Goal: Task Accomplishment & Management: Manage account settings

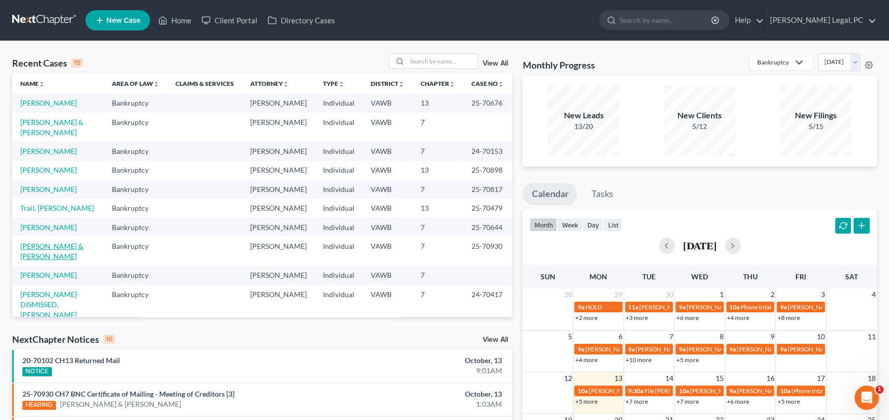
click at [62, 242] on link "[PERSON_NAME] & [PERSON_NAME]" at bounding box center [51, 251] width 63 height 19
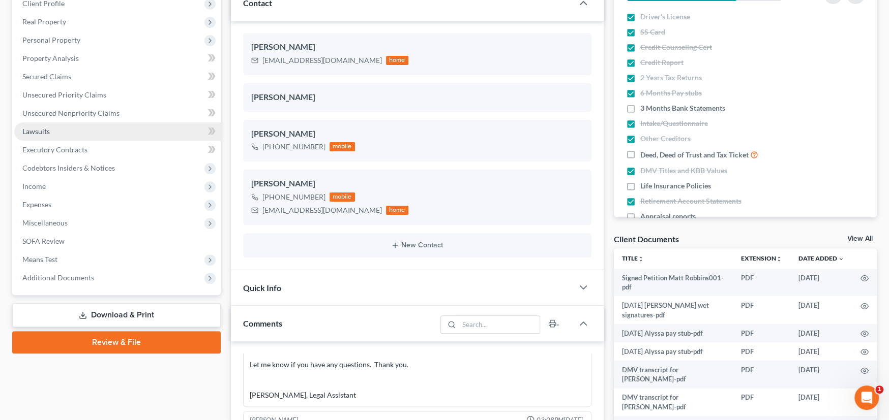
scroll to position [152, 0]
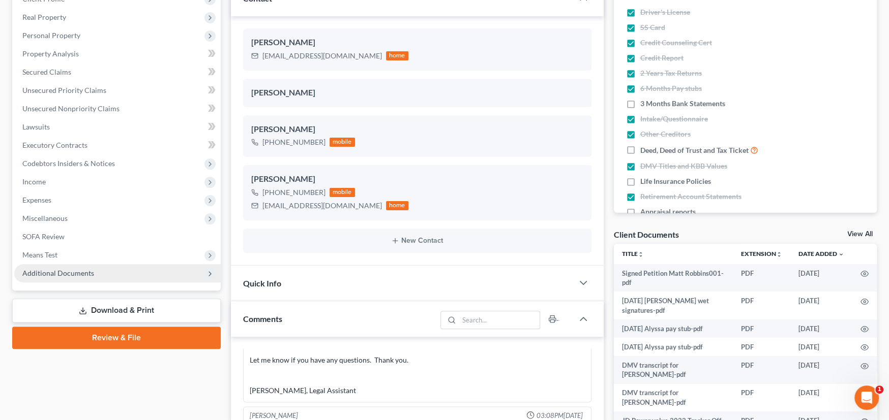
click at [58, 271] on span "Additional Documents" at bounding box center [58, 273] width 72 height 9
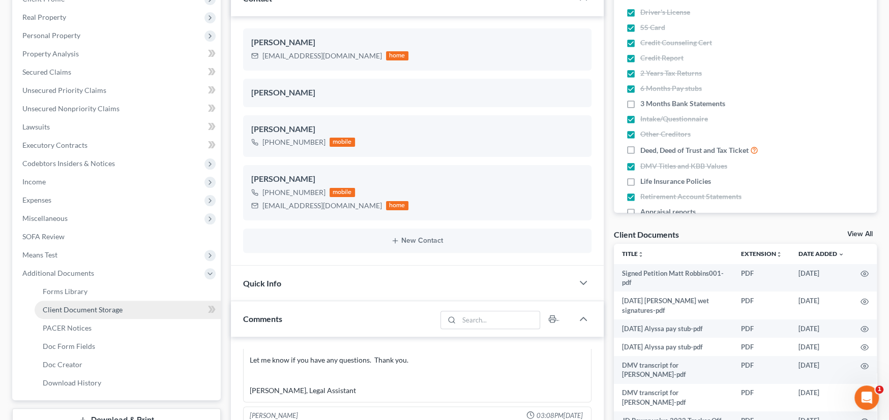
click at [59, 309] on span "Client Document Storage" at bounding box center [83, 309] width 80 height 9
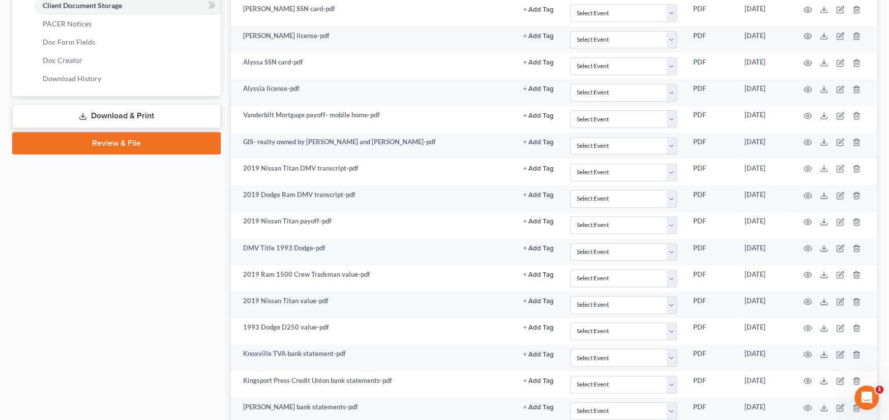
scroll to position [395, 0]
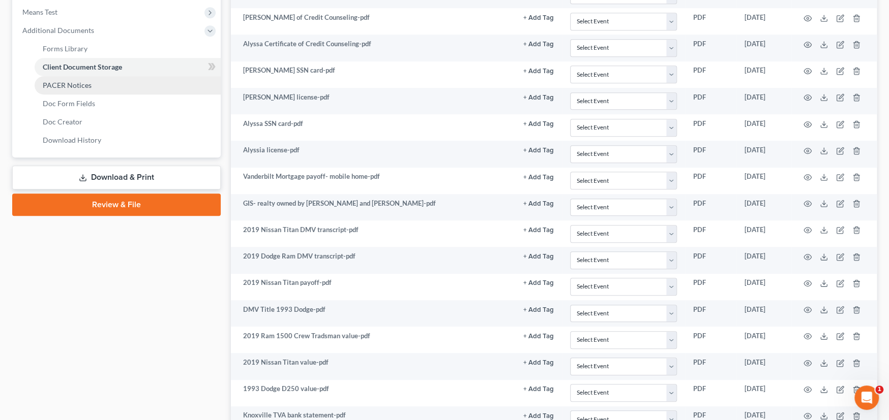
click at [78, 87] on span "PACER Notices" at bounding box center [67, 85] width 49 height 9
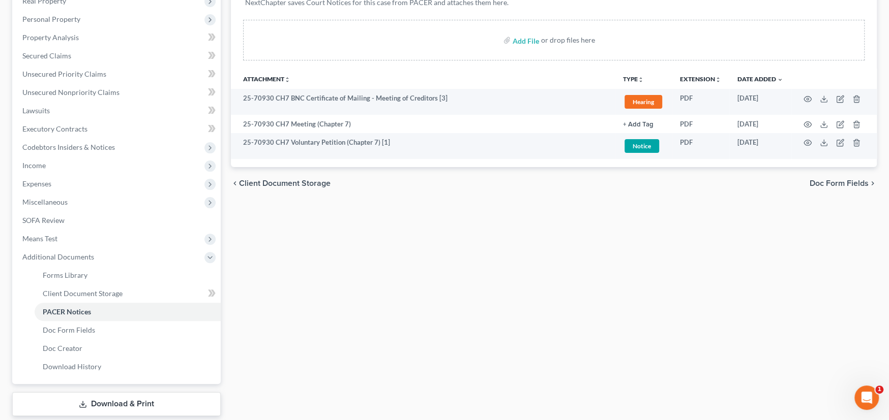
scroll to position [152, 0]
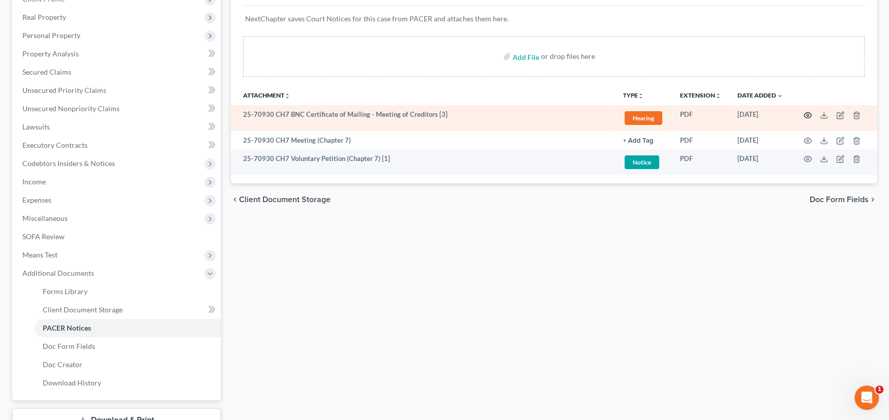
click at [805, 114] on icon "button" at bounding box center [807, 115] width 8 height 8
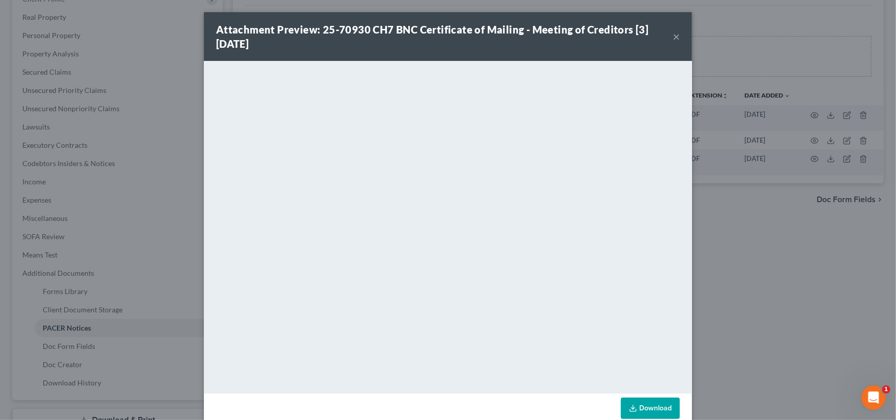
click at [672, 34] on button "×" at bounding box center [675, 36] width 7 height 12
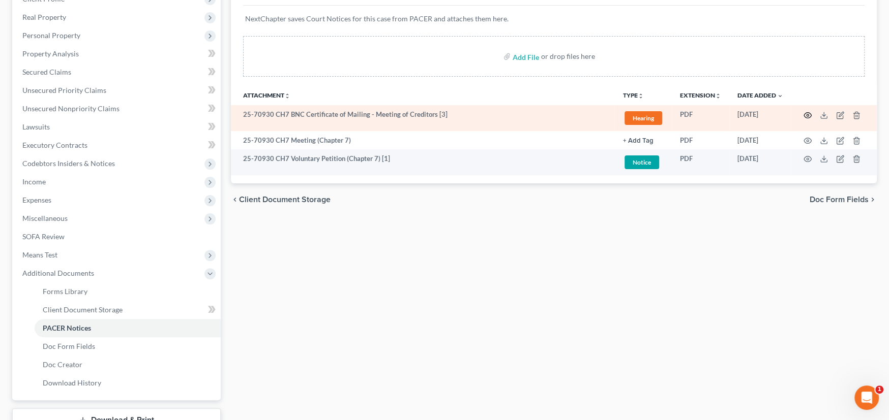
click at [809, 113] on icon "button" at bounding box center [807, 115] width 8 height 8
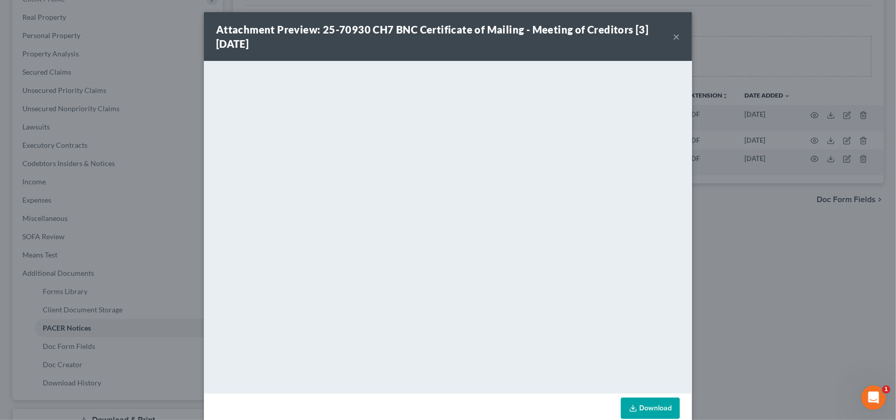
click at [675, 34] on button "×" at bounding box center [675, 36] width 7 height 12
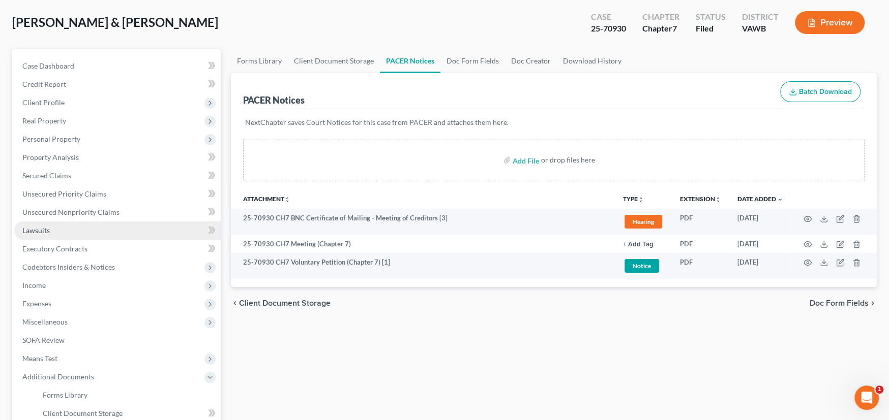
scroll to position [0, 0]
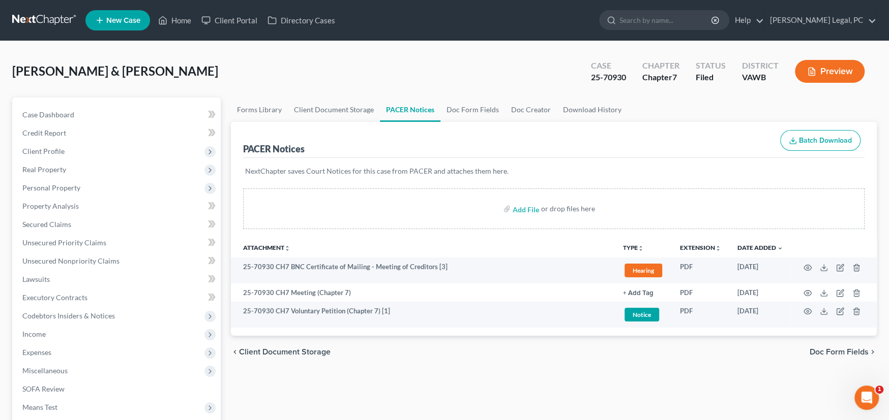
click at [39, 13] on link at bounding box center [44, 20] width 65 height 18
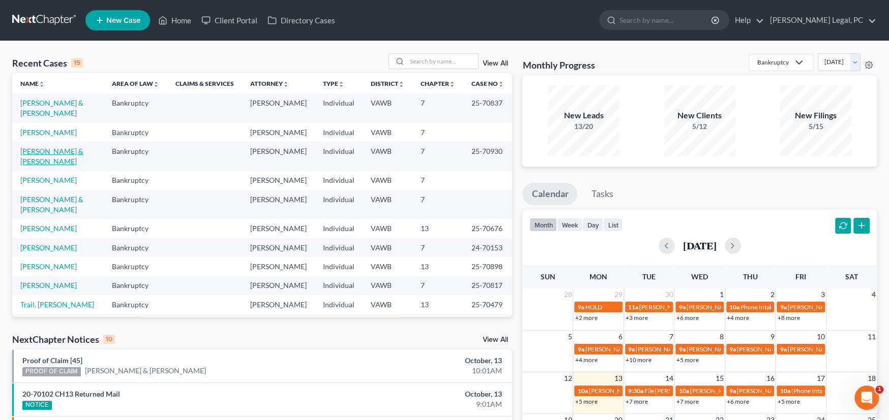
click at [45, 153] on link "[PERSON_NAME] & [PERSON_NAME]" at bounding box center [51, 156] width 63 height 19
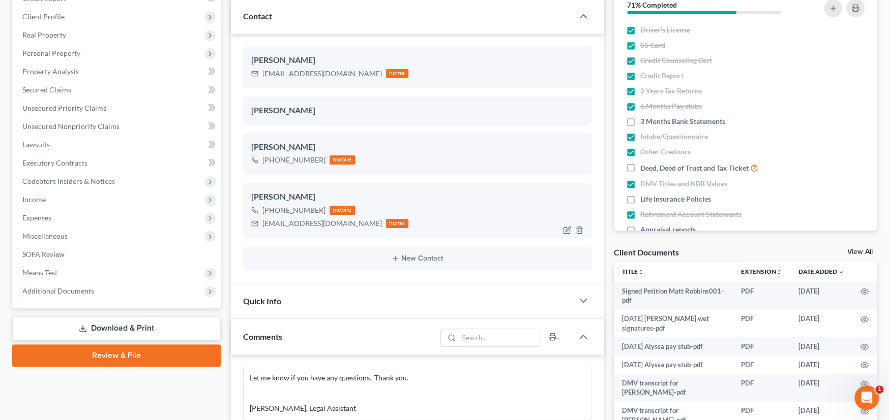
scroll to position [203, 0]
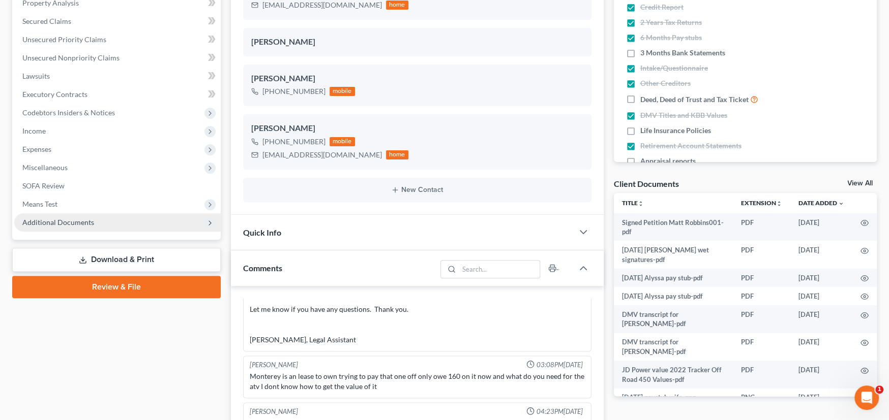
click at [68, 218] on span "Additional Documents" at bounding box center [58, 222] width 72 height 9
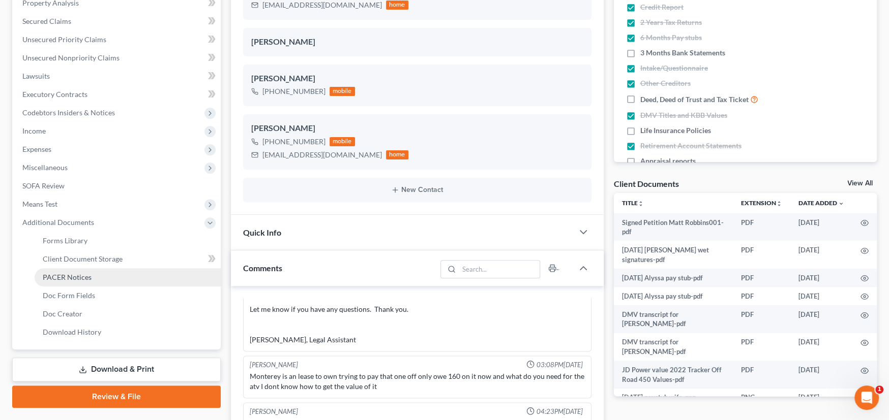
click at [68, 270] on link "PACER Notices" at bounding box center [128, 277] width 186 height 18
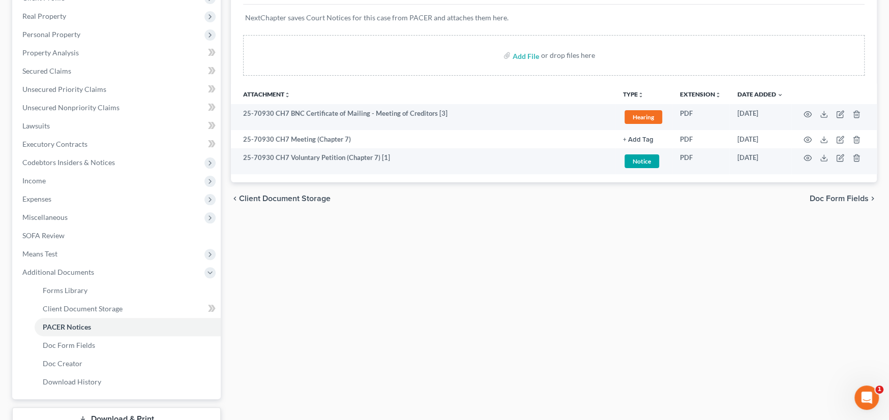
scroll to position [229, 0]
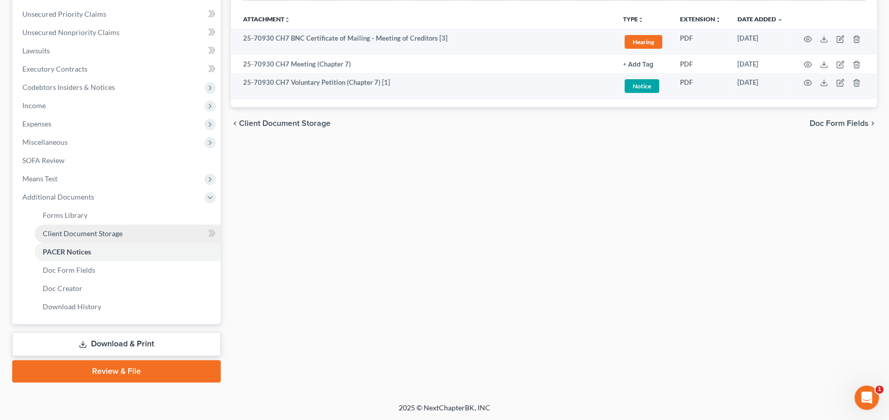
click at [75, 233] on span "Client Document Storage" at bounding box center [83, 233] width 80 height 9
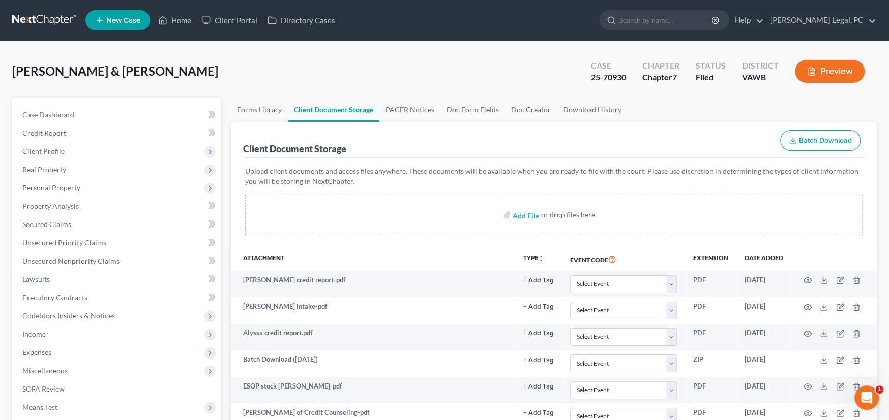
click at [30, 20] on link at bounding box center [44, 20] width 65 height 18
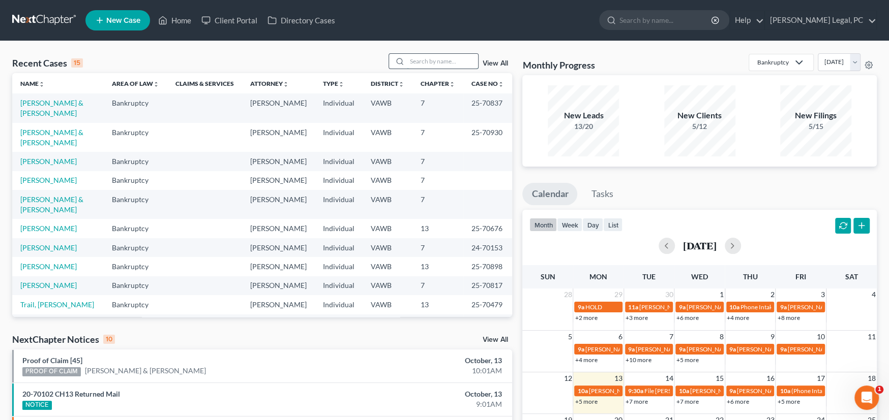
click at [419, 56] on input "search" at bounding box center [442, 61] width 71 height 15
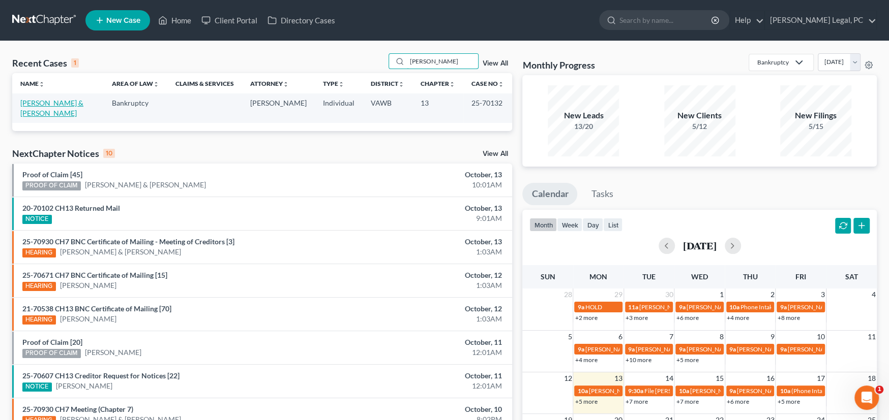
type input "Patterson"
click at [38, 102] on link "[PERSON_NAME] & [PERSON_NAME]" at bounding box center [51, 108] width 63 height 19
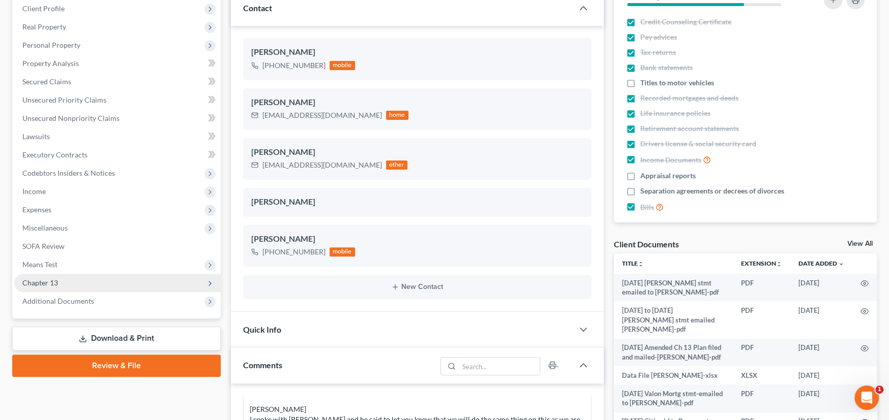
scroll to position [152, 0]
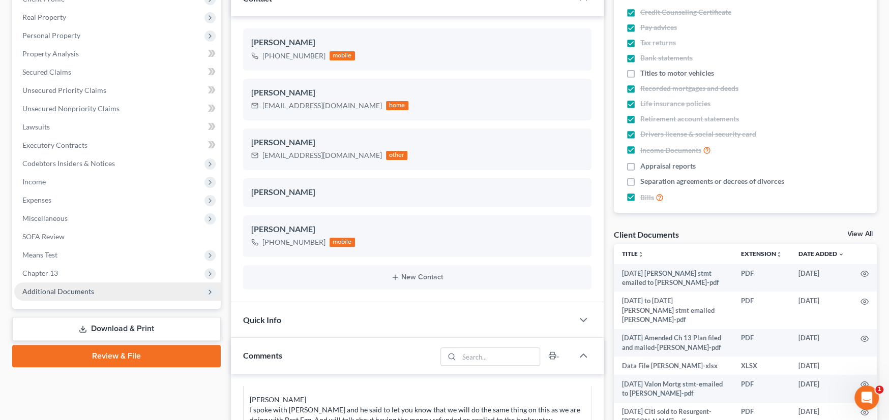
click at [69, 286] on span "Additional Documents" at bounding box center [117, 292] width 206 height 18
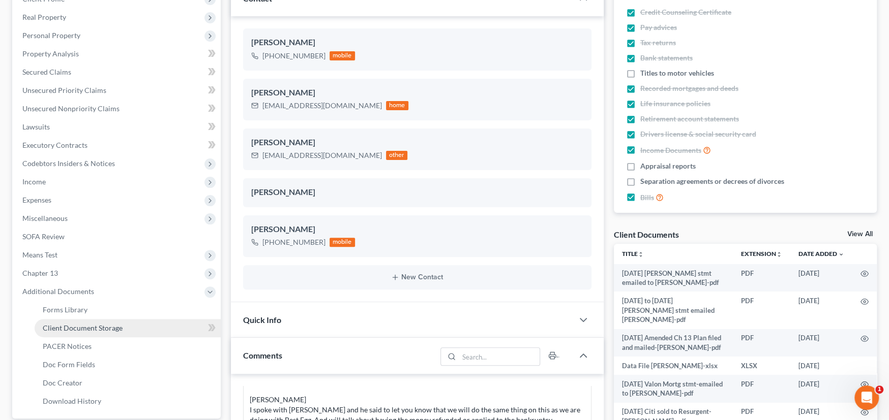
click at [75, 324] on span "Client Document Storage" at bounding box center [83, 328] width 80 height 9
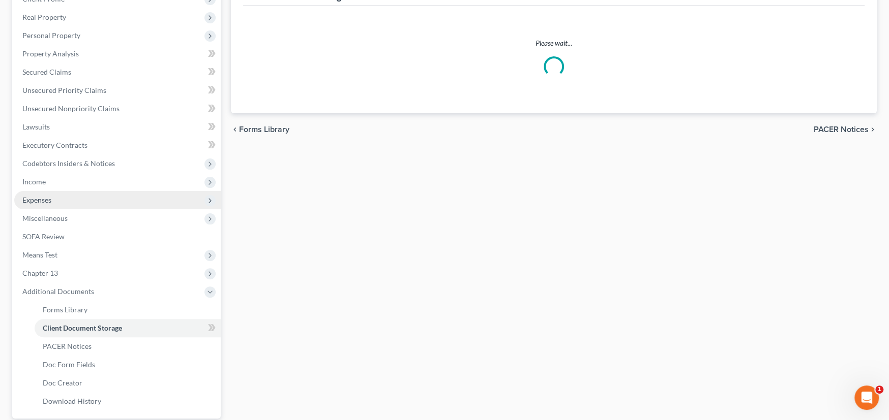
scroll to position [53, 0]
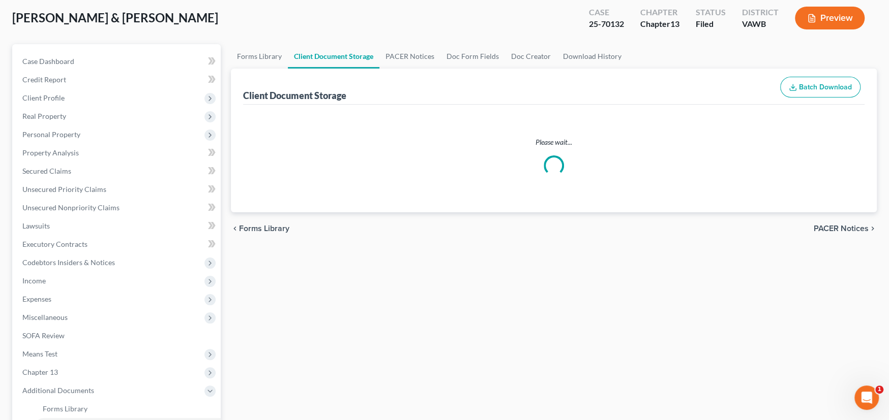
select select "0"
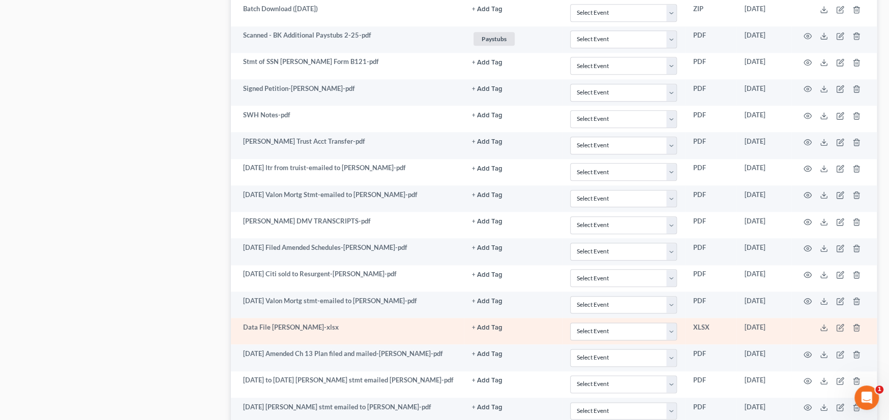
scroll to position [807, 0]
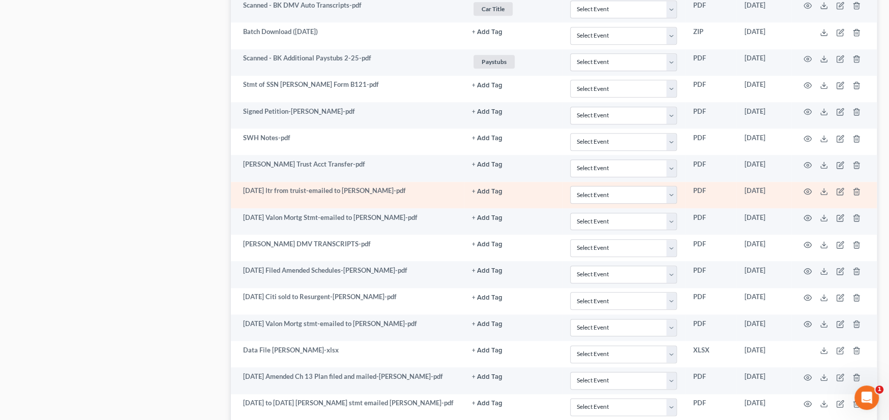
click at [316, 194] on td "02-24-2025 ltr from truist-emailed to Patterson-pdf" at bounding box center [347, 195] width 233 height 26
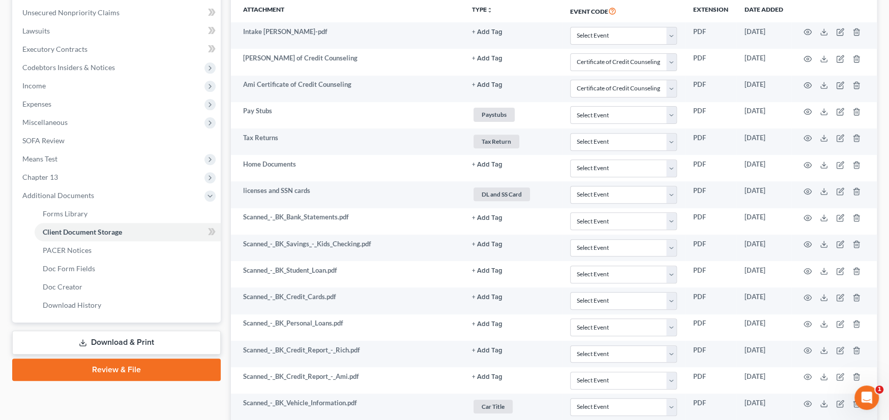
scroll to position [248, 0]
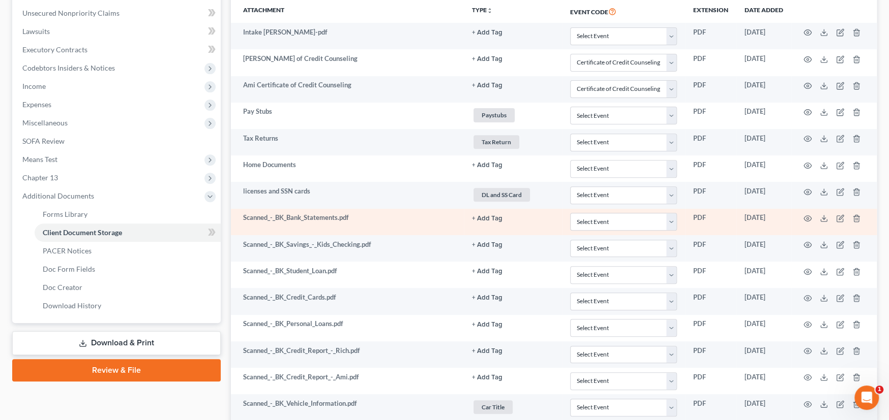
click at [391, 219] on td "Scanned_-_BK_Bank_Statements.pdf" at bounding box center [347, 222] width 233 height 26
click at [487, 222] on td "+ Add Tag Select an option or create one 2nd Course Bank Stmt Car Title credit …" at bounding box center [513, 222] width 98 height 26
click at [487, 218] on button "+ Add Tag" at bounding box center [487, 219] width 30 height 7
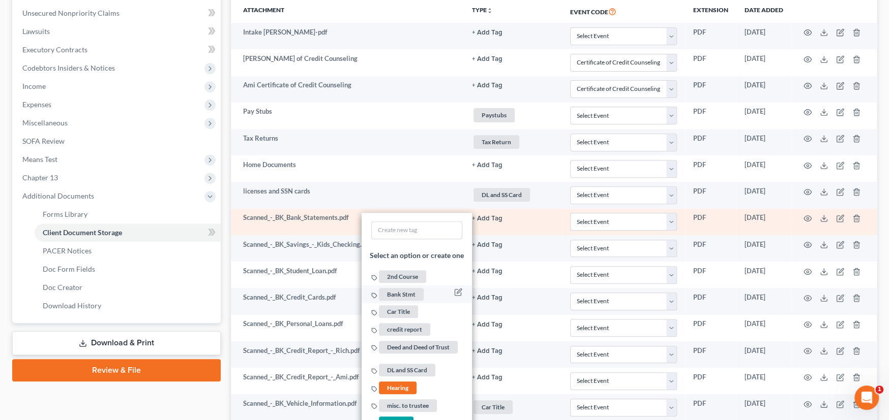
click at [407, 293] on span "Bank Stmt" at bounding box center [401, 294] width 45 height 13
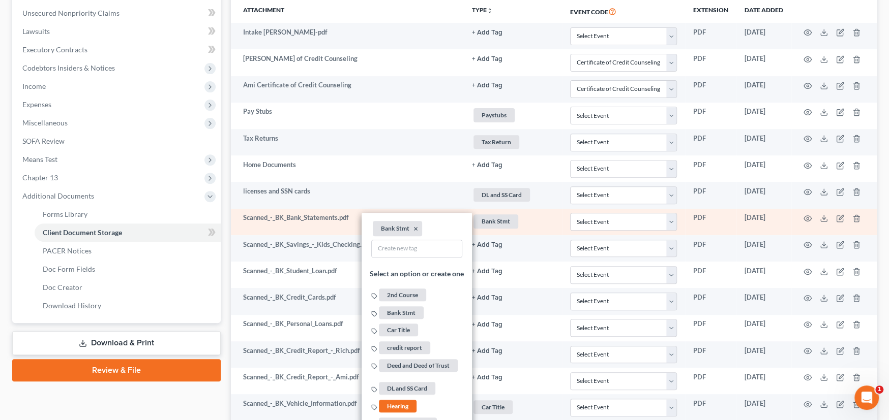
click at [325, 227] on td "Scanned_-_BK_Bank_Statements.pdf" at bounding box center [347, 222] width 233 height 26
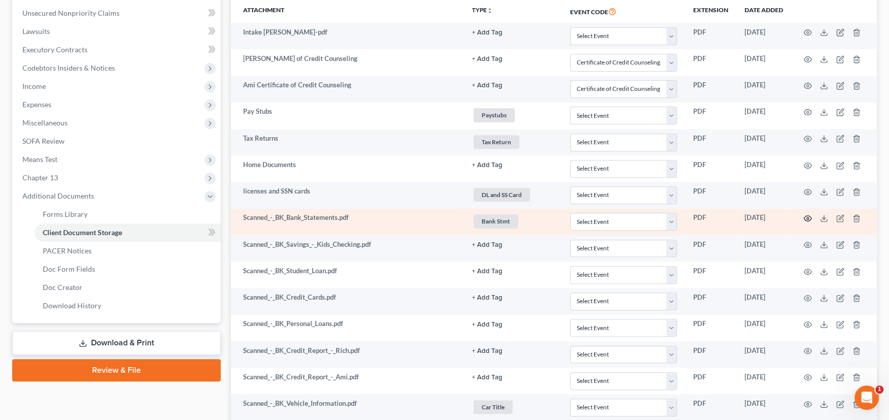
click at [808, 218] on icon "button" at bounding box center [807, 219] width 8 height 8
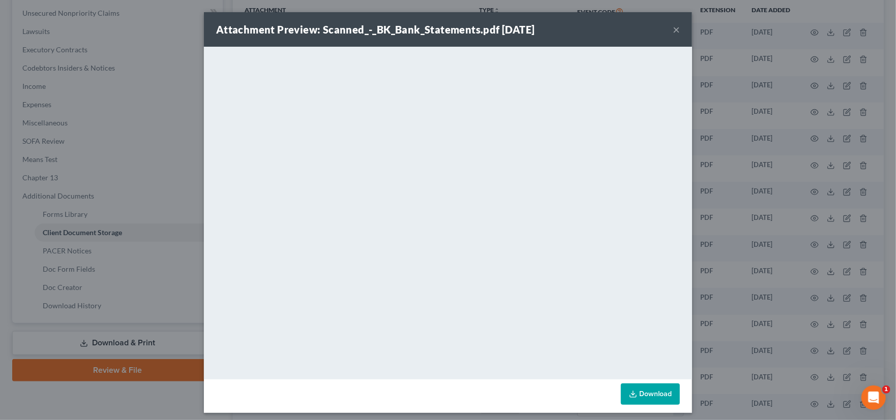
click at [672, 29] on button "×" at bounding box center [675, 29] width 7 height 12
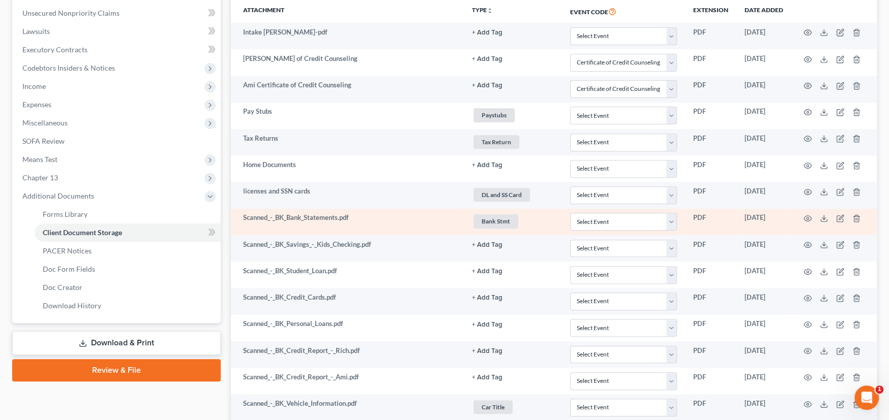
click at [418, 224] on td "Scanned_-_BK_Bank_Statements.pdf" at bounding box center [347, 222] width 233 height 26
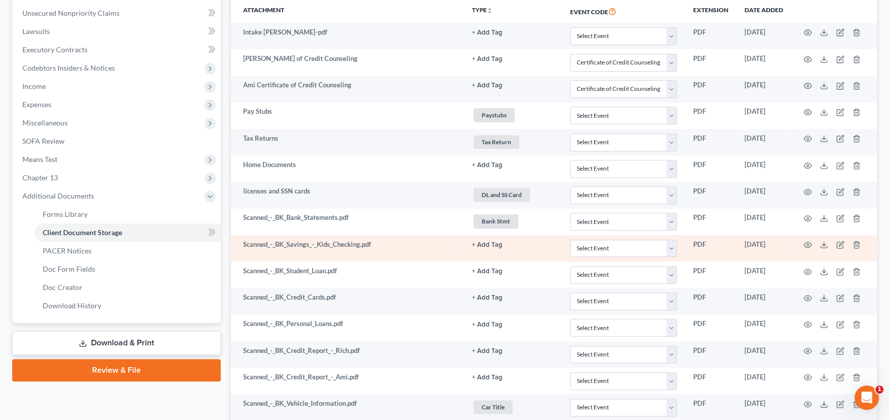
click at [495, 244] on button "+ Add Tag" at bounding box center [487, 245] width 30 height 7
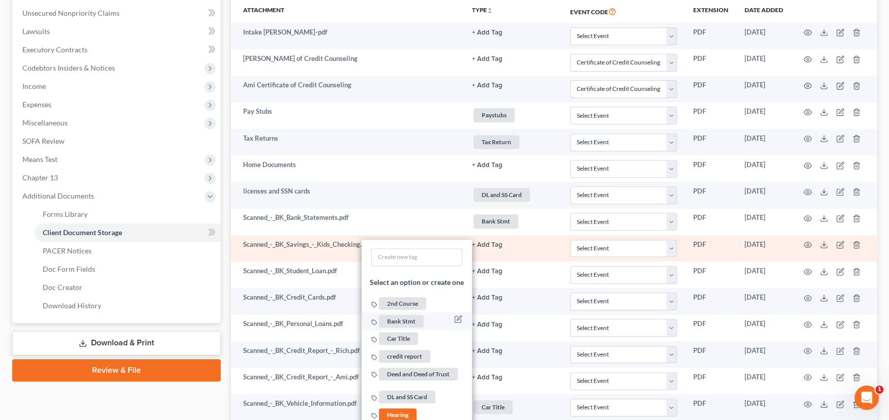
click at [406, 319] on span "Bank Stmt" at bounding box center [401, 321] width 45 height 13
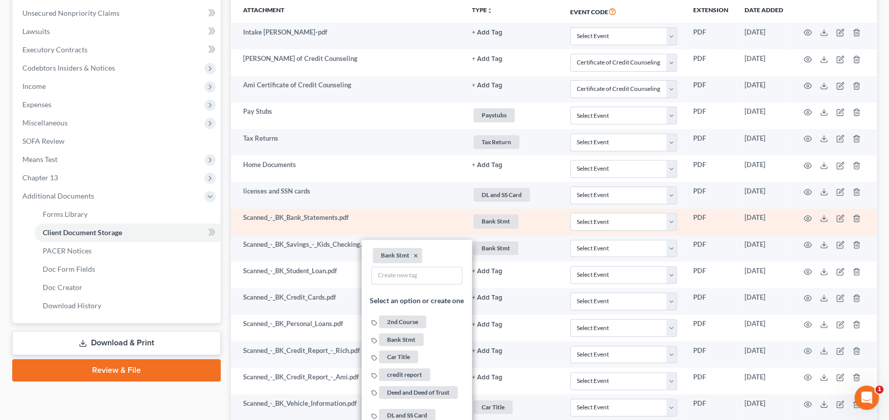
click at [821, 226] on td at bounding box center [833, 222] width 85 height 26
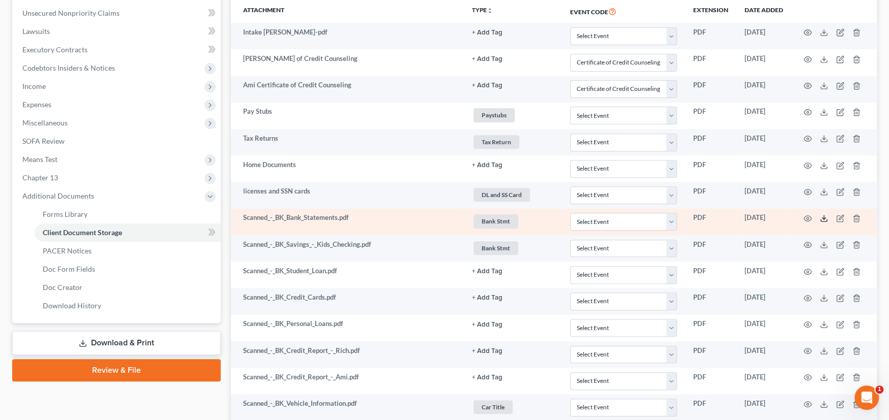
click at [824, 219] on icon at bounding box center [823, 219] width 8 height 8
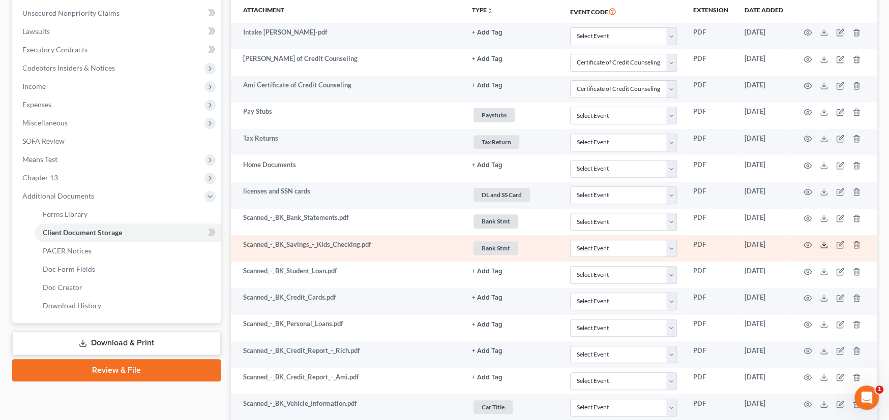
click at [821, 244] on icon at bounding box center [823, 245] width 8 height 8
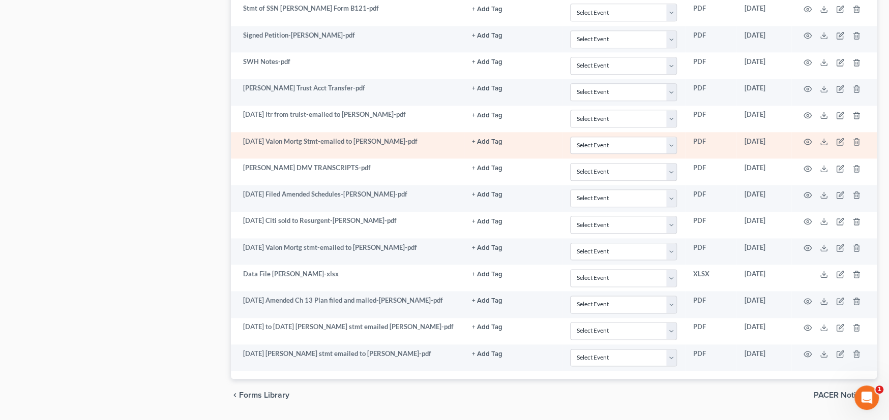
scroll to position [909, 0]
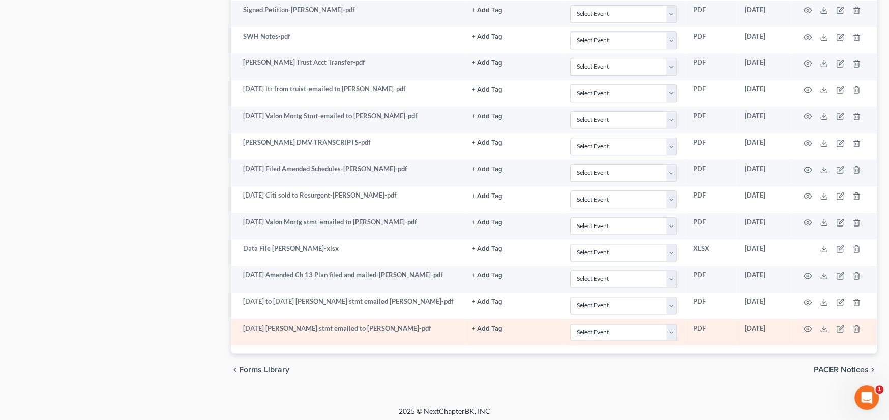
click at [430, 328] on td "9-15-2025 Valon mort stmt emailed to Patterson-pdf" at bounding box center [347, 332] width 233 height 26
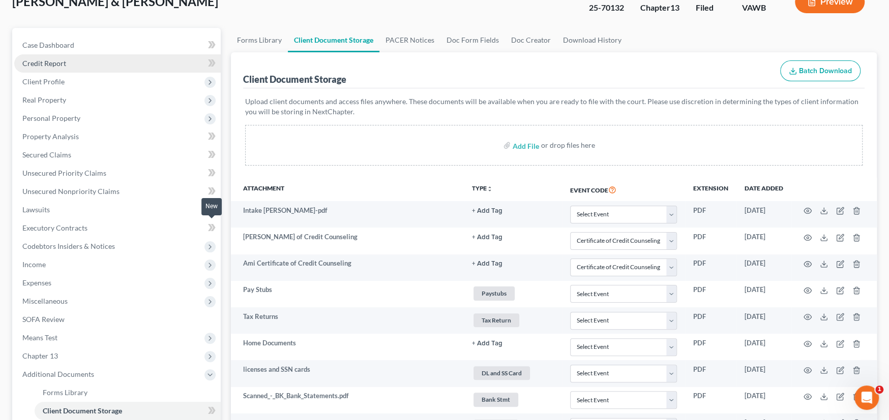
scroll to position [0, 0]
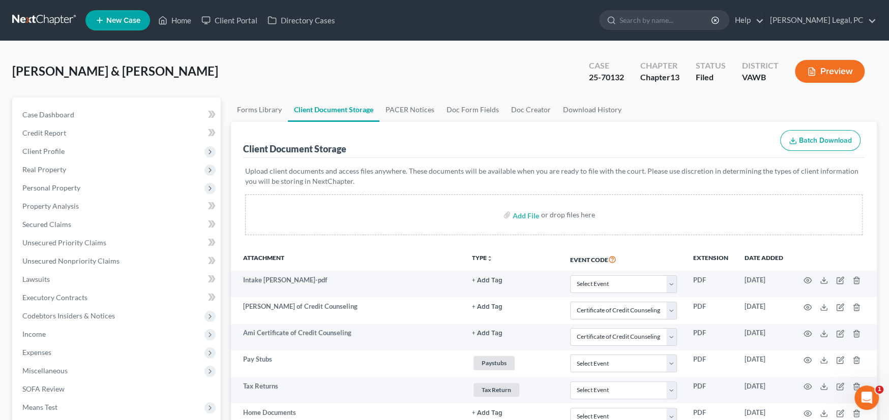
click at [32, 19] on link at bounding box center [44, 20] width 65 height 18
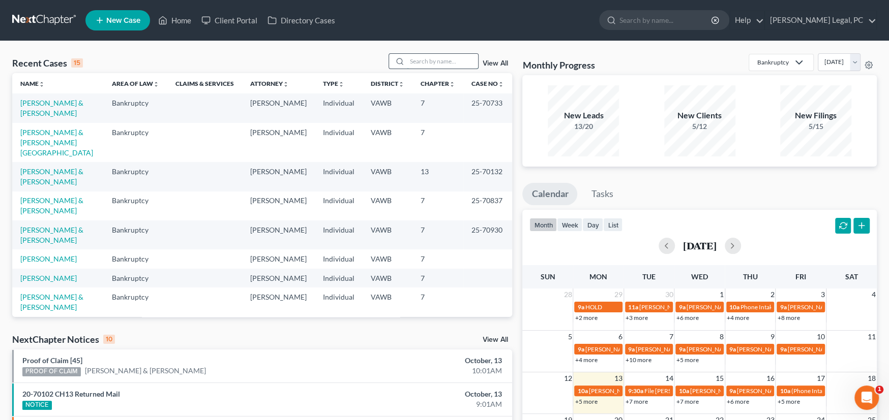
click at [421, 62] on input "search" at bounding box center [442, 61] width 71 height 15
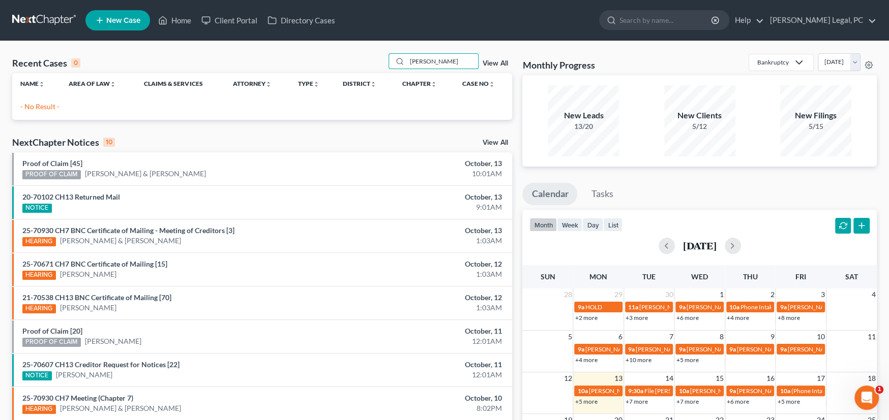
type input "[PERSON_NAME]"
click at [124, 19] on span "New Case" at bounding box center [123, 21] width 34 height 8
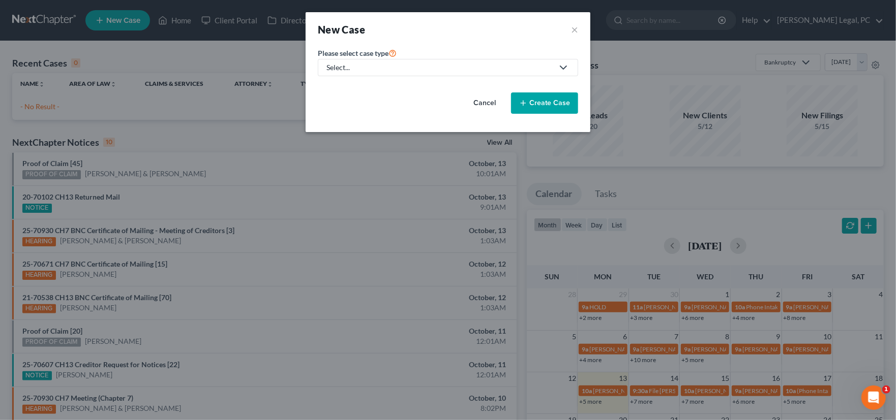
click at [343, 69] on div "Select..." at bounding box center [439, 68] width 227 height 10
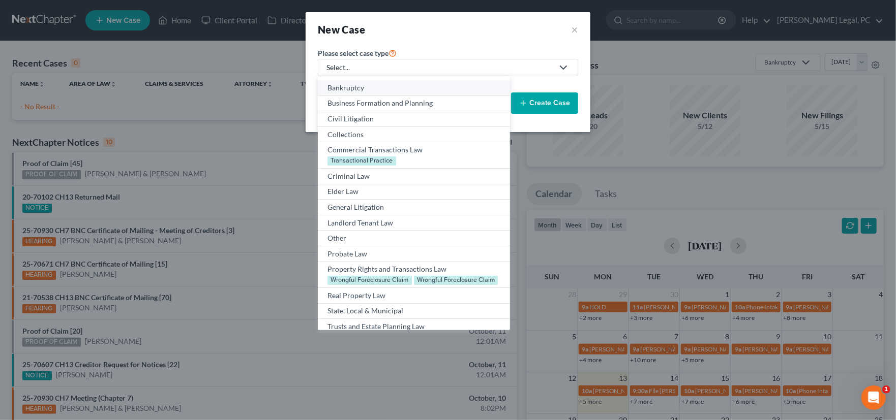
click at [354, 89] on div "Bankruptcy" at bounding box center [413, 88] width 172 height 10
select select "84"
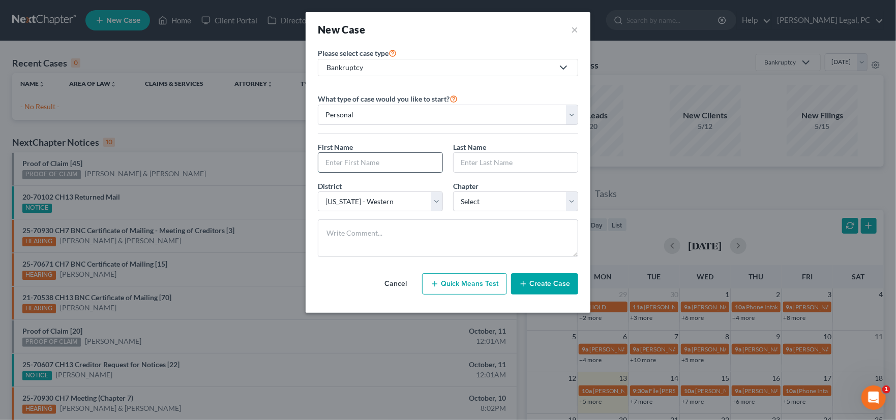
click at [385, 164] on input "text" at bounding box center [380, 162] width 124 height 19
type input "Tanner"
type input "Day"
select select "0"
click at [534, 287] on button "Create Case" at bounding box center [544, 283] width 67 height 21
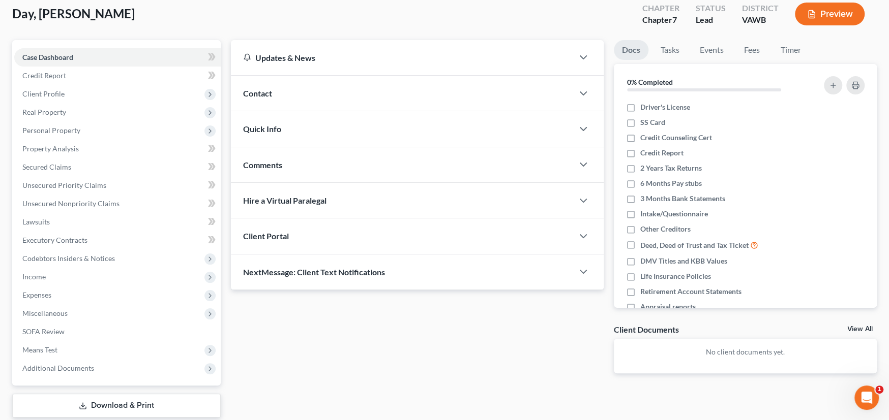
scroll to position [119, 0]
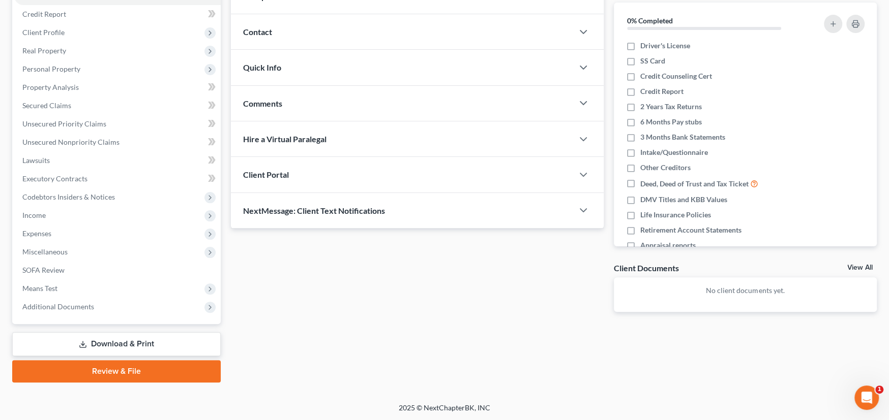
click at [280, 175] on span "Client Portal" at bounding box center [266, 175] width 46 height 10
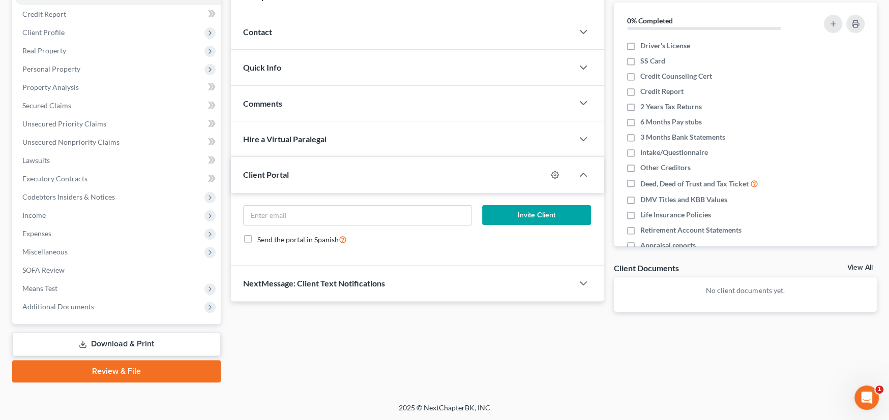
click at [266, 108] on div "Comments" at bounding box center [402, 103] width 342 height 35
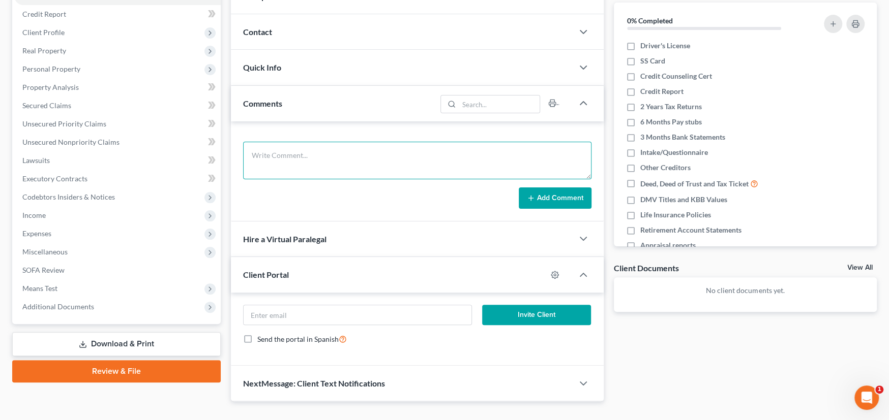
click at [288, 164] on textarea at bounding box center [417, 161] width 348 height 38
paste textarea "A very nice easy Chapter 7. He wants to enter data in the portal, so his intake…"
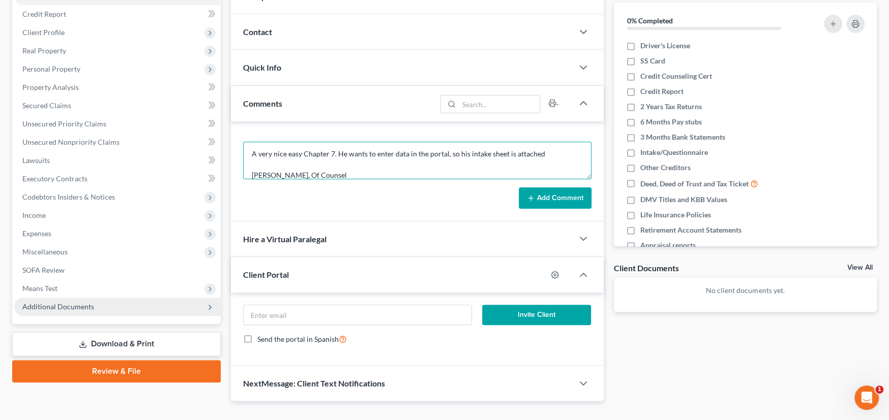
type textarea "A very nice easy Chapter 7. He wants to enter data in the portal, so his intake…"
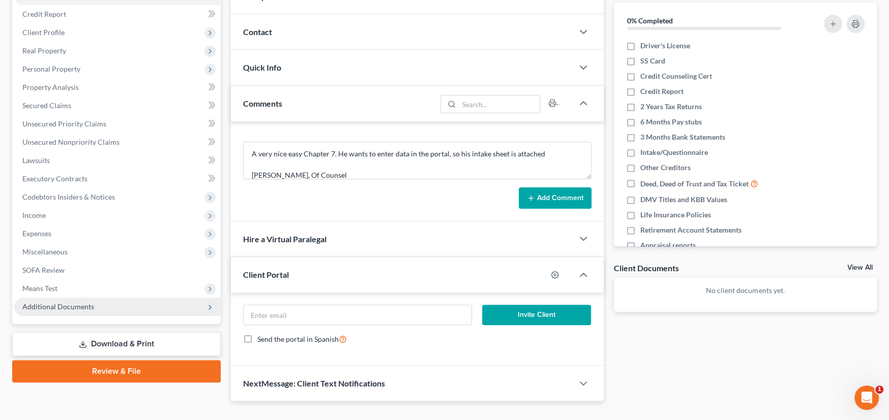
click at [78, 305] on span "Additional Documents" at bounding box center [58, 306] width 72 height 9
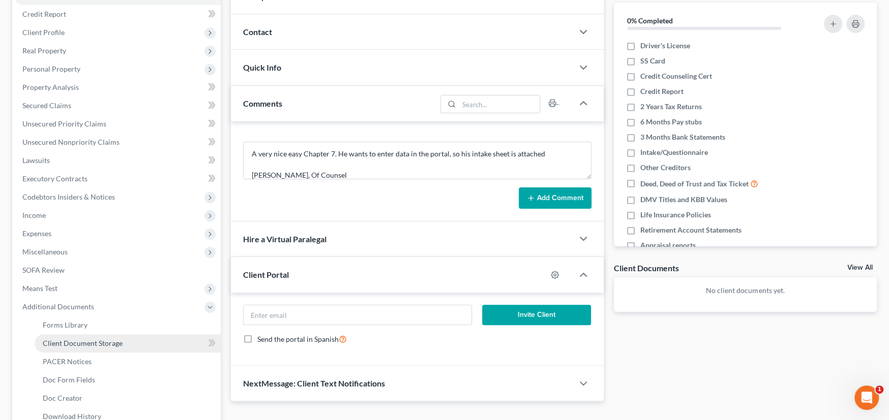
click at [97, 341] on span "Client Document Storage" at bounding box center [83, 343] width 80 height 9
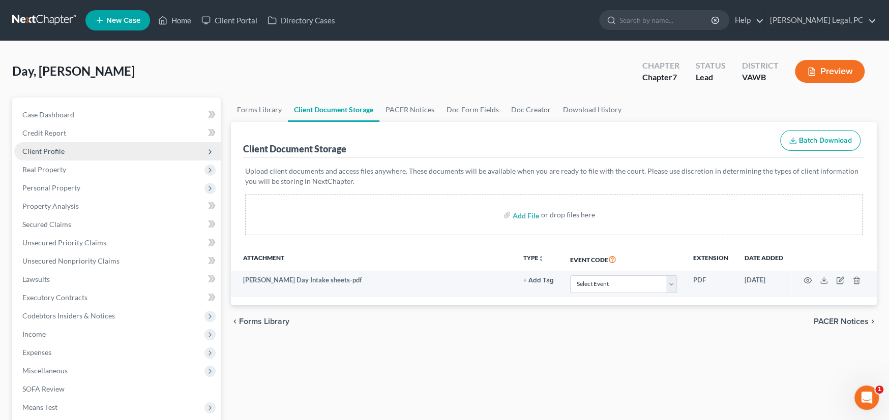
click at [50, 151] on span "Client Profile" at bounding box center [43, 151] width 42 height 9
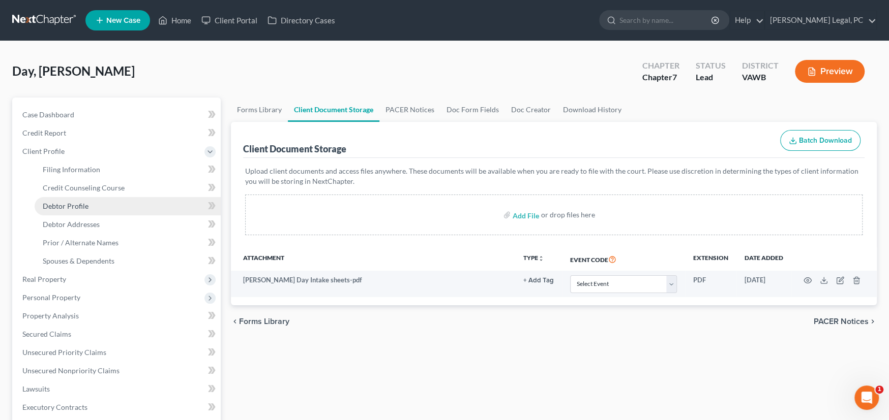
click at [77, 204] on span "Debtor Profile" at bounding box center [66, 206] width 46 height 9
select select "0"
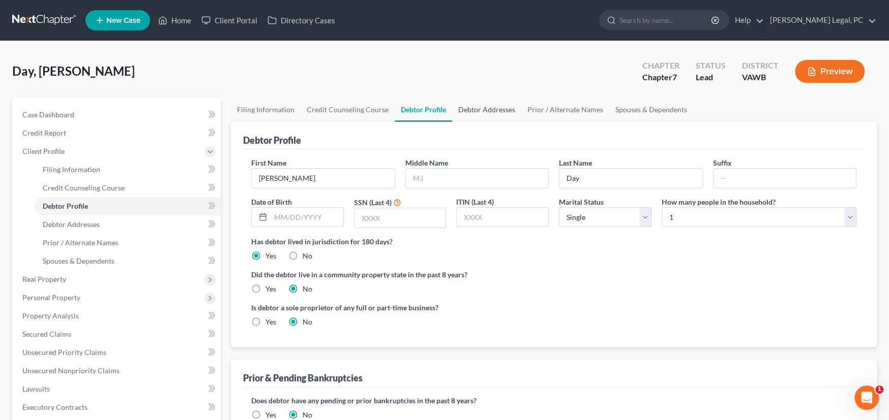
click at [482, 107] on link "Debtor Addresses" at bounding box center [486, 110] width 69 height 24
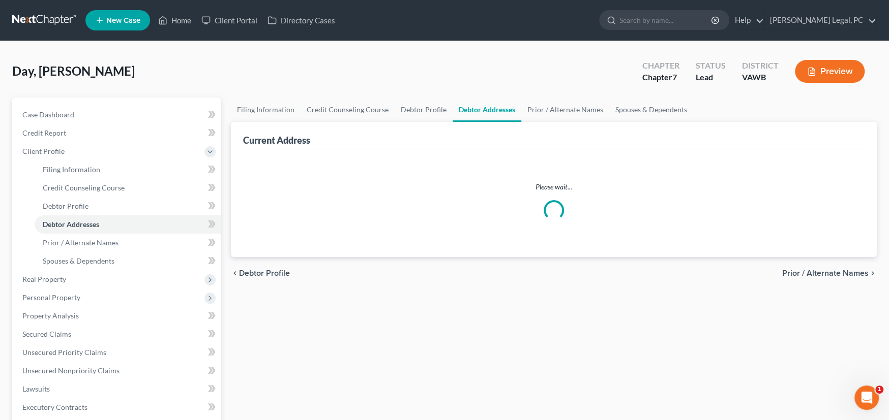
select select "0"
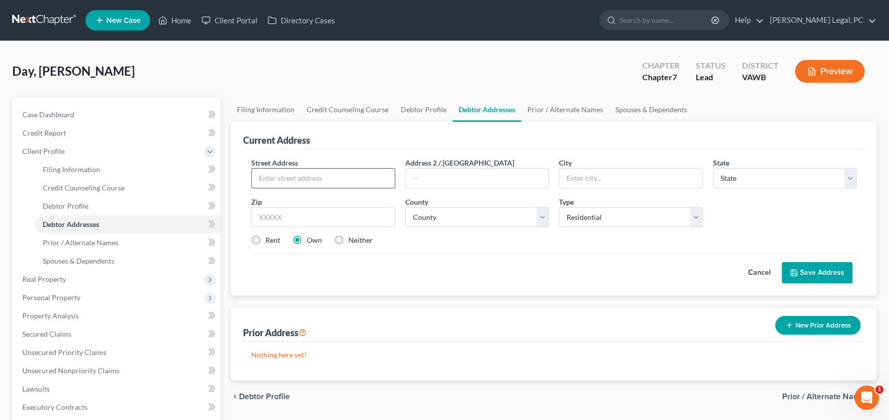
click at [291, 182] on input "text" at bounding box center [323, 178] width 143 height 19
type input "24060 Green Springs Road"
type input "24211"
type input "Abingdon"
select select "48"
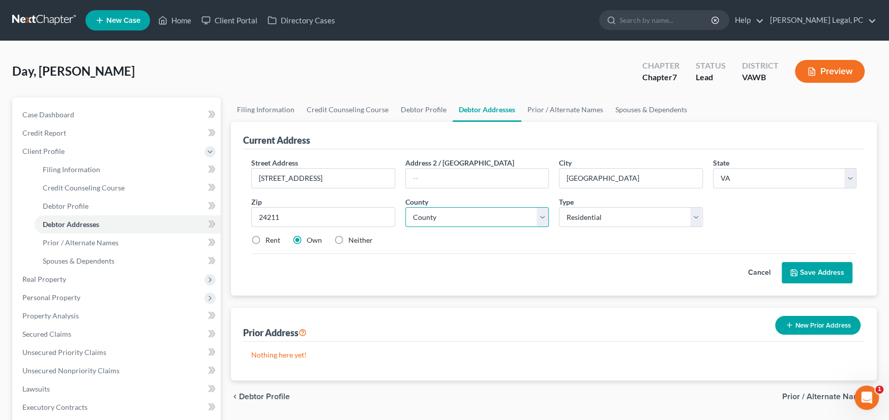
click at [444, 212] on select "County Accomack County Albemarle County Alexandria city Alleghany County Amelia…" at bounding box center [477, 217] width 144 height 20
select select "128"
click at [405, 207] on select "County Accomack County Albemarle County Alexandria city Alleghany County Amelia…" at bounding box center [477, 217] width 144 height 20
click at [832, 276] on button "Save Address" at bounding box center [816, 272] width 71 height 21
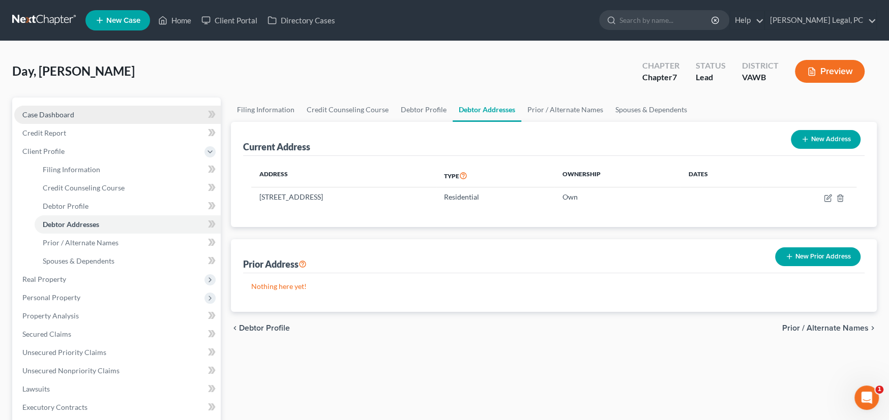
click at [45, 110] on span "Case Dashboard" at bounding box center [48, 114] width 52 height 9
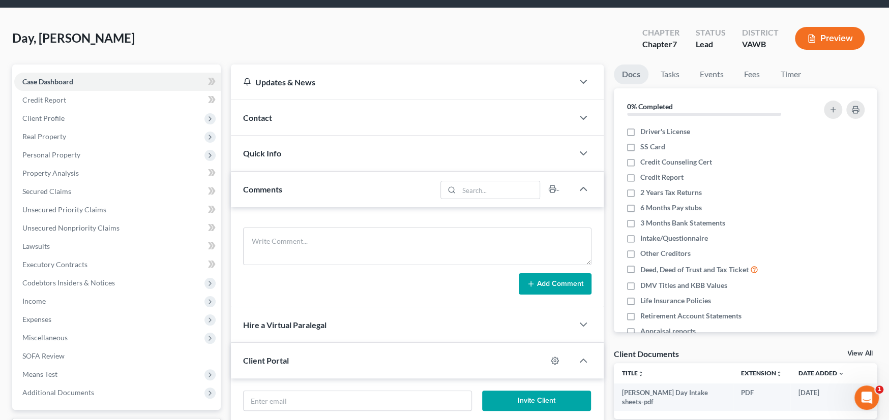
scroll to position [51, 0]
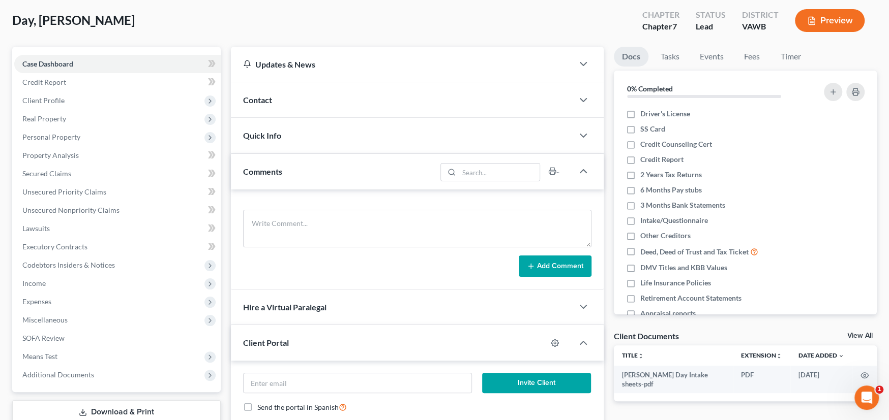
click at [281, 98] on div "Contact" at bounding box center [402, 99] width 342 height 35
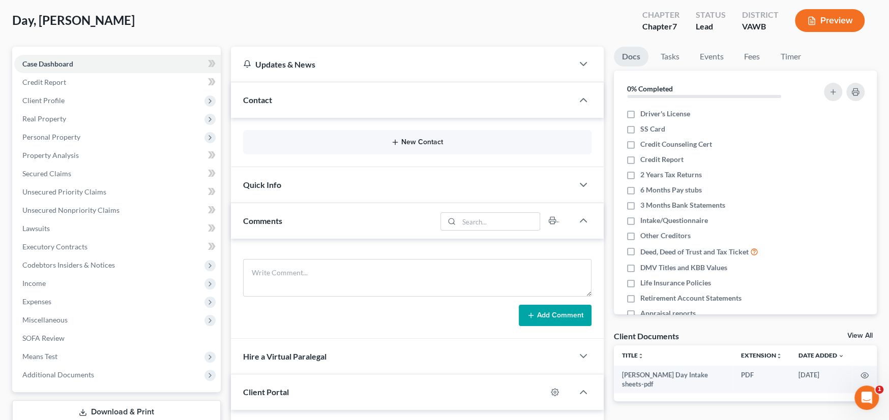
click at [410, 142] on button "New Contact" at bounding box center [417, 142] width 332 height 8
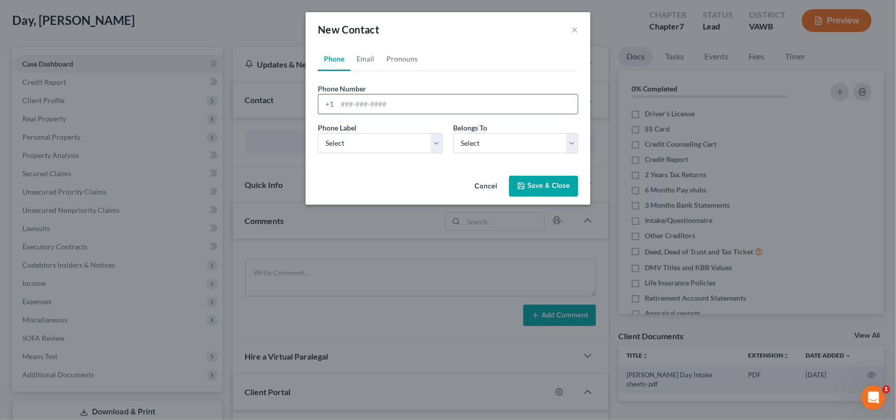
click at [370, 108] on input "tel" at bounding box center [457, 104] width 240 height 19
click at [404, 102] on input "tel" at bounding box center [457, 104] width 240 height 19
paste input "276) 696-4685"
click at [355, 106] on input "276) 696-4685" at bounding box center [457, 104] width 240 height 19
type input "276 696-4685"
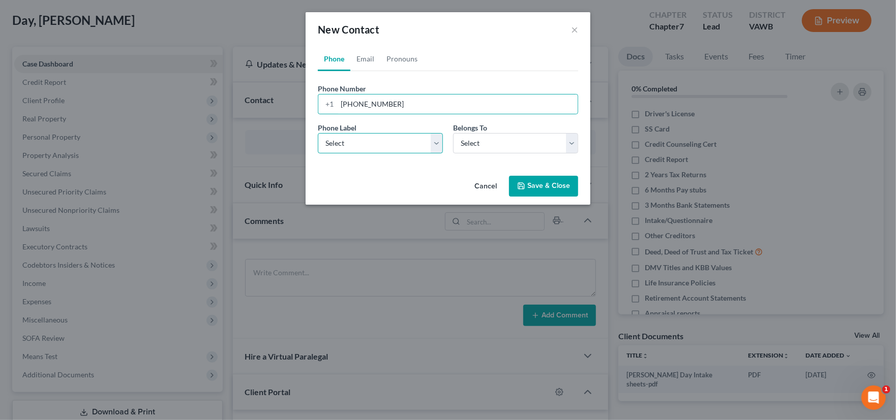
click at [401, 146] on select "Select Mobile Home Work Other" at bounding box center [380, 143] width 125 height 20
select select "0"
click at [318, 133] on select "Select Mobile Home Work Other" at bounding box center [380, 143] width 125 height 20
drag, startPoint x: 496, startPoint y: 138, endPoint x: 498, endPoint y: 149, distance: 10.8
click at [497, 138] on select "Select Client Other" at bounding box center [515, 143] width 125 height 20
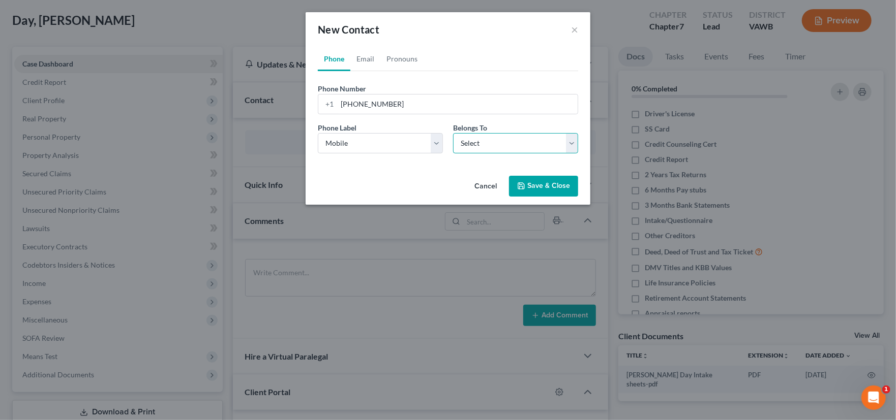
select select "0"
click at [453, 133] on select "Select Client Other" at bounding box center [515, 143] width 125 height 20
click at [553, 191] on button "Save & Close" at bounding box center [543, 186] width 69 height 21
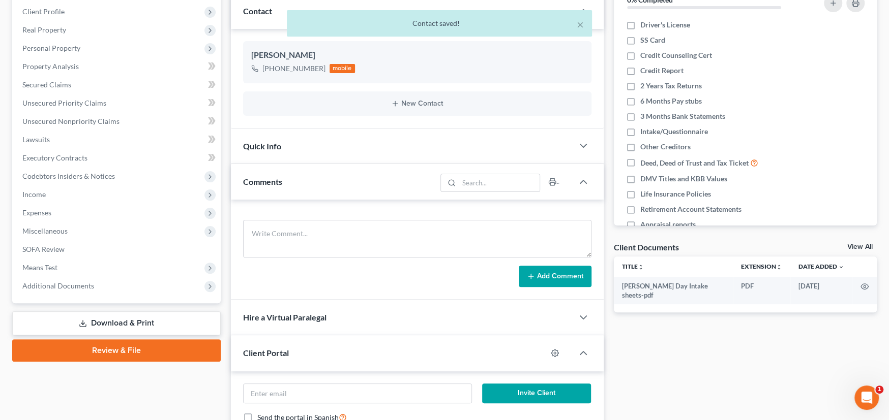
scroll to position [152, 0]
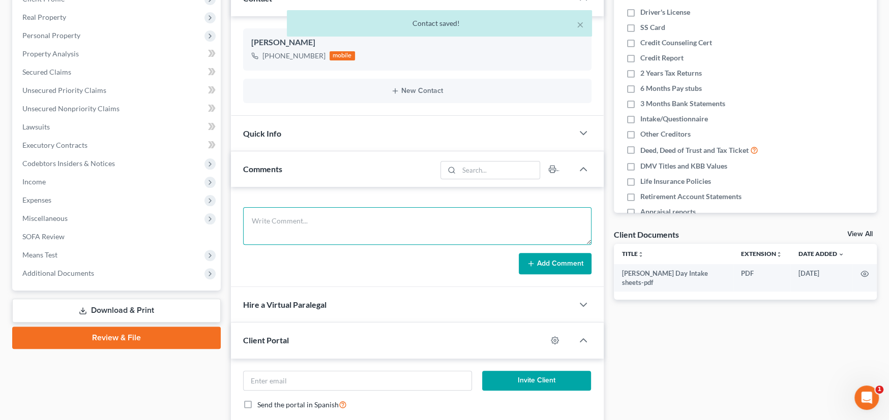
click at [273, 229] on textarea at bounding box center [417, 226] width 348 height 38
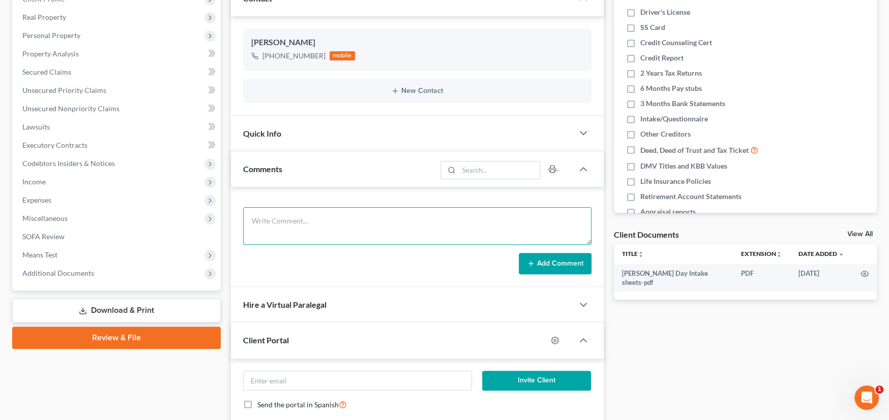
click at [271, 220] on textarea at bounding box center [417, 226] width 348 height 38
paste textarea "A very nice easy Chapter 7. He wants to enter data in the portal, so his intake…"
type textarea "A very nice easy Chapter 7. He wants to enter data in the portal, so his intake…"
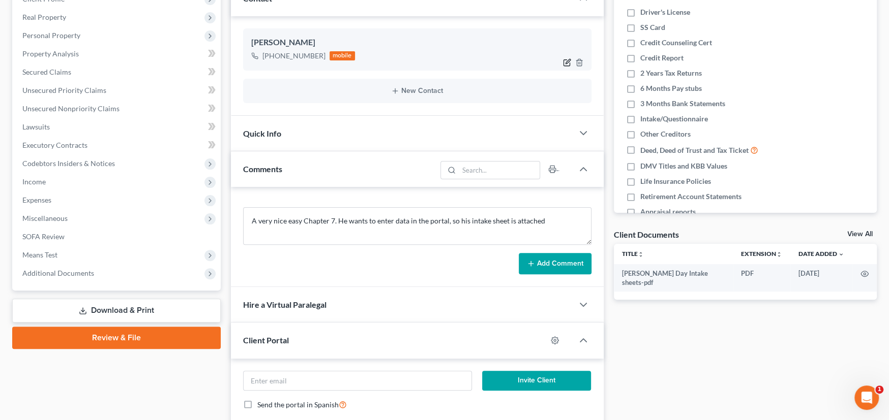
click at [567, 62] on icon "button" at bounding box center [567, 61] width 5 height 5
select select "0"
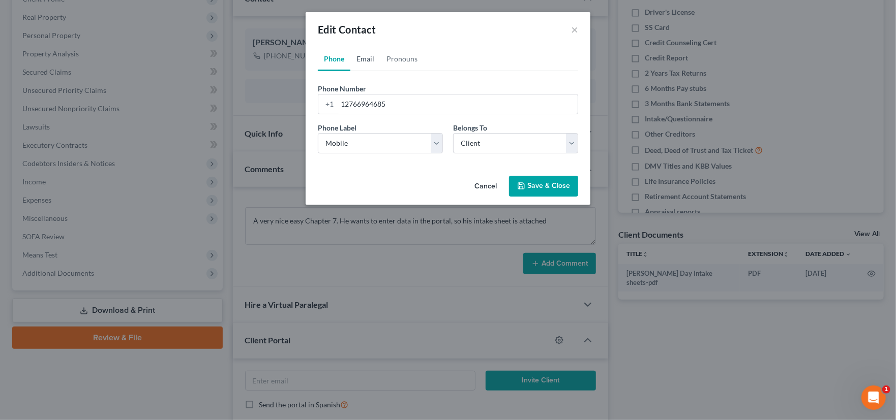
click at [367, 61] on link "Email" at bounding box center [365, 59] width 30 height 24
drag, startPoint x: 368, startPoint y: 100, endPoint x: 390, endPoint y: 100, distance: 21.9
click at [368, 100] on input "email" at bounding box center [457, 104] width 240 height 19
type input "tanner.d321@gmail.com"
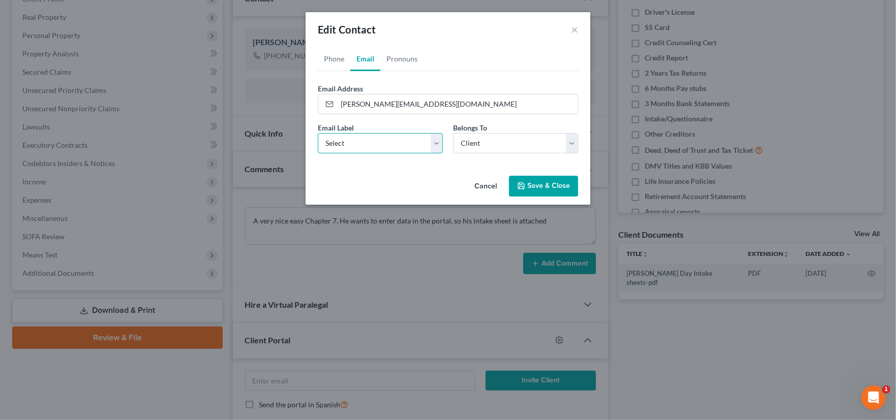
click at [351, 138] on select "Select Home Work Other" at bounding box center [380, 143] width 125 height 20
select select "0"
click at [318, 133] on select "Select Home Work Other" at bounding box center [380, 143] width 125 height 20
drag, startPoint x: 492, startPoint y: 143, endPoint x: 504, endPoint y: 148, distance: 13.0
click at [494, 144] on select "Select Client Other" at bounding box center [515, 143] width 125 height 20
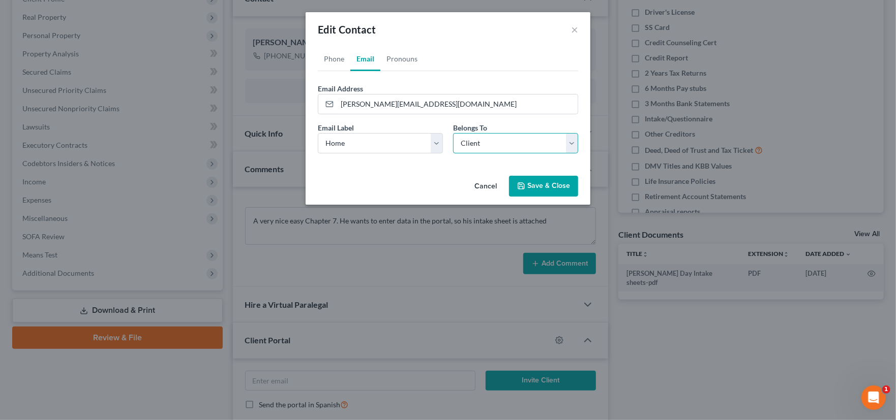
click at [453, 133] on select "Select Client Other" at bounding box center [515, 143] width 125 height 20
click at [531, 186] on button "Save & Close" at bounding box center [543, 186] width 69 height 21
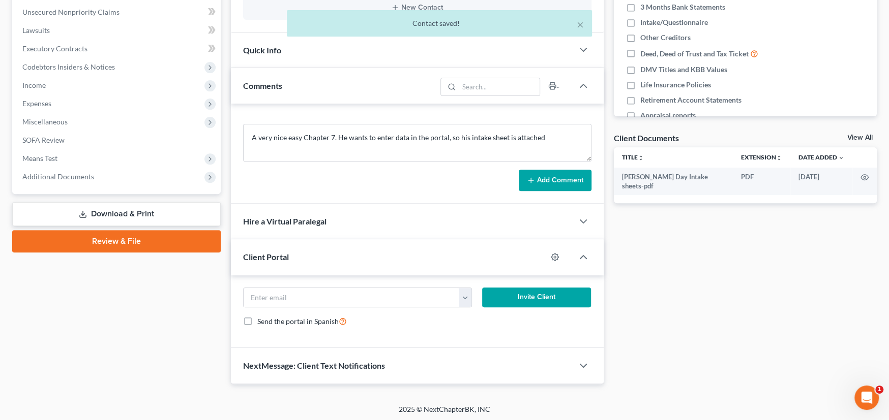
scroll to position [250, 0]
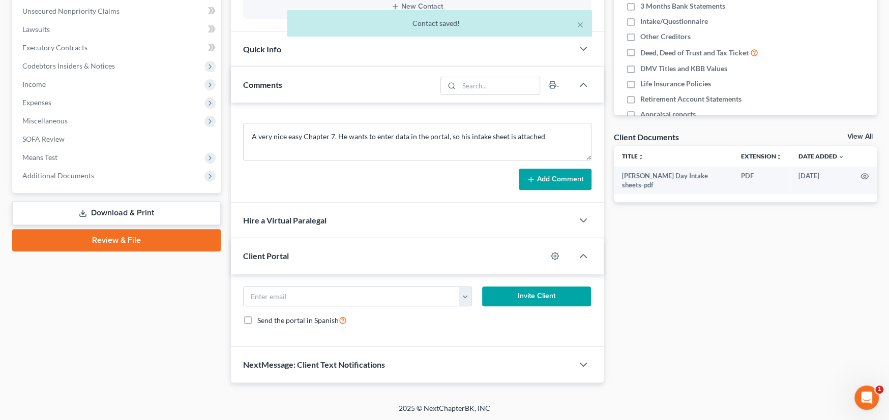
click at [536, 296] on button "Invite Client" at bounding box center [536, 297] width 109 height 20
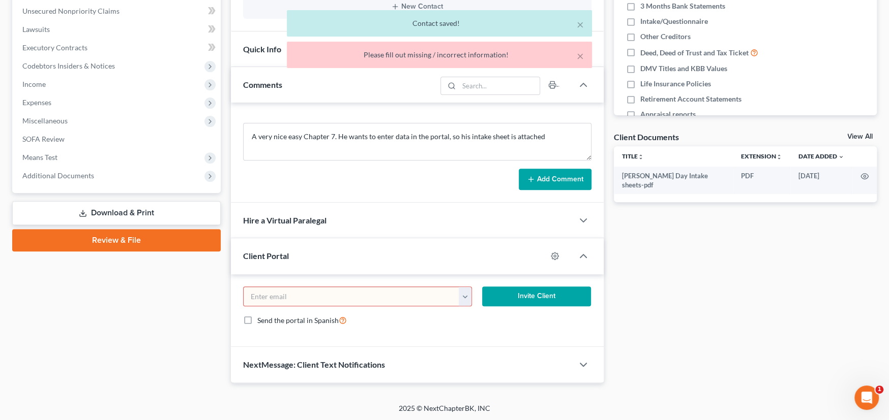
click at [450, 296] on input "email" at bounding box center [351, 296] width 216 height 19
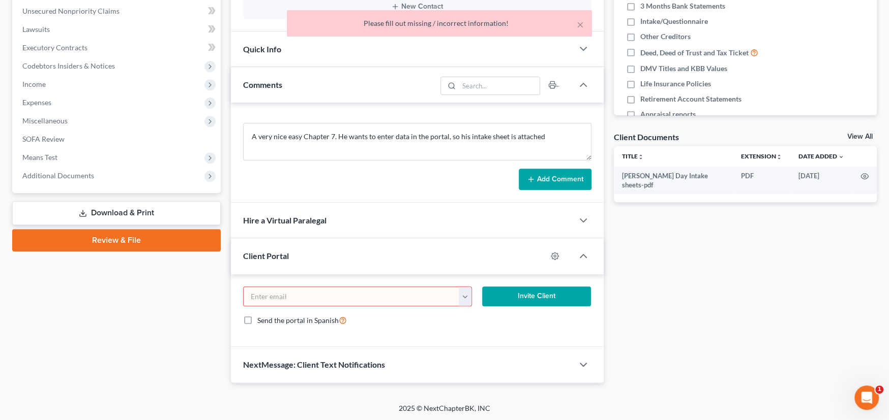
click at [359, 294] on input "email" at bounding box center [351, 296] width 216 height 19
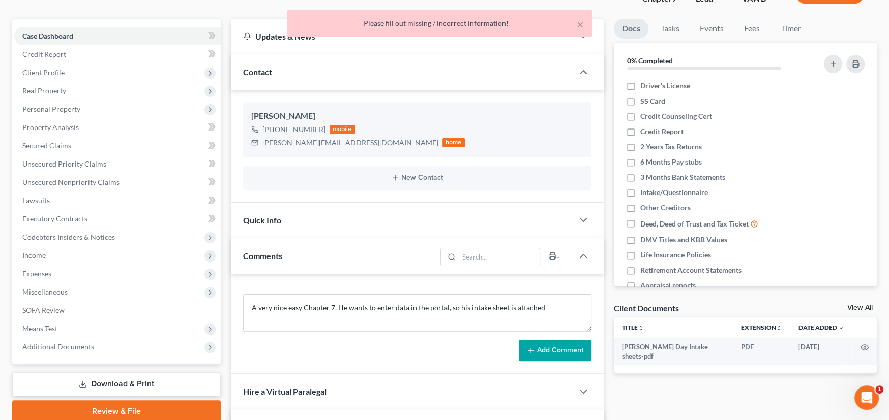
scroll to position [47, 0]
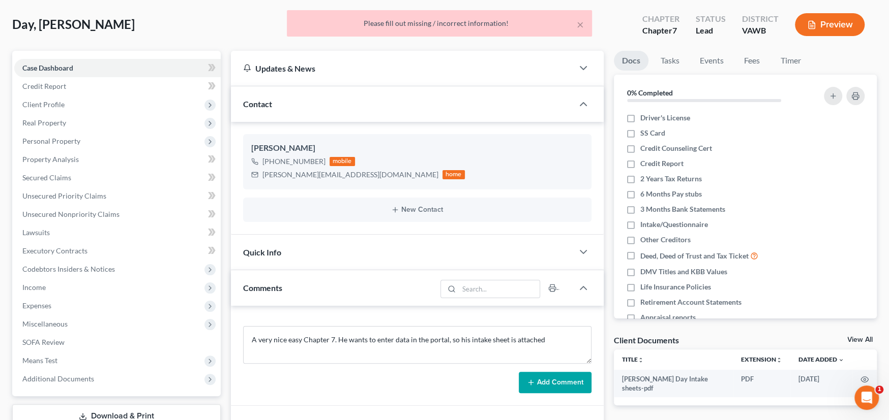
click at [433, 260] on div "Quick Info" at bounding box center [402, 252] width 342 height 35
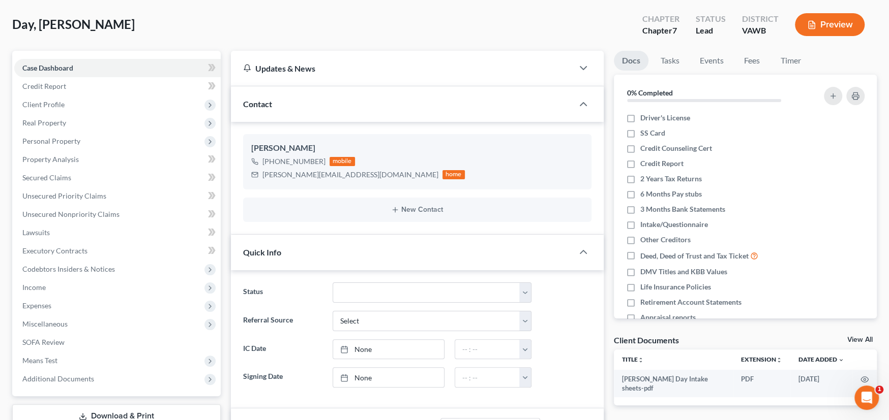
click at [307, 218] on div "New Contact" at bounding box center [417, 210] width 348 height 24
click at [47, 68] on span "Case Dashboard" at bounding box center [47, 68] width 51 height 9
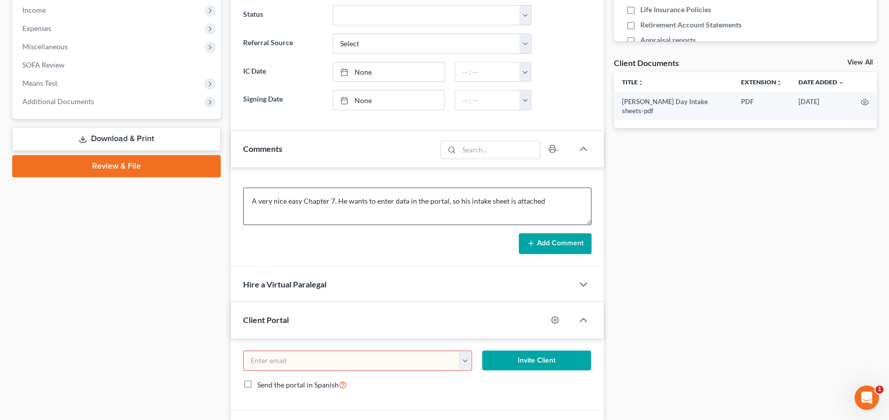
scroll to position [352, 0]
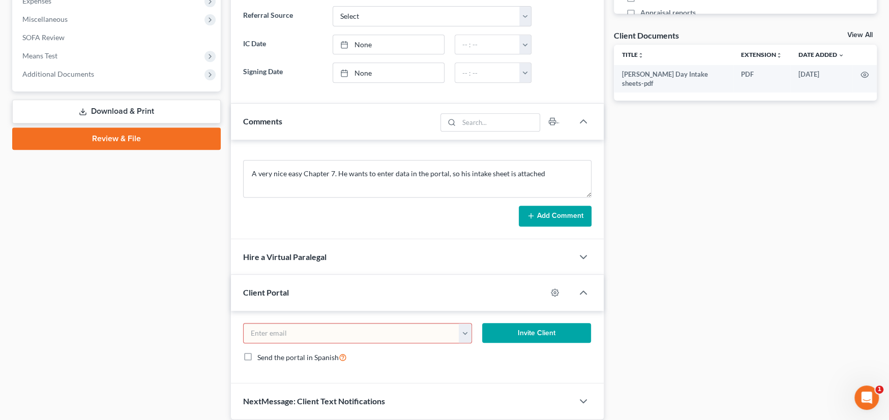
click at [463, 328] on button "button" at bounding box center [464, 333] width 13 height 19
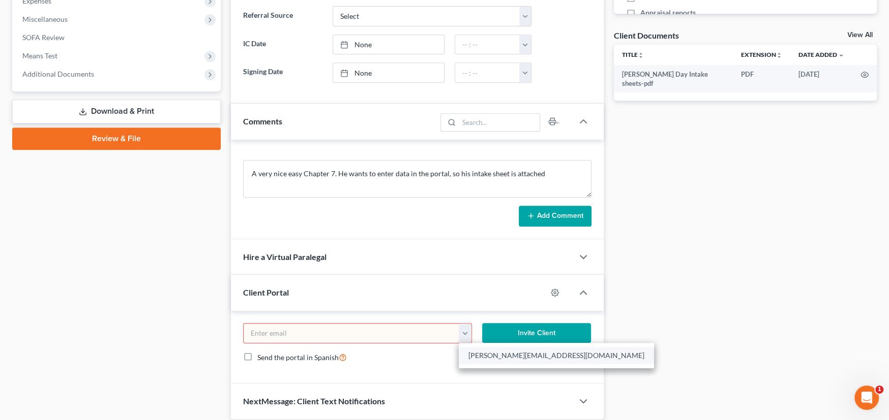
click at [471, 351] on link "tanner.d321@gmail.com" at bounding box center [555, 355] width 195 height 17
type input "tanner.d321@gmail.com"
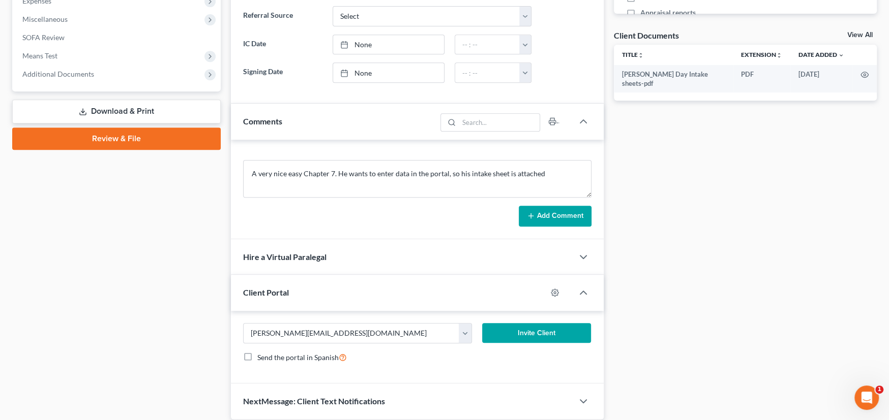
click at [548, 332] on button "Invite Client" at bounding box center [536, 333] width 109 height 20
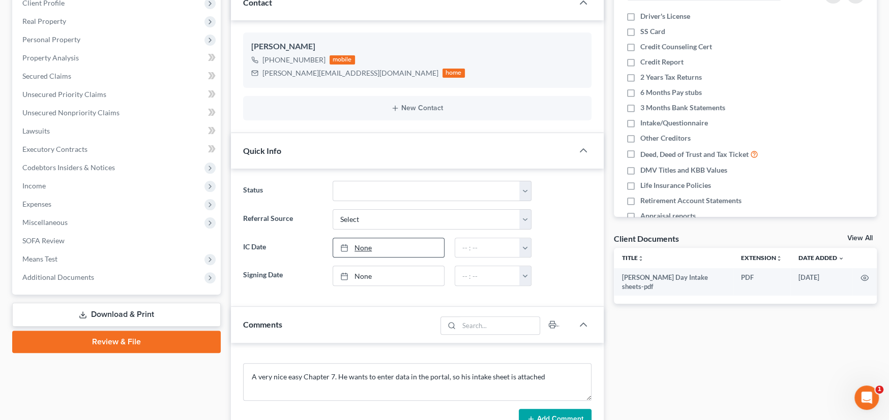
scroll to position [0, 0]
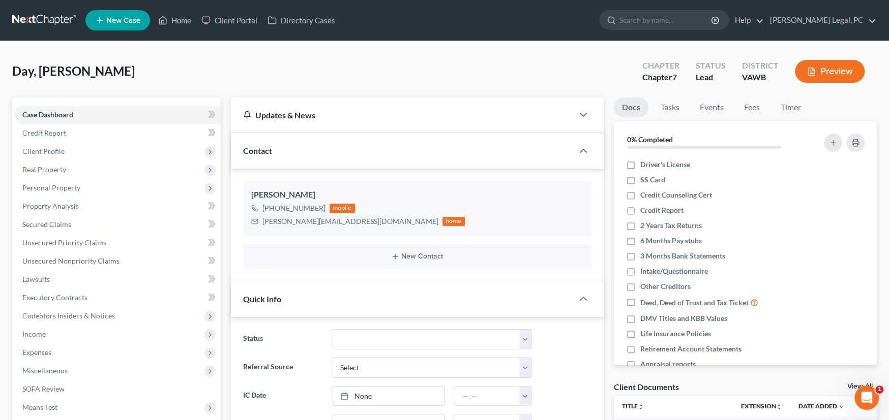
click at [45, 12] on link at bounding box center [44, 20] width 65 height 18
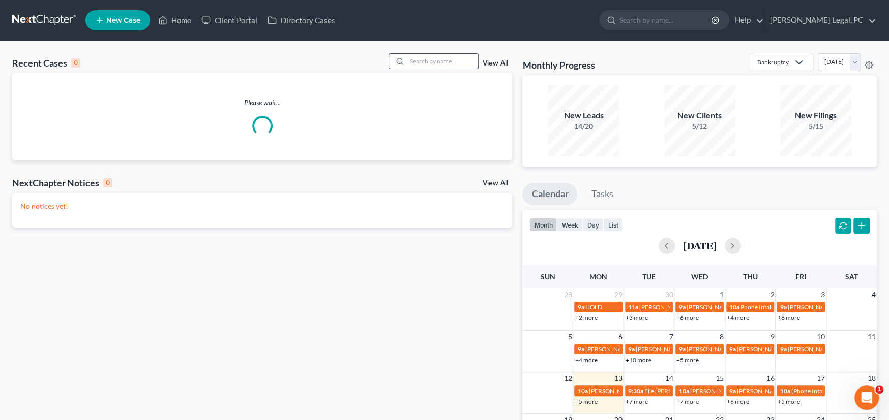
click at [417, 56] on input "search" at bounding box center [442, 61] width 71 height 15
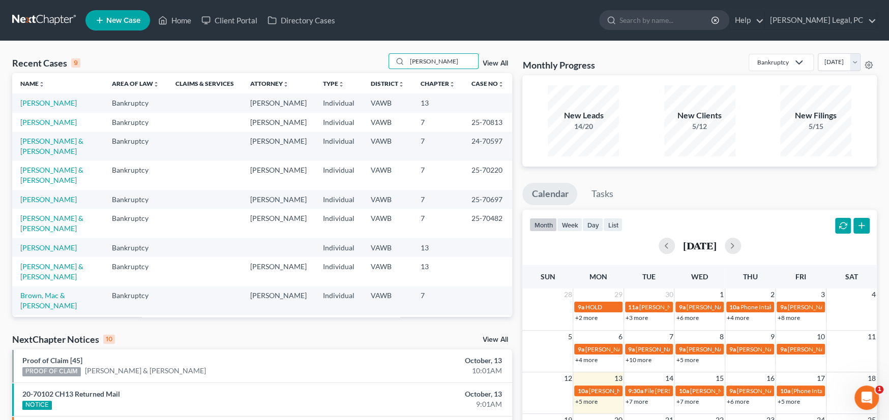
type input "Kell"
click at [34, 97] on td "[PERSON_NAME]" at bounding box center [57, 103] width 91 height 19
click at [36, 108] on td "[PERSON_NAME]" at bounding box center [57, 103] width 91 height 19
click at [40, 104] on link "[PERSON_NAME]" at bounding box center [48, 103] width 56 height 9
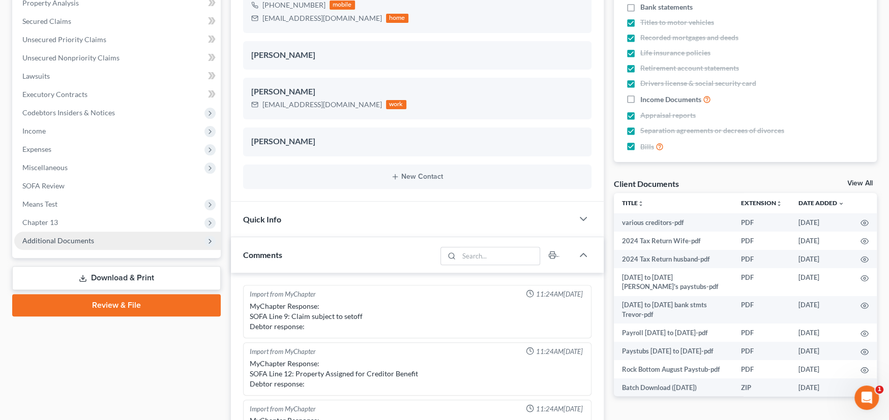
scroll to position [2352, 0]
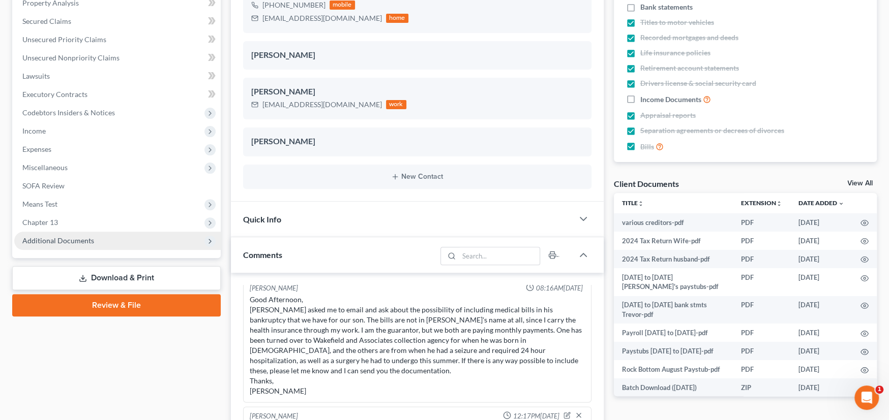
click at [67, 237] on span "Additional Documents" at bounding box center [58, 240] width 72 height 9
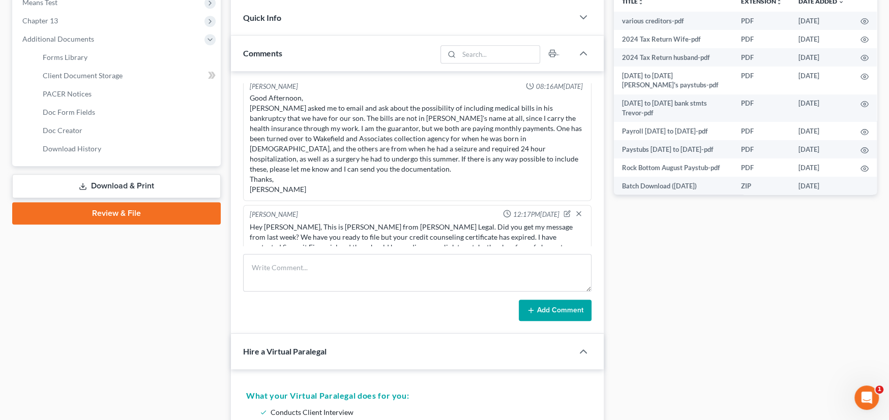
scroll to position [407, 0]
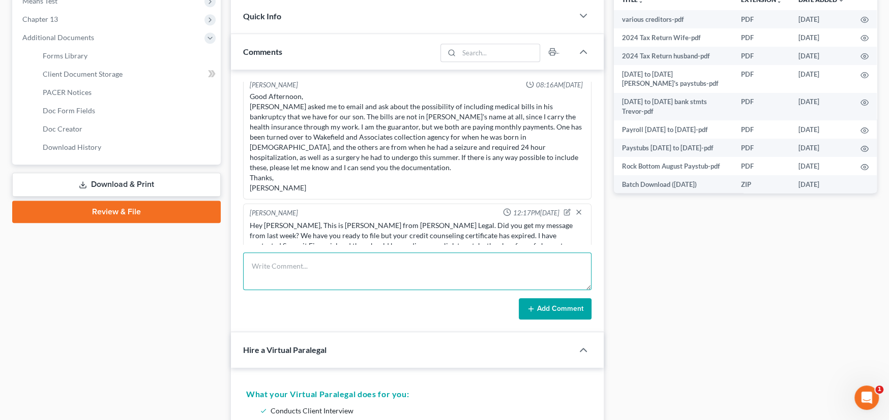
drag, startPoint x: 289, startPoint y: 279, endPoint x: 289, endPoint y: 271, distance: 7.6
click at [289, 278] on textarea at bounding box center [417, 272] width 348 height 38
paste textarea "These are the medical bills that we discussed, in which Trevor pays half the mo…"
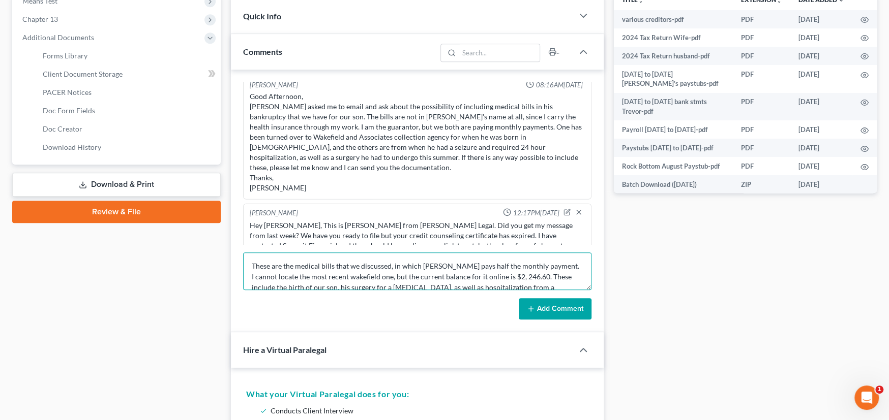
scroll to position [98, 0]
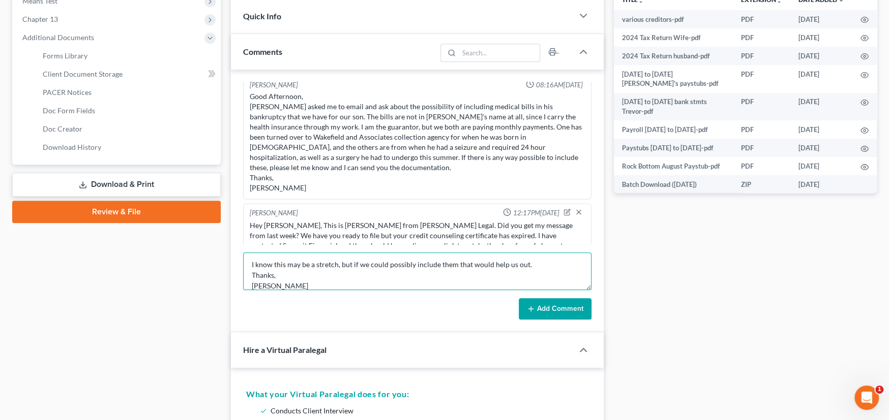
type textarea "These are the medical bills that we discussed, in which Trevor pays half the mo…"
click at [574, 316] on button "Add Comment" at bounding box center [554, 308] width 73 height 21
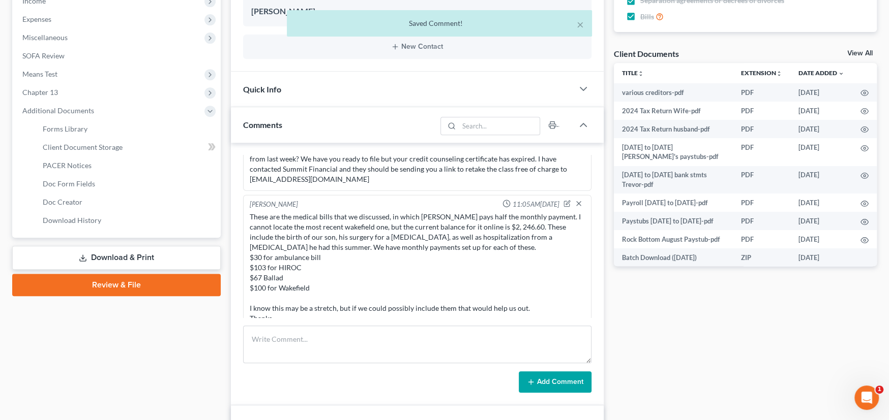
scroll to position [305, 0]
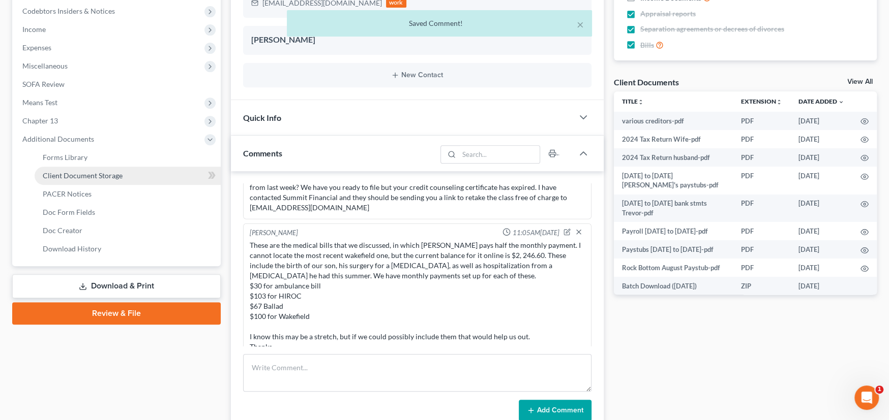
click at [81, 175] on span "Client Document Storage" at bounding box center [83, 175] width 80 height 9
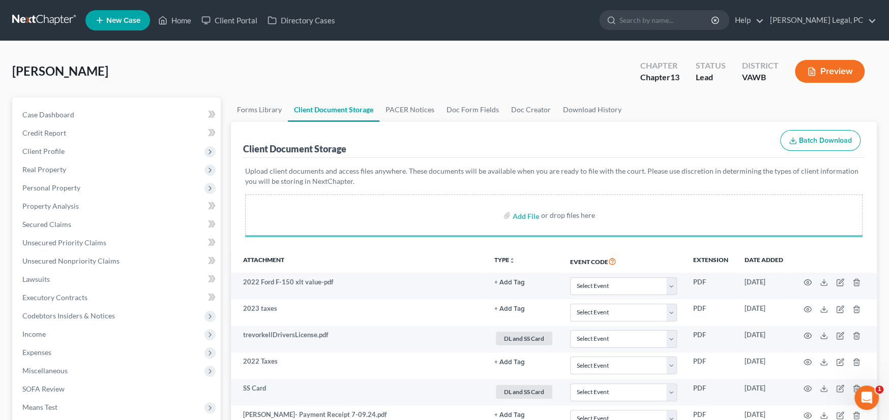
click at [401, 75] on div "Kell, Trevor Upgraded Chapter Chapter 13 Status Lead District VAWB Preview" at bounding box center [444, 75] width 864 height 44
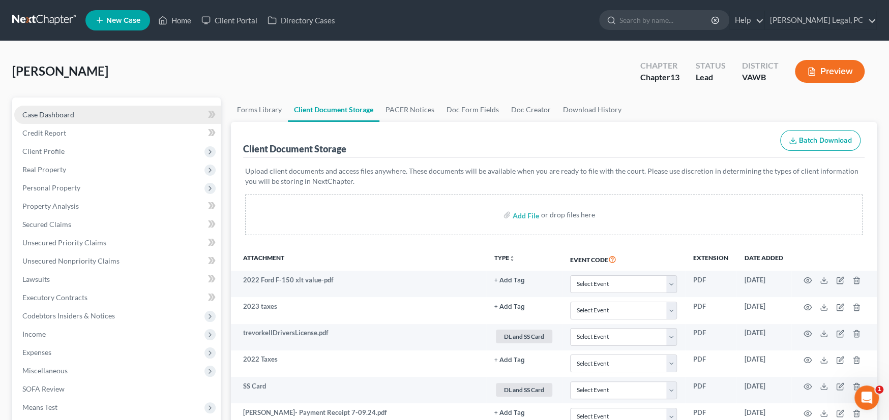
click at [47, 111] on span "Case Dashboard" at bounding box center [48, 114] width 52 height 9
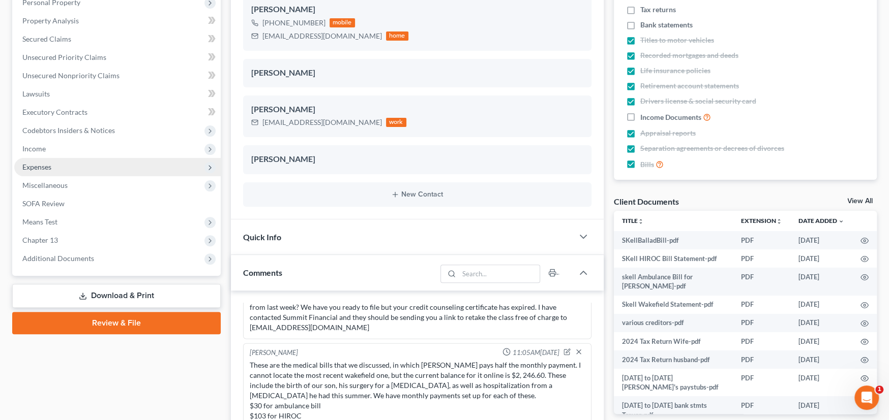
scroll to position [152, 0]
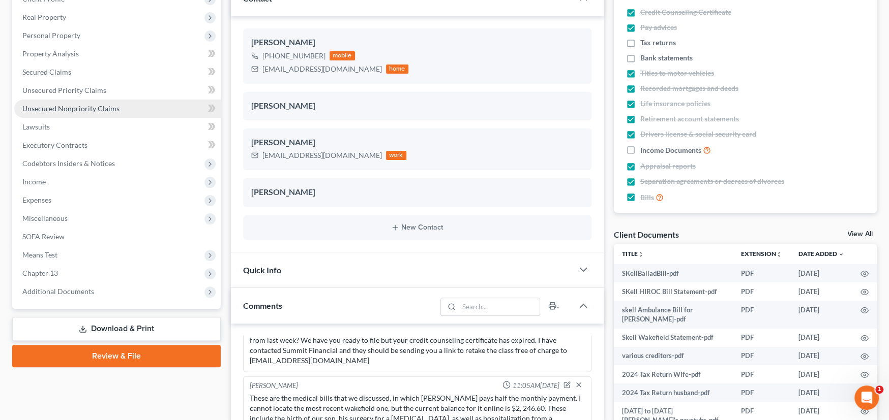
click at [73, 108] on span "Unsecured Nonpriority Claims" at bounding box center [70, 108] width 97 height 9
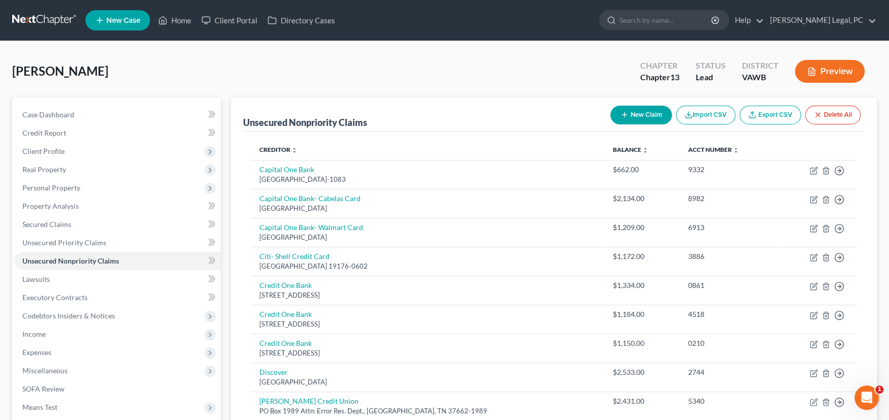
click at [646, 108] on button "New Claim" at bounding box center [641, 115] width 62 height 19
select select "0"
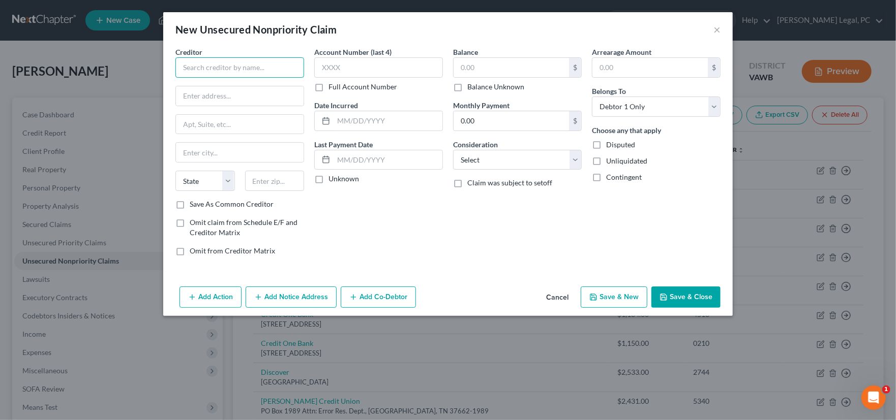
click at [232, 67] on input "text" at bounding box center [239, 67] width 129 height 20
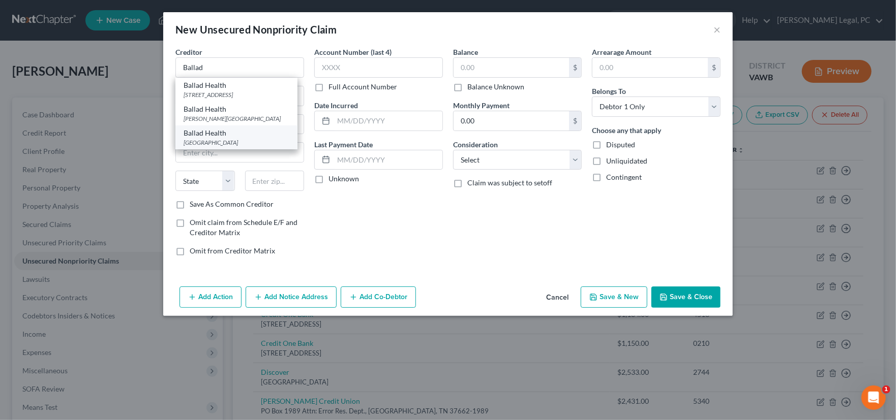
click at [213, 138] on div "Ballad Health" at bounding box center [236, 133] width 106 height 10
type input "Ballad Health"
type input "PO Box 74657"
type input "Atlanta"
select select "10"
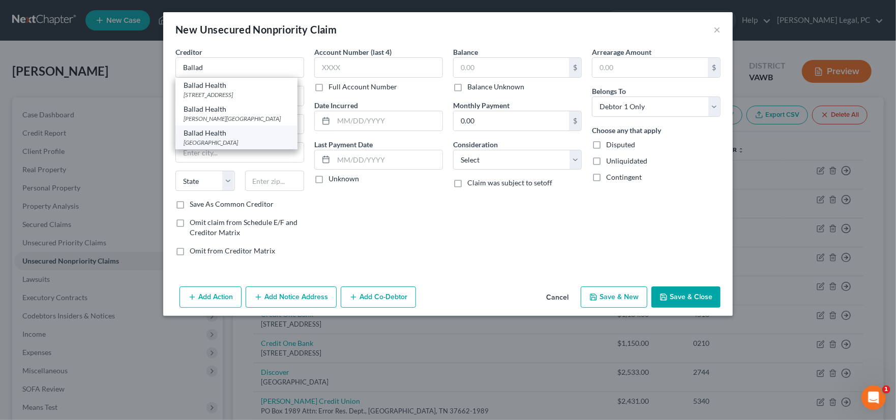
type input "30374"
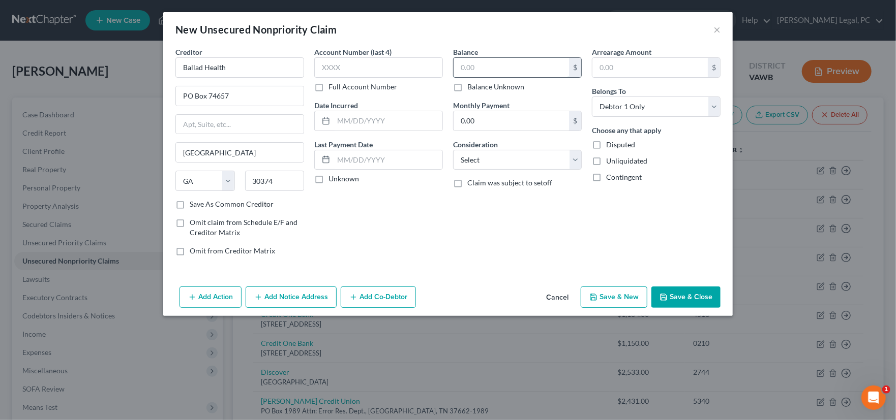
click at [481, 67] on input "text" at bounding box center [510, 67] width 115 height 19
type input "67"
click at [493, 162] on select "Select Cable / Satellite Services Collection Agency Credit Card Debt Debt Couns…" at bounding box center [517, 160] width 129 height 20
select select "9"
click at [453, 150] on select "Select Cable / Satellite Services Collection Agency Credit Card Debt Debt Couns…" at bounding box center [517, 160] width 129 height 20
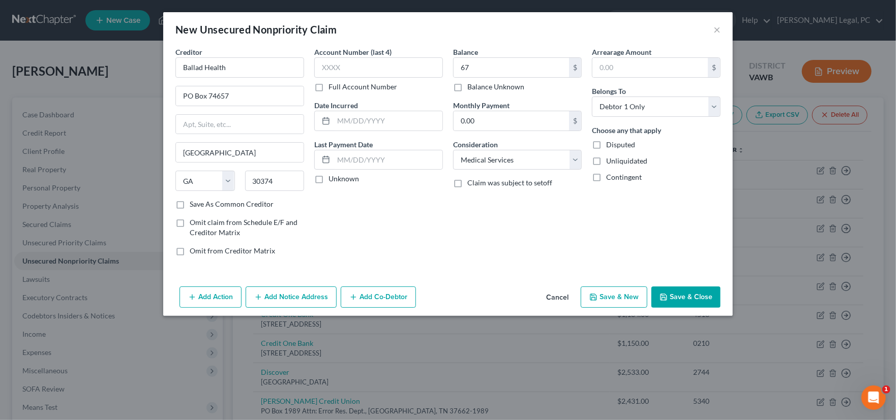
click at [374, 217] on div "Account Number (last 4) Full Account Number Date Incurred Last Payment Date Unk…" at bounding box center [378, 156] width 139 height 218
click at [344, 119] on input "text" at bounding box center [387, 120] width 109 height 19
type input "1437"
click at [489, 71] on input "text" at bounding box center [510, 67] width 115 height 19
type input "1,437.50"
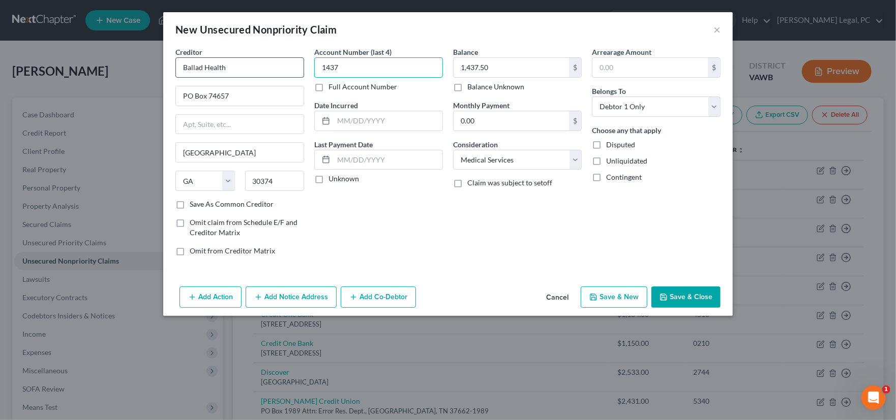
drag, startPoint x: 339, startPoint y: 67, endPoint x: 279, endPoint y: 66, distance: 60.5
click at [281, 67] on div "Creditor * Ballad Health PO Box 74657 Atlanta State AL AK AR AZ CA CO CT DE DC …" at bounding box center [447, 156] width 555 height 218
click at [328, 87] on label "Full Account Number" at bounding box center [362, 87] width 69 height 10
click at [332, 87] on input "Full Account Number" at bounding box center [335, 85] width 7 height 7
drag, startPoint x: 339, startPoint y: 71, endPoint x: 365, endPoint y: 71, distance: 26.4
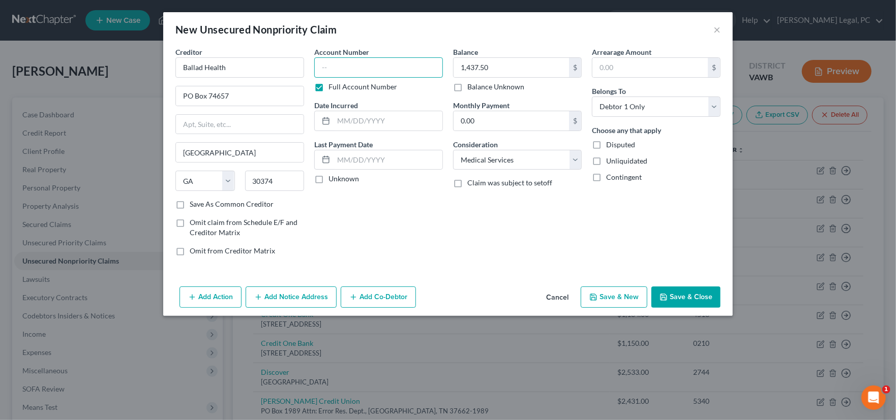
click at [340, 71] on input "text" at bounding box center [378, 67] width 129 height 20
type input "550946"
click at [706, 283] on div "Add Action Add Notice Address Add Co-Debtor Cancel Save & New Save & Close" at bounding box center [447, 300] width 569 height 34
click at [696, 295] on button "Save & Close" at bounding box center [685, 297] width 69 height 21
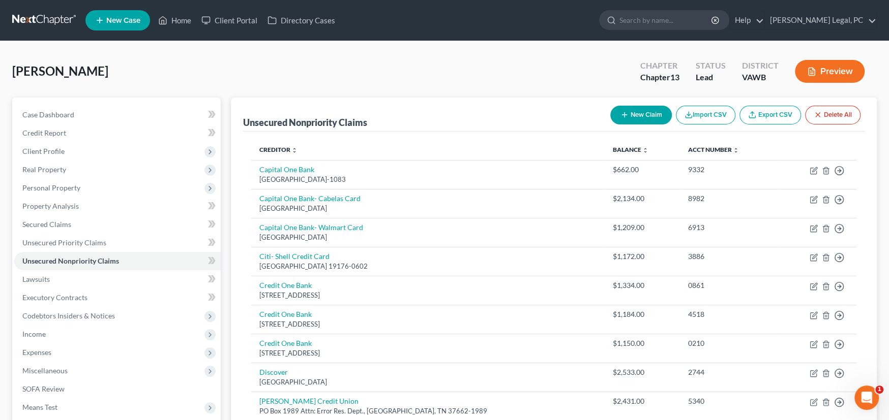
click at [649, 115] on button "New Claim" at bounding box center [641, 115] width 62 height 19
select select "0"
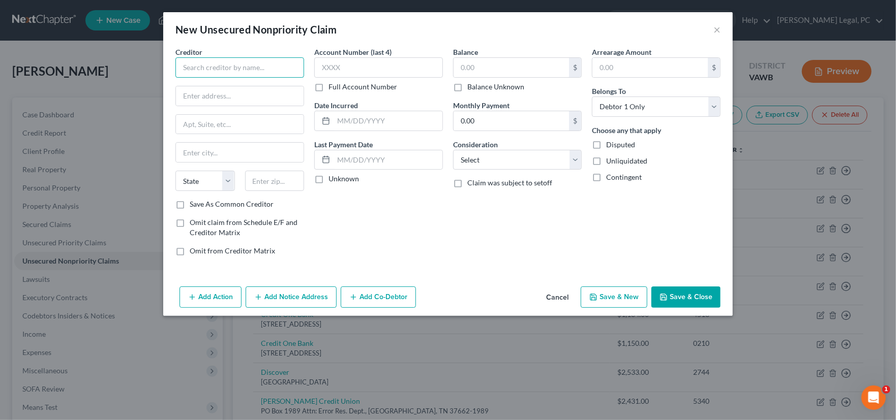
click at [232, 69] on input "text" at bounding box center [239, 67] width 129 height 20
type input "Financial Accounts Service Team Inc."
type input "PO Box 11567"
type input "8202 Kingston Pike"
type input "37939"
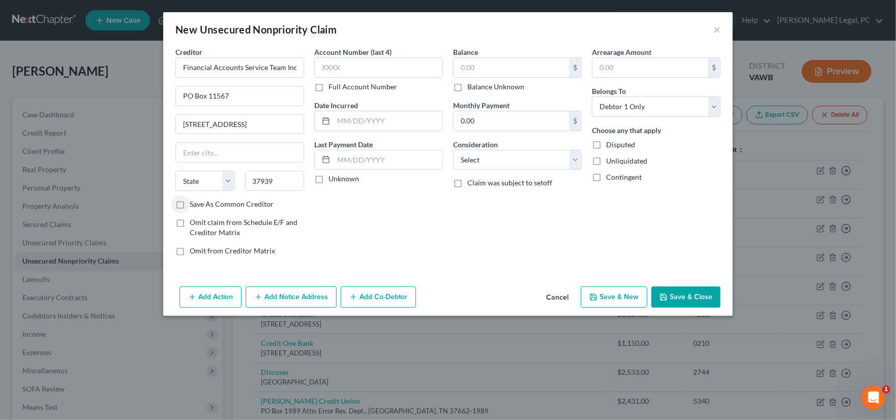
type input "Knoxville"
select select "44"
click at [350, 73] on input "text" at bounding box center [378, 67] width 129 height 20
click at [328, 84] on label "Full Account Number" at bounding box center [362, 87] width 69 height 10
click at [332, 84] on input "Full Account Number" at bounding box center [335, 85] width 7 height 7
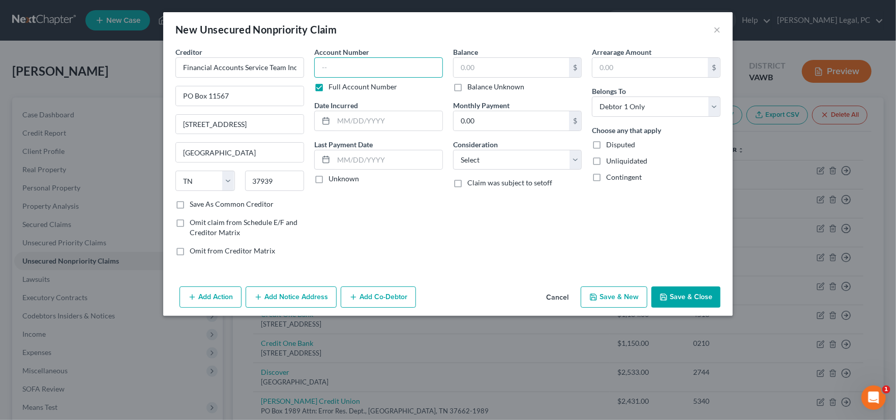
click at [344, 68] on input "text" at bounding box center [378, 67] width 129 height 20
click at [361, 64] on input "text" at bounding box center [378, 67] width 129 height 20
click at [368, 65] on input "text" at bounding box center [378, 67] width 129 height 20
click at [345, 68] on input "text" at bounding box center [378, 67] width 129 height 20
type input "2451761"
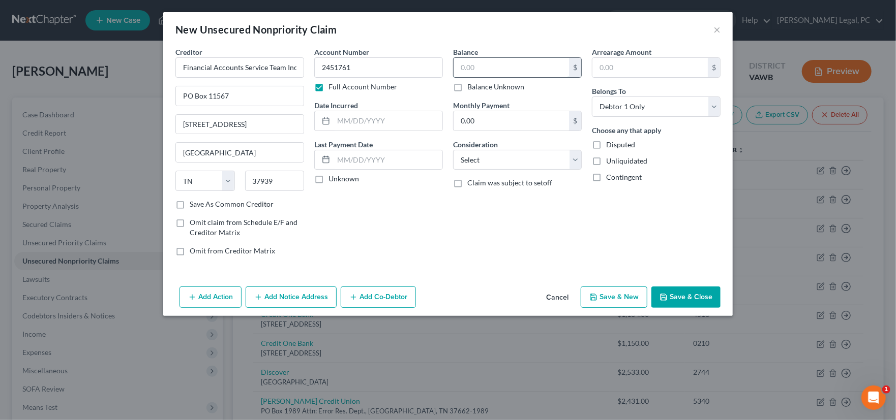
click at [532, 70] on input "text" at bounding box center [510, 67] width 115 height 19
type input "951"
click at [610, 97] on select "Select Debtor 1 Only Debtor 2 Only Debtor 1 And Debtor 2 Only At Least One Of T…" at bounding box center [656, 107] width 129 height 20
select select "3"
click at [592, 97] on select "Select Debtor 1 Only Debtor 2 Only Debtor 1 And Debtor 2 Only At Least One Of T…" at bounding box center [656, 107] width 129 height 20
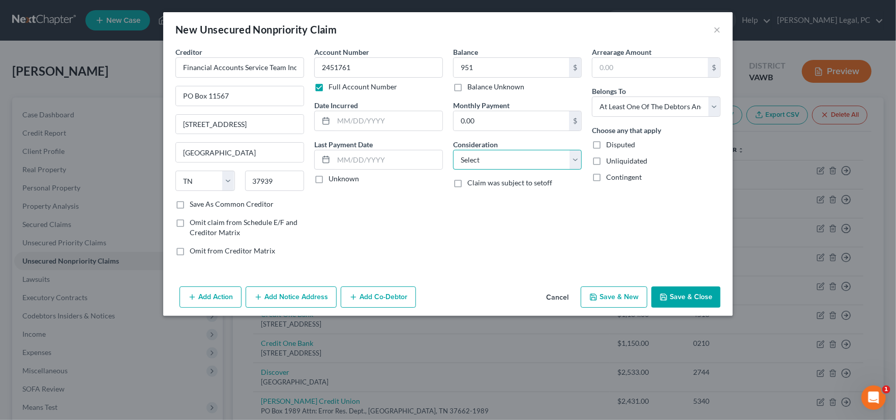
click at [517, 160] on select "Select Cable / Satellite Services Collection Agency Credit Card Debt Debt Couns…" at bounding box center [517, 160] width 129 height 20
select select "1"
click at [453, 150] on select "Select Cable / Satellite Services Collection Agency Credit Card Debt Debt Couns…" at bounding box center [517, 160] width 129 height 20
click at [688, 294] on button "Save & Close" at bounding box center [685, 297] width 69 height 21
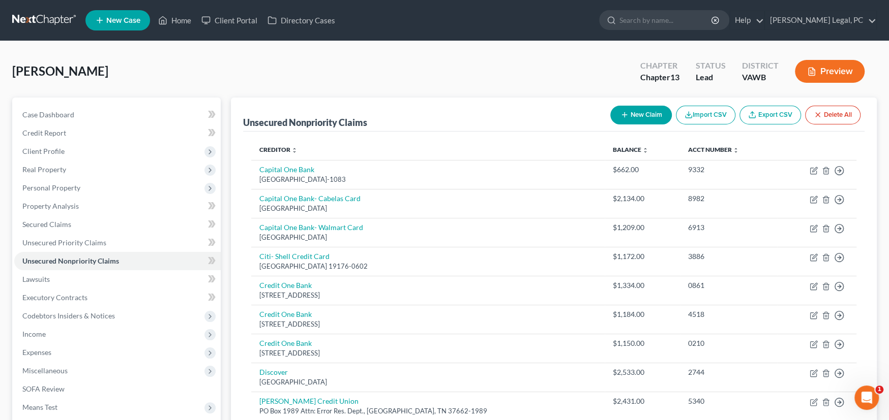
click at [634, 116] on button "New Claim" at bounding box center [641, 115] width 62 height 19
select select "0"
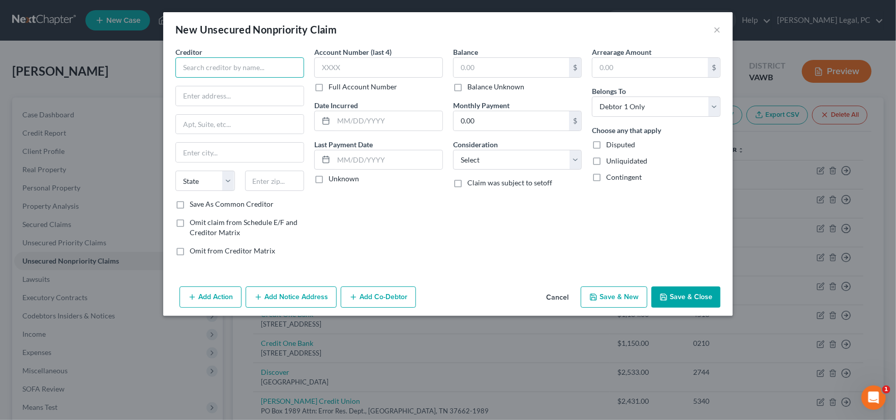
click at [223, 68] on input "text" at bounding box center [239, 67] width 129 height 20
type input "C-Trans Medical Services"
type input "26165 Lee Highway"
type input "24211"
type input "Abingdon"
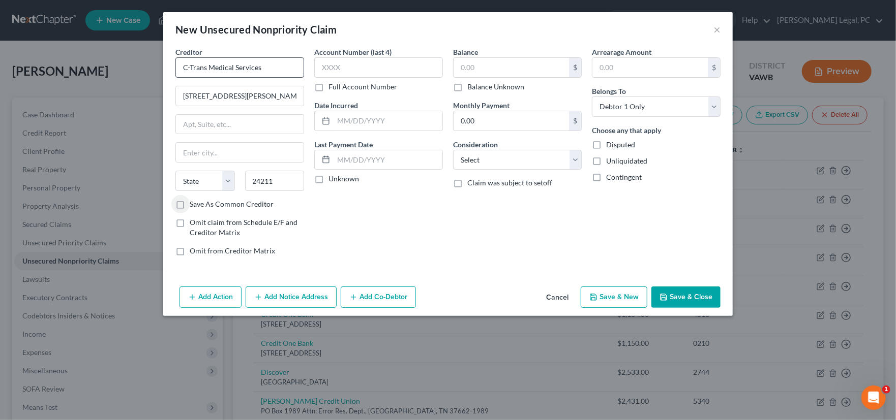
select select "48"
click at [373, 68] on input "text" at bounding box center [378, 67] width 129 height 20
click at [328, 85] on label "Full Account Number" at bounding box center [362, 87] width 69 height 10
click at [332, 85] on input "Full Account Number" at bounding box center [335, 85] width 7 height 7
click at [344, 70] on input "text" at bounding box center [378, 67] width 129 height 20
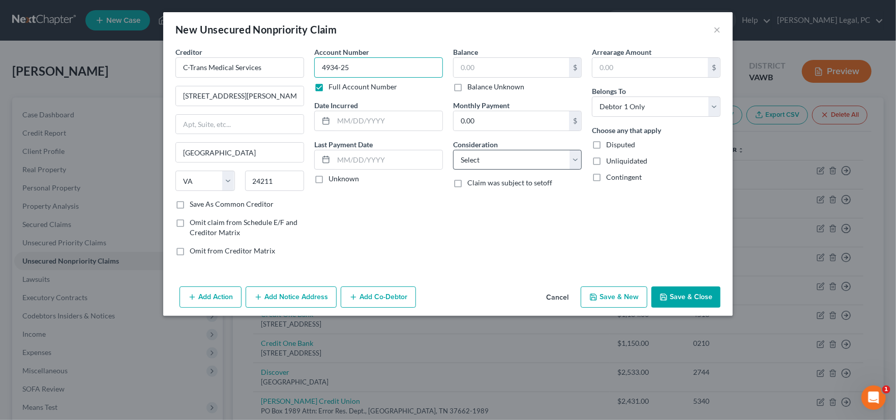
type input "4934-25"
click at [494, 169] on select "Select Cable / Satellite Services Collection Agency Credit Card Debt Debt Couns…" at bounding box center [517, 160] width 129 height 20
select select "9"
click at [453, 150] on select "Select Cable / Satellite Services Collection Agency Credit Card Debt Debt Couns…" at bounding box center [517, 160] width 129 height 20
drag, startPoint x: 678, startPoint y: 301, endPoint x: 686, endPoint y: 298, distance: 9.2
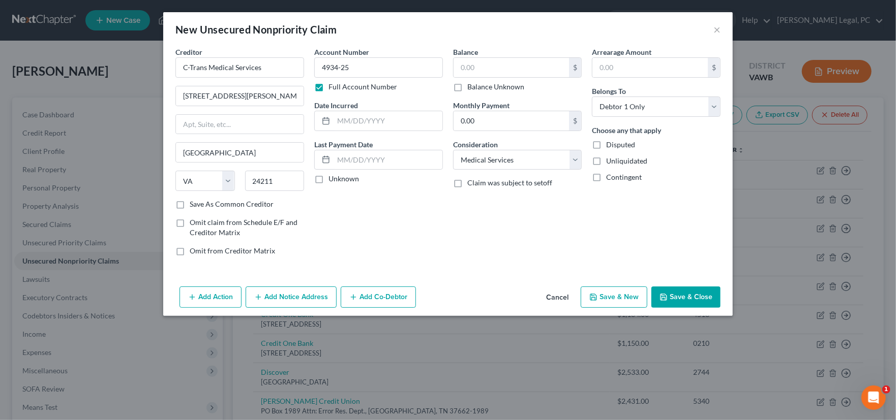
click at [680, 301] on button "Save & Close" at bounding box center [685, 297] width 69 height 21
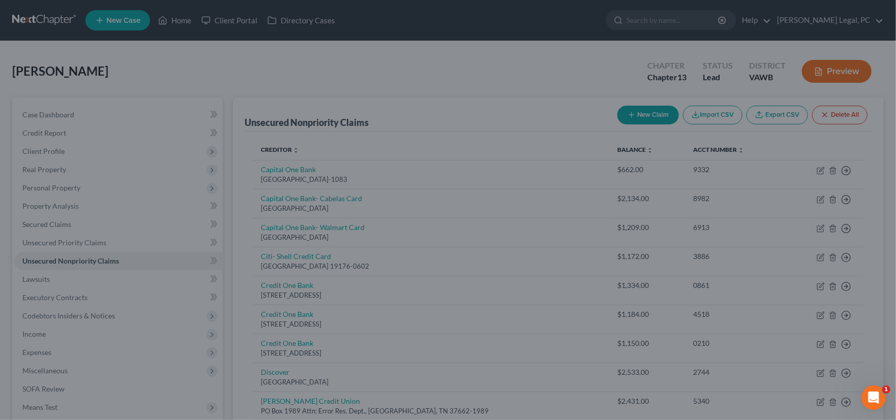
type input "0.00"
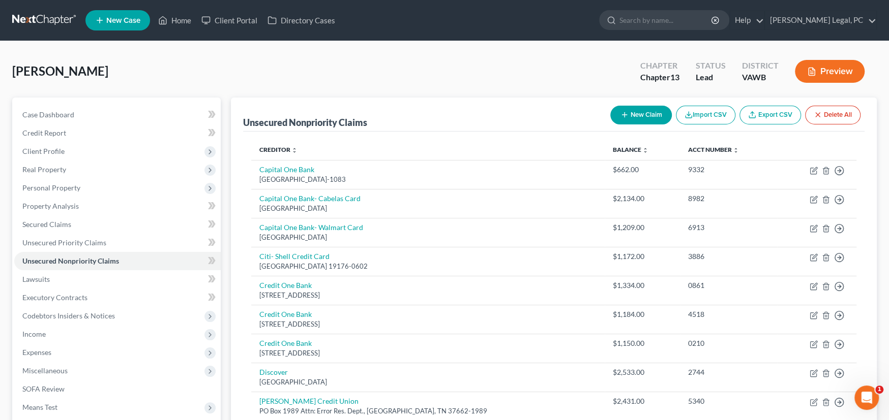
click at [638, 103] on div "New Claim Import CSV Export CSV Delete All" at bounding box center [735, 115] width 258 height 27
click at [646, 117] on button "New Claim" at bounding box center [641, 115] width 62 height 19
select select "0"
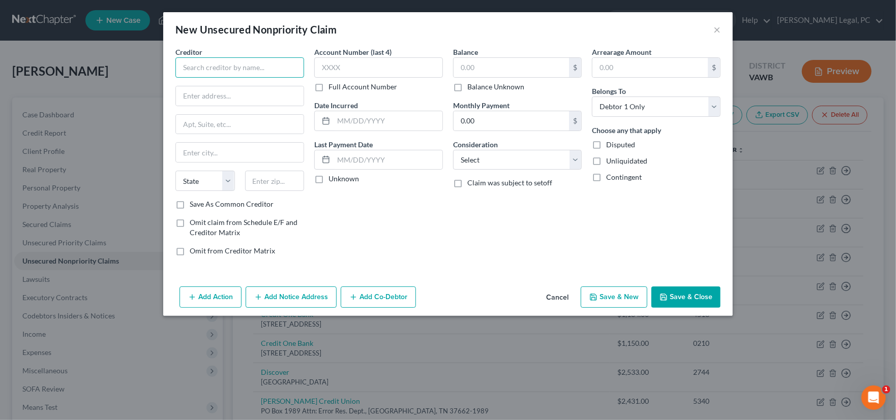
click at [237, 65] on input "text" at bounding box center [239, 67] width 129 height 20
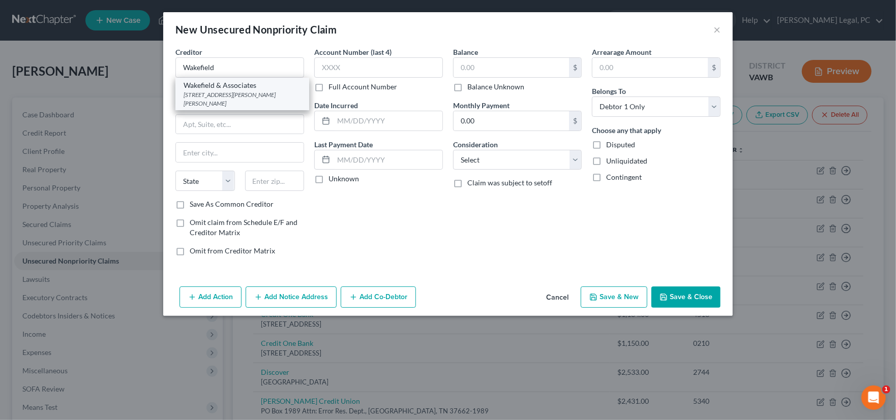
click at [229, 101] on div "7005 Middlebrook Pike, Knoxville, TN 37909" at bounding box center [241, 98] width 117 height 17
type input "Wakefield & Associates"
type input "7005 Middlebrook Pike"
type input "Knoxville"
select select "44"
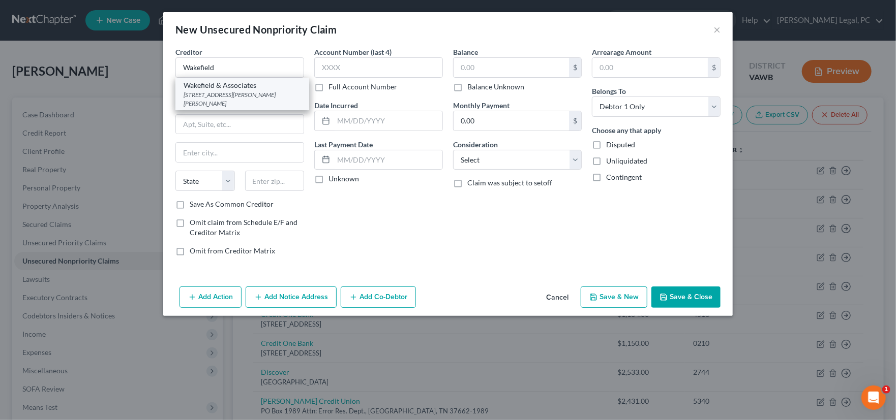
type input "37909"
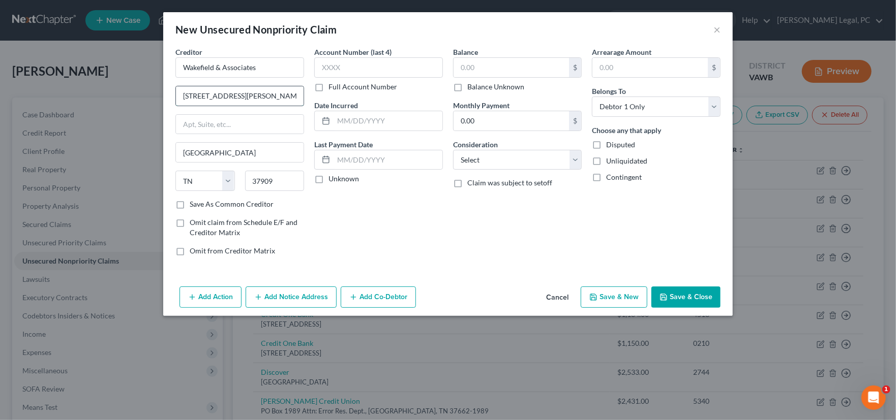
drag, startPoint x: 261, startPoint y: 98, endPoint x: 277, endPoint y: 99, distance: 16.3
click at [173, 99] on div "Creditor * Wakefield & Associates 7005 Middlebrook Pike Knoxville State AL AK A…" at bounding box center [239, 156] width 139 height 218
type input "PO Box 59003"
type input "37950"
click at [359, 70] on input "text" at bounding box center [378, 67] width 129 height 20
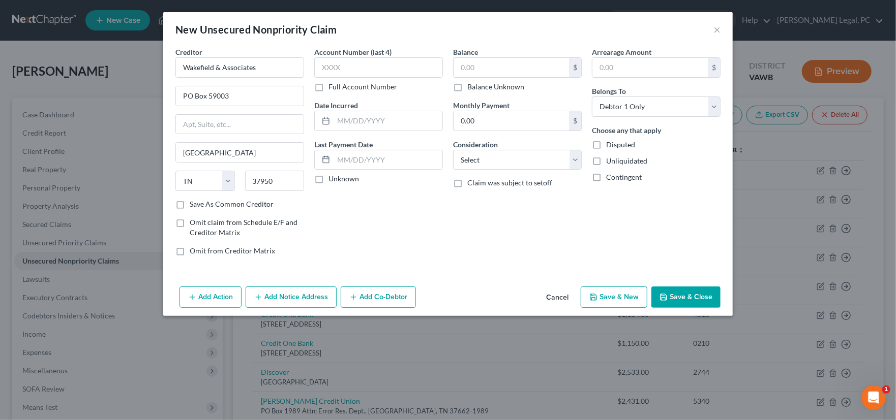
click at [328, 86] on label "Full Account Number" at bounding box center [362, 87] width 69 height 10
click at [332, 86] on input "Full Account Number" at bounding box center [335, 85] width 7 height 7
click at [334, 70] on input "text" at bounding box center [378, 67] width 129 height 20
type input "01-243643109"
click at [540, 74] on input "text" at bounding box center [510, 67] width 115 height 19
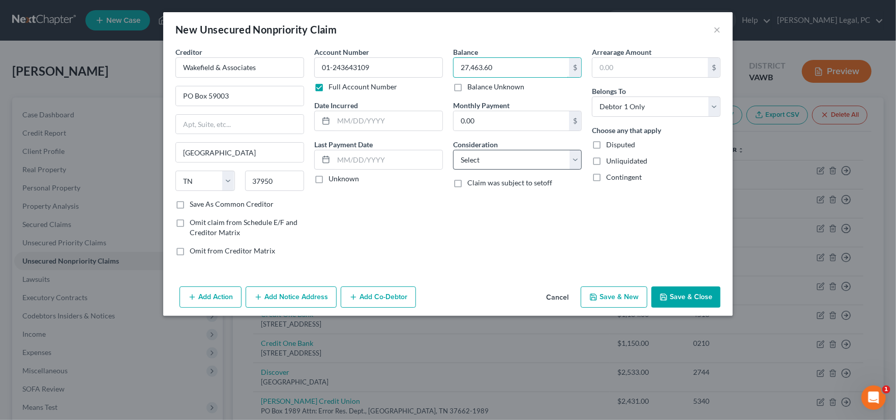
type input "27,463.60"
click at [508, 168] on select "Select Cable / Satellite Services Collection Agency Credit Card Debt Debt Couns…" at bounding box center [517, 160] width 129 height 20
select select "9"
click at [453, 150] on select "Select Cable / Satellite Services Collection Agency Credit Card Debt Debt Couns…" at bounding box center [517, 160] width 129 height 20
click at [695, 297] on button "Save & Close" at bounding box center [685, 297] width 69 height 21
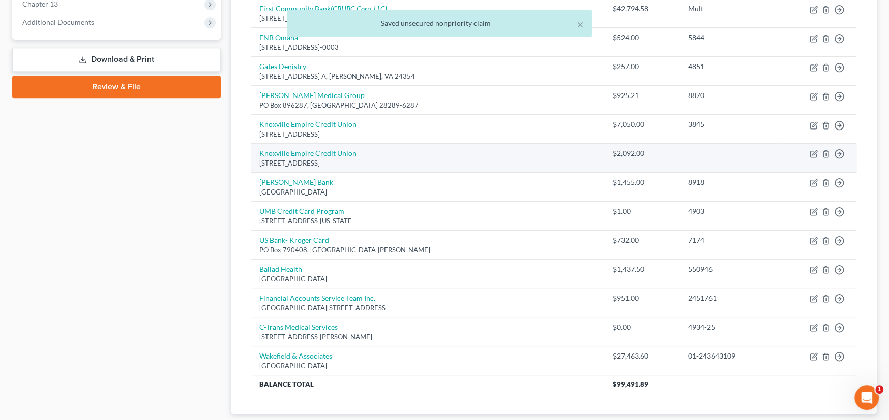
scroll to position [485, 0]
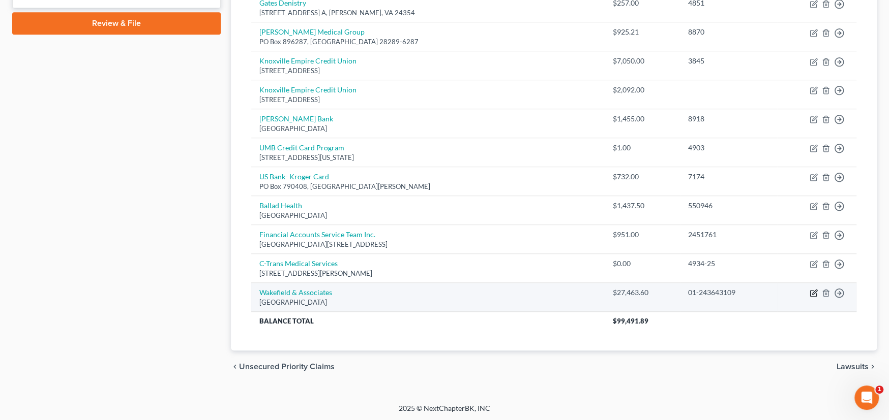
click at [813, 292] on icon "button" at bounding box center [814, 292] width 5 height 5
select select "44"
select select "9"
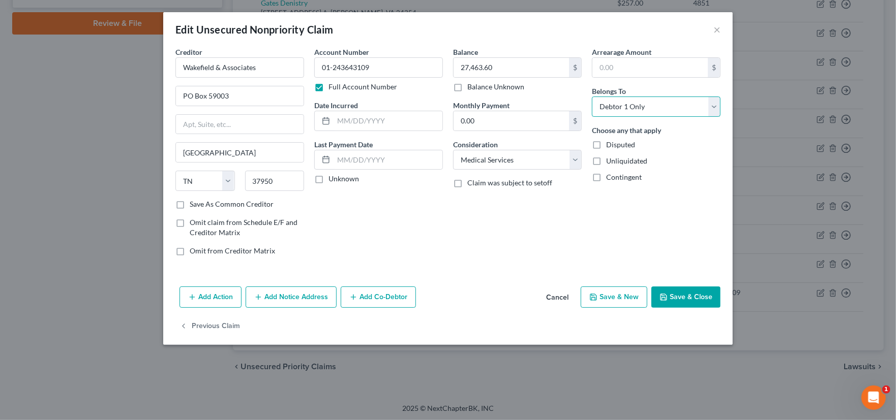
click at [662, 106] on select "Select Debtor 1 Only Debtor 2 Only Debtor 1 And Debtor 2 Only At Least One Of T…" at bounding box center [656, 107] width 129 height 20
select select "3"
click at [592, 97] on select "Select Debtor 1 Only Debtor 2 Only Debtor 1 And Debtor 2 Only At Least One Of T…" at bounding box center [656, 107] width 129 height 20
click at [693, 293] on button "Save & Close" at bounding box center [685, 297] width 69 height 21
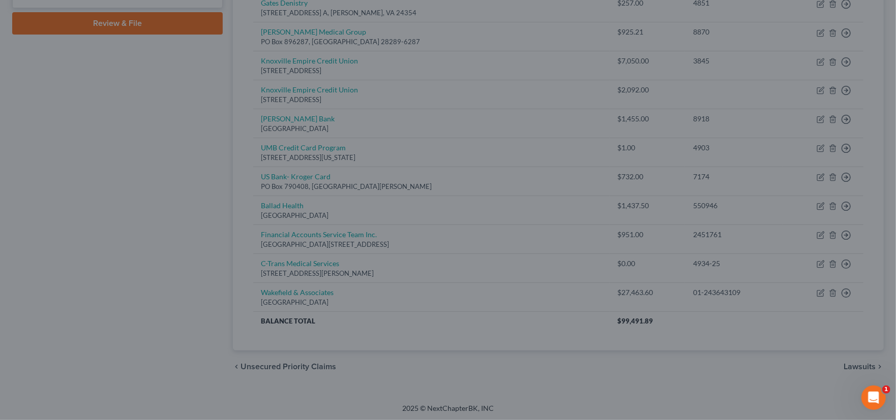
type input "0"
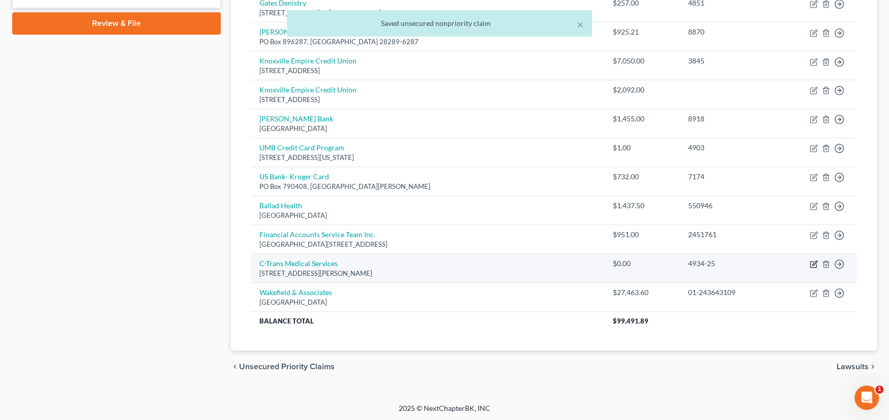
click at [813, 260] on icon "button" at bounding box center [813, 264] width 8 height 8
select select "48"
select select "9"
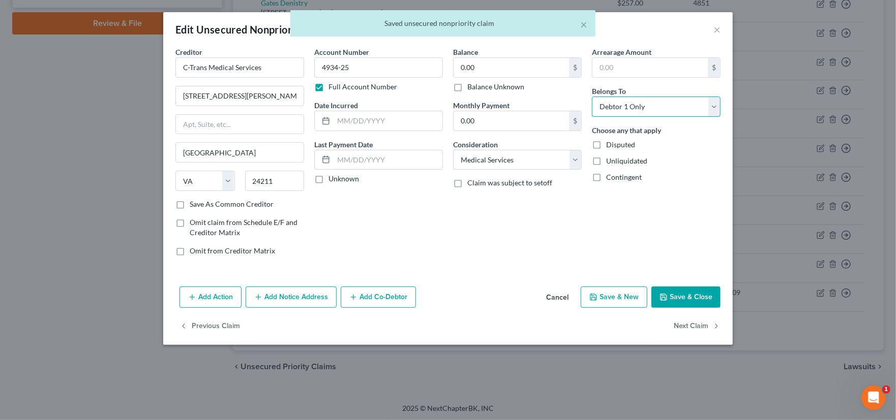
click at [644, 108] on select "Select Debtor 1 Only Debtor 2 Only Debtor 1 And Debtor 2 Only At Least One Of T…" at bounding box center [656, 107] width 129 height 20
select select "3"
click at [592, 97] on select "Select Debtor 1 Only Debtor 2 Only Debtor 1 And Debtor 2 Only At Least One Of T…" at bounding box center [656, 107] width 129 height 20
drag, startPoint x: 703, startPoint y: 291, endPoint x: 747, endPoint y: 298, distance: 44.8
click at [703, 292] on button "Save & Close" at bounding box center [685, 297] width 69 height 21
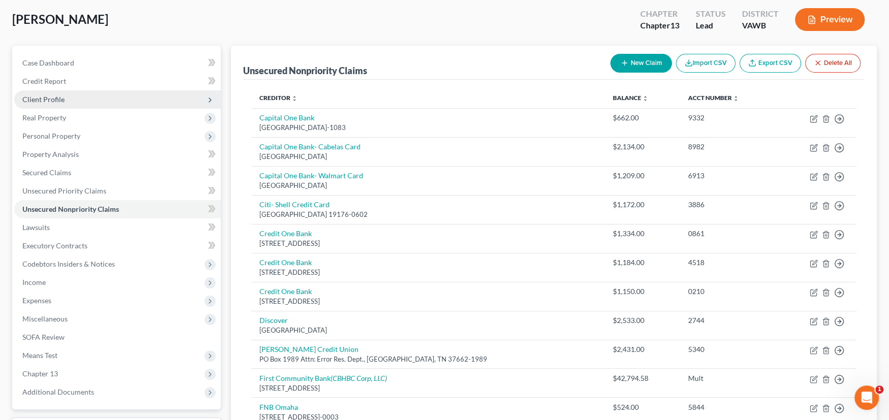
scroll to position [0, 0]
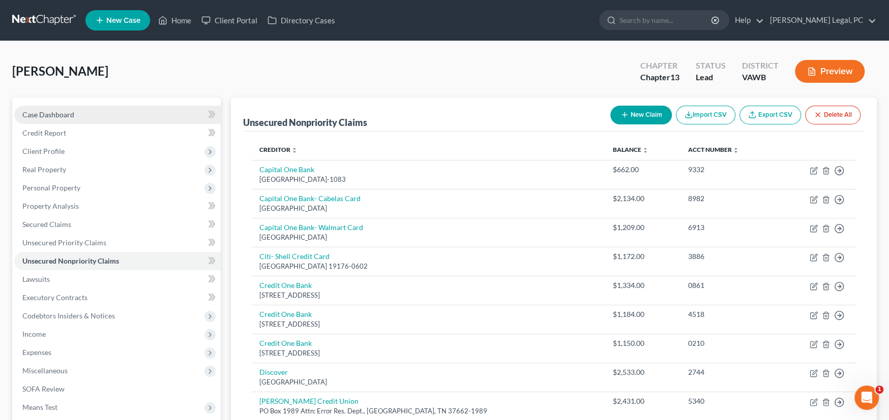
click at [29, 110] on span "Case Dashboard" at bounding box center [48, 114] width 52 height 9
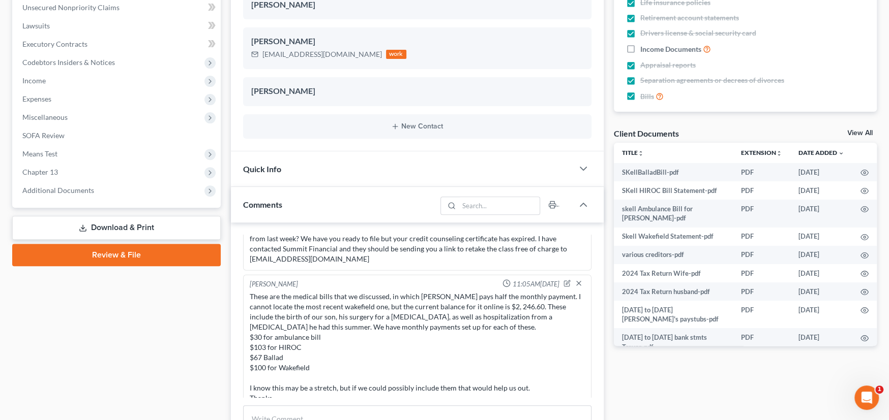
scroll to position [2501, 0]
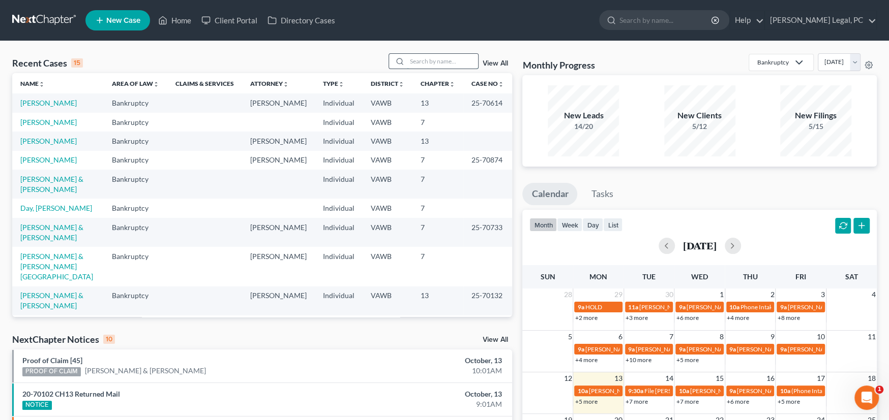
click at [423, 63] on input "search" at bounding box center [442, 61] width 71 height 15
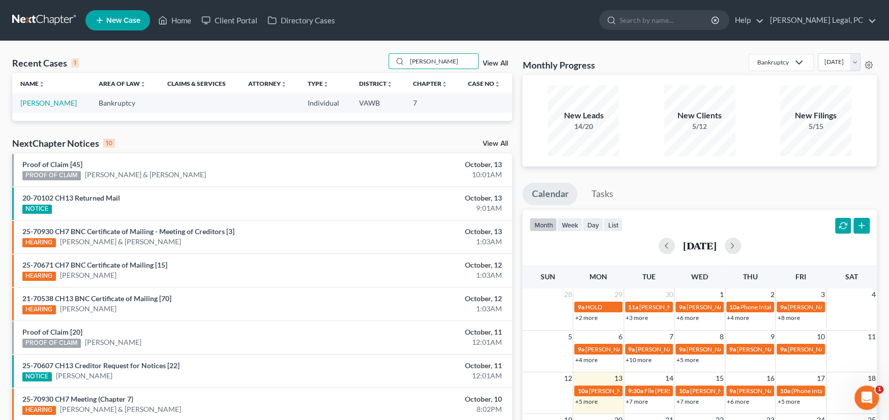
type input "[PERSON_NAME]"
click at [45, 107] on td "[PERSON_NAME]" at bounding box center [51, 103] width 78 height 19
click at [53, 104] on link "[PERSON_NAME]" at bounding box center [48, 103] width 56 height 9
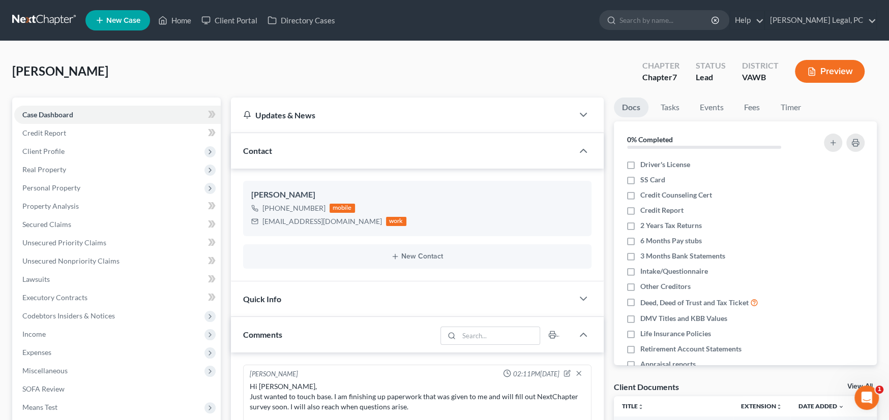
click at [46, 20] on link at bounding box center [44, 20] width 65 height 18
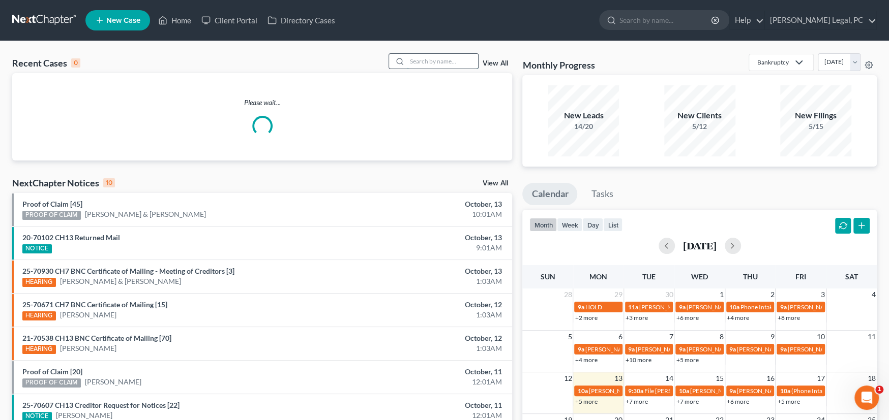
click at [433, 63] on input "search" at bounding box center [442, 61] width 71 height 15
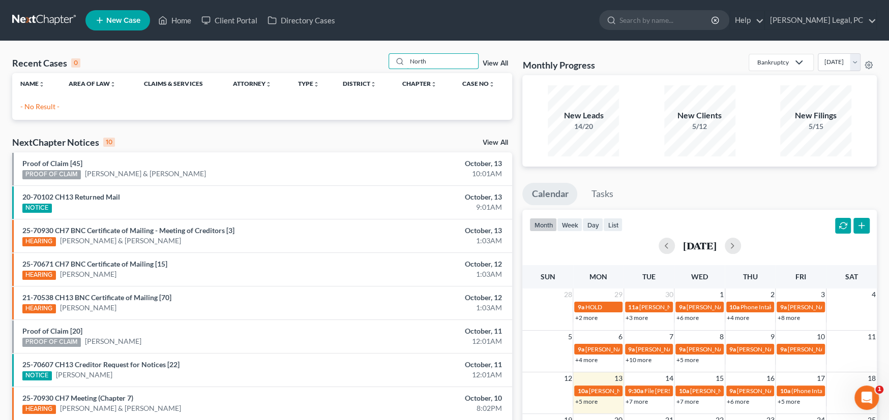
drag, startPoint x: 426, startPoint y: 60, endPoint x: 345, endPoint y: 52, distance: 81.7
click at [345, 52] on div "Recent Cases 0 North View All Name unfold_more expand_more expand_less Area of …" at bounding box center [444, 305] width 889 height 528
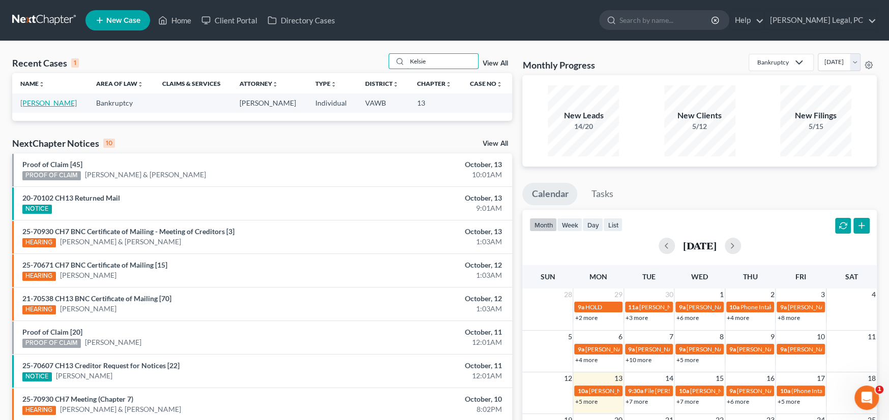
type input "Kelsie"
click at [57, 102] on link "[PERSON_NAME]" at bounding box center [48, 103] width 56 height 9
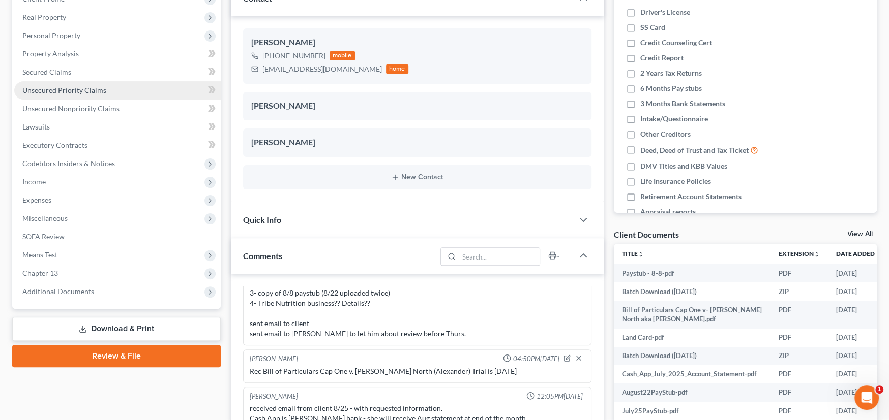
scroll to position [102, 0]
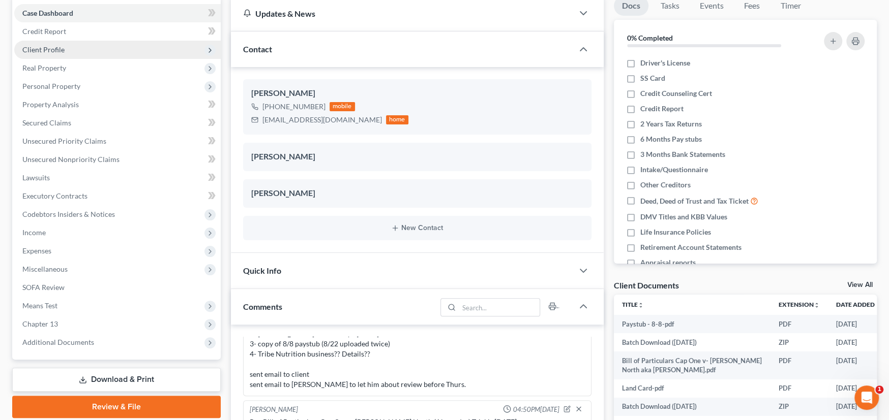
click at [37, 45] on span "Client Profile" at bounding box center [43, 49] width 42 height 9
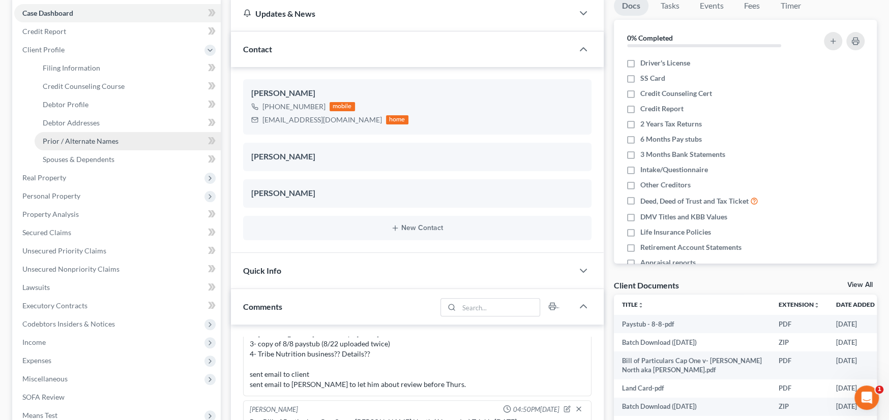
click at [94, 137] on span "Prior / Alternate Names" at bounding box center [81, 141] width 76 height 9
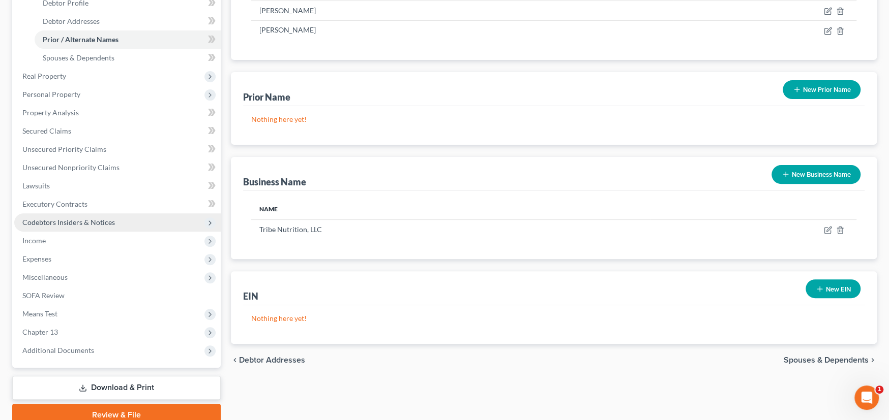
scroll to position [247, 0]
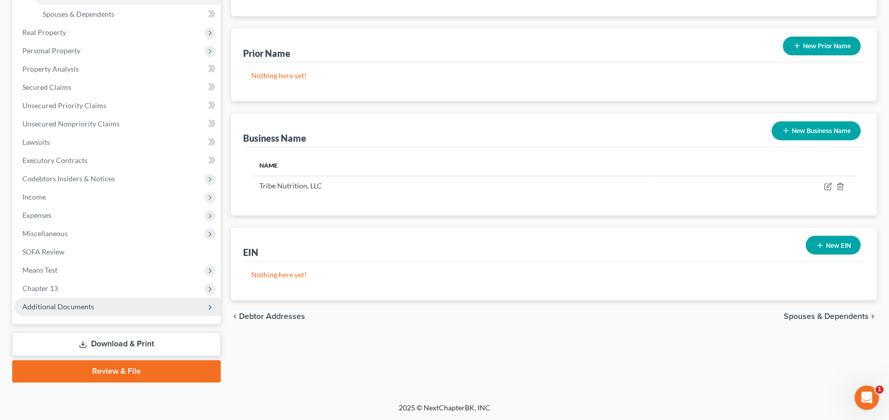
click at [80, 307] on span "Additional Documents" at bounding box center [58, 306] width 72 height 9
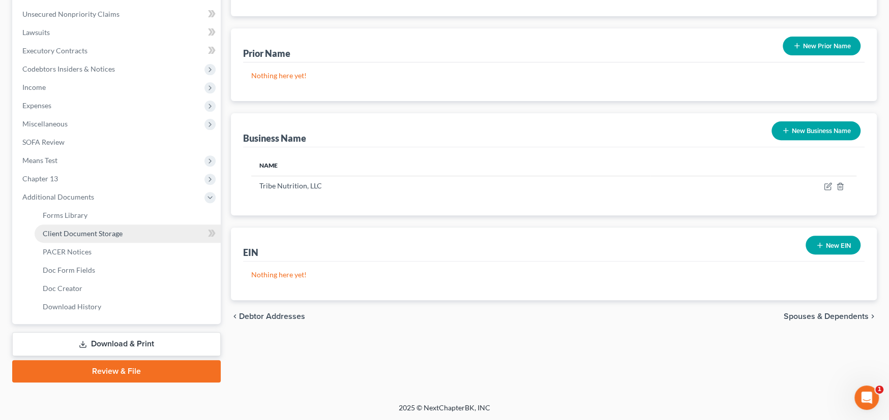
click at [104, 239] on link "Client Document Storage" at bounding box center [128, 234] width 186 height 18
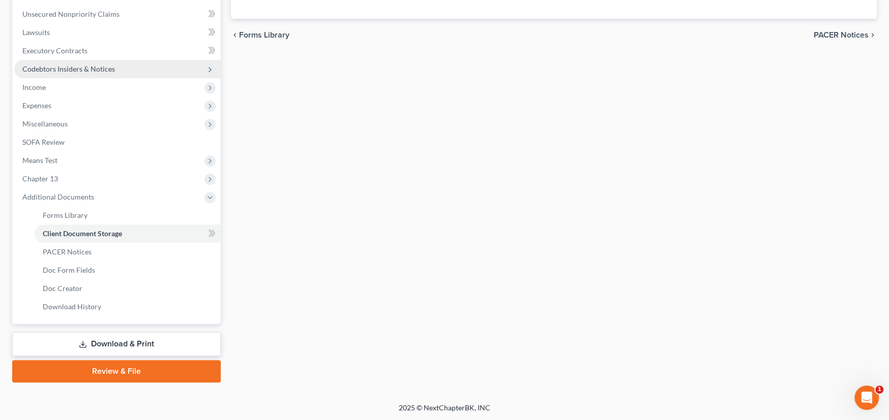
scroll to position [102, 0]
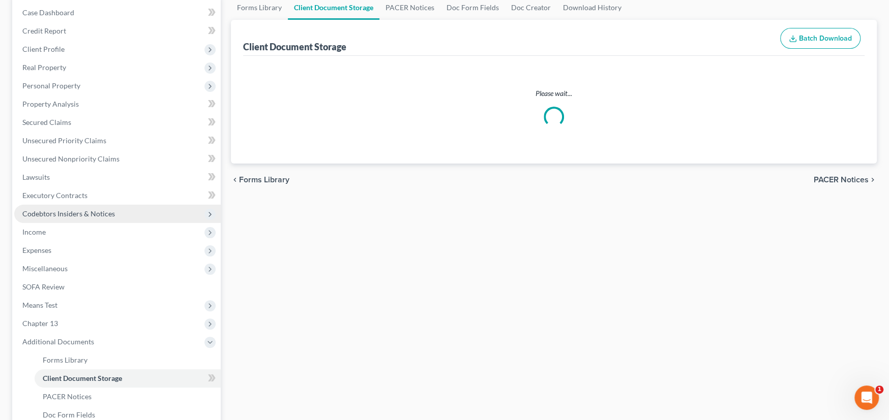
select select "0"
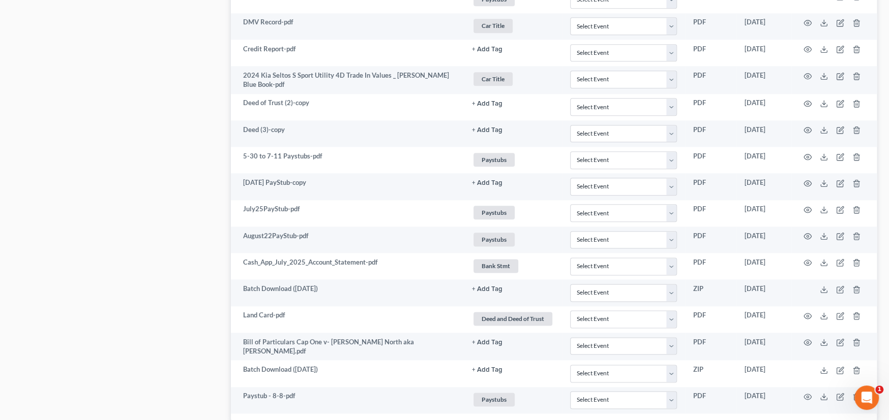
scroll to position [965, 0]
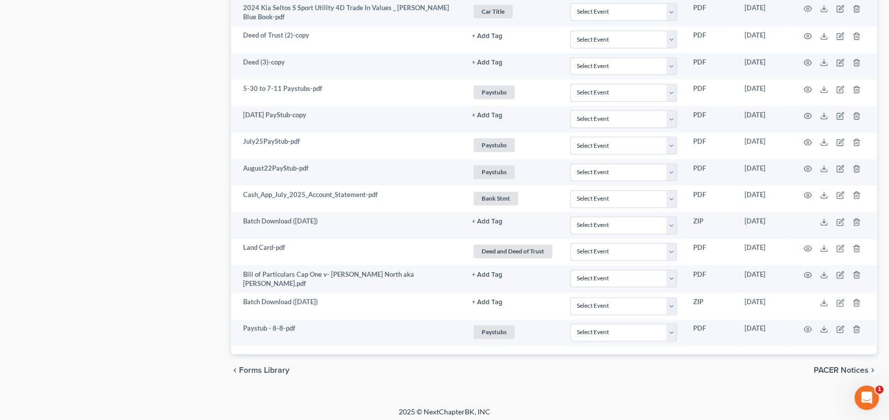
select select "0"
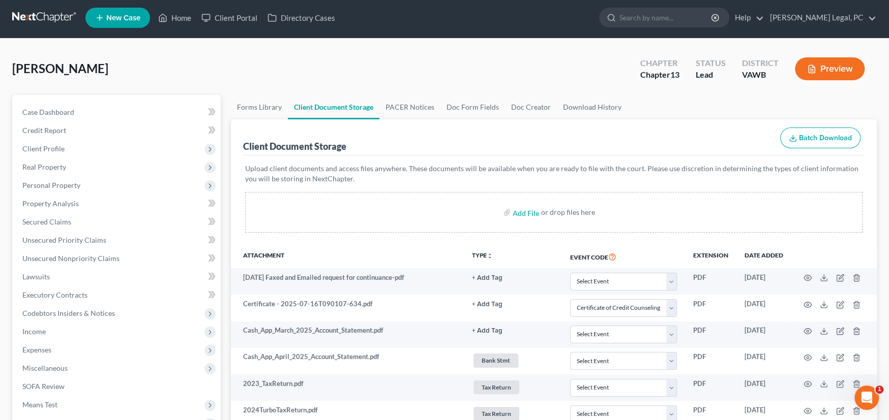
scroll to position [0, 0]
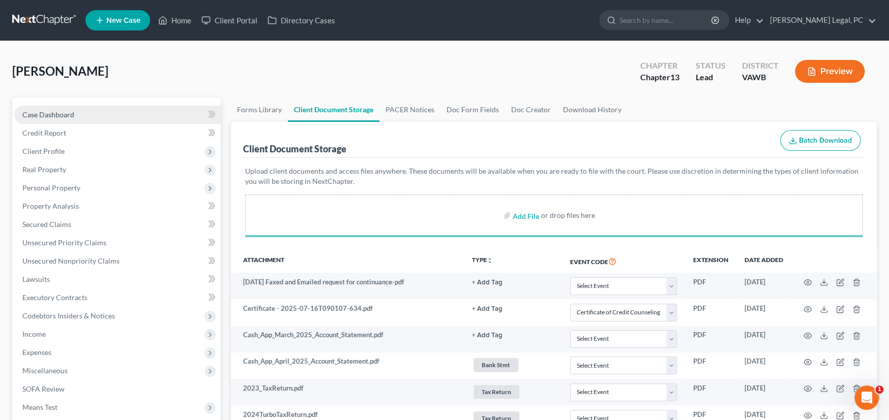
click at [25, 113] on span "Case Dashboard" at bounding box center [48, 114] width 52 height 9
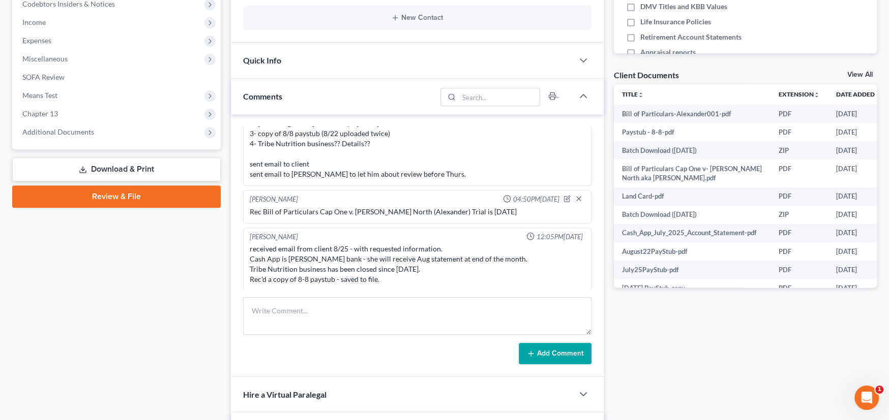
scroll to position [356, 0]
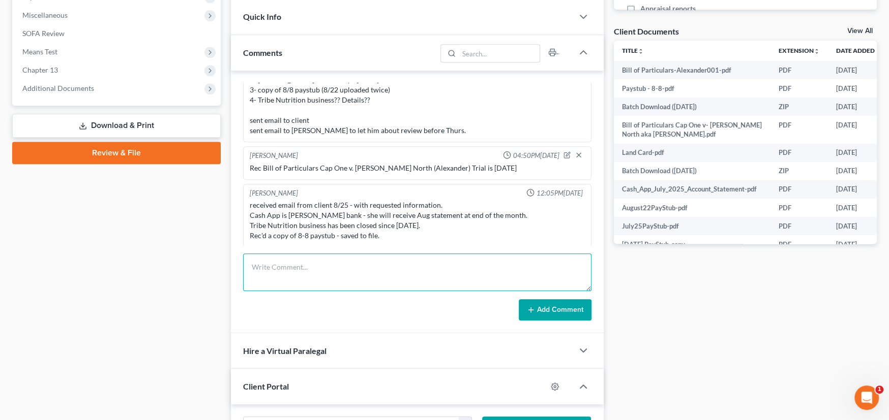
click at [361, 262] on textarea at bounding box center [417, 273] width 348 height 38
type textarea "Rec Bill of Particulars from the Court for Discover Card that was garnishing"
click at [549, 316] on button "Add Comment" at bounding box center [554, 309] width 73 height 21
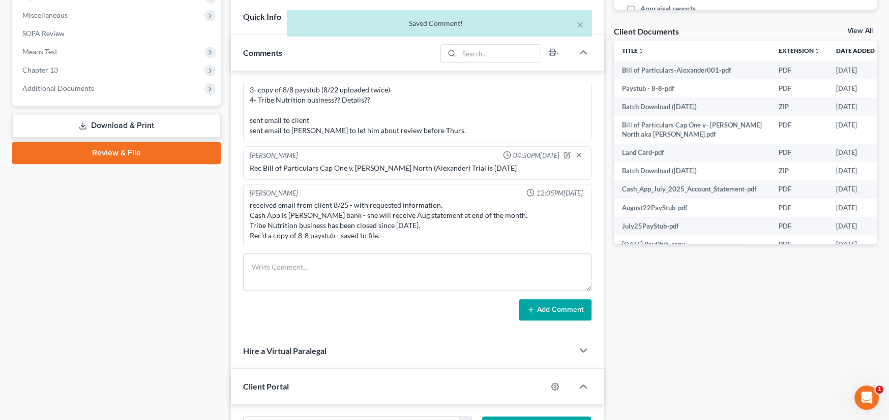
scroll to position [979, 0]
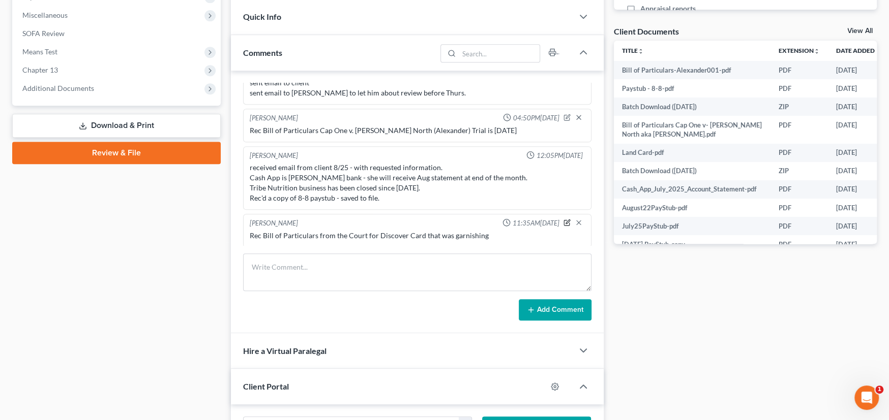
click at [563, 219] on icon "button" at bounding box center [566, 222] width 7 height 7
click at [493, 239] on textarea "Rec Bill of Particulars from the Court for Discover Card that was garnishing" at bounding box center [417, 250] width 335 height 38
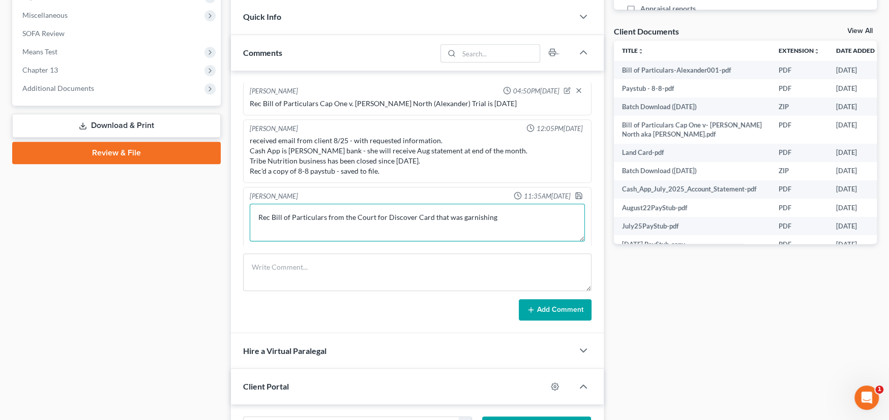
drag, startPoint x: 496, startPoint y: 244, endPoint x: 426, endPoint y: 218, distance: 74.5
click at [426, 218] on textarea "Rec Bill of Particulars from the Court for Discover Card that was garnishing" at bounding box center [417, 223] width 335 height 38
type textarea "Rec Bill of Particulars from the Court for Discover Card Trial Date 10-21 at 10…"
click at [574, 193] on icon "button" at bounding box center [578, 196] width 8 height 8
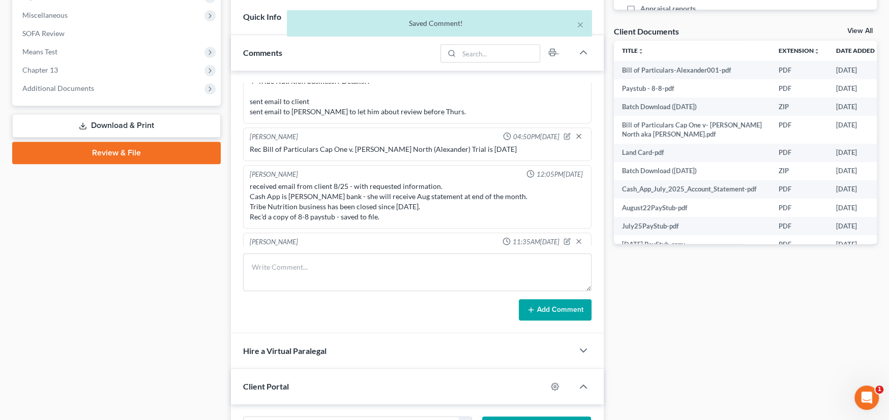
scroll to position [978, 0]
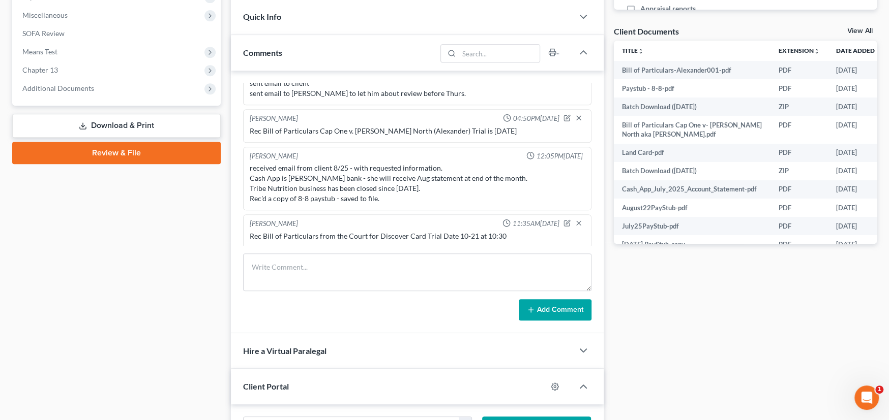
click at [311, 187] on div "received email from client 8/25 - with requested information. Cash App is Sutto…" at bounding box center [417, 183] width 335 height 41
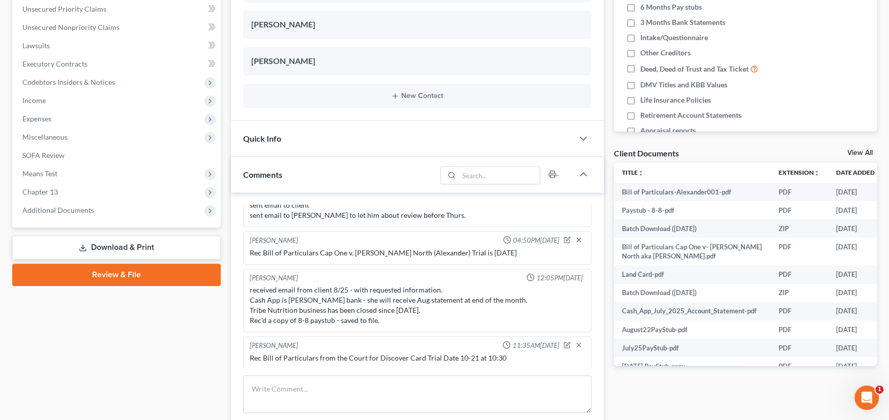
scroll to position [203, 0]
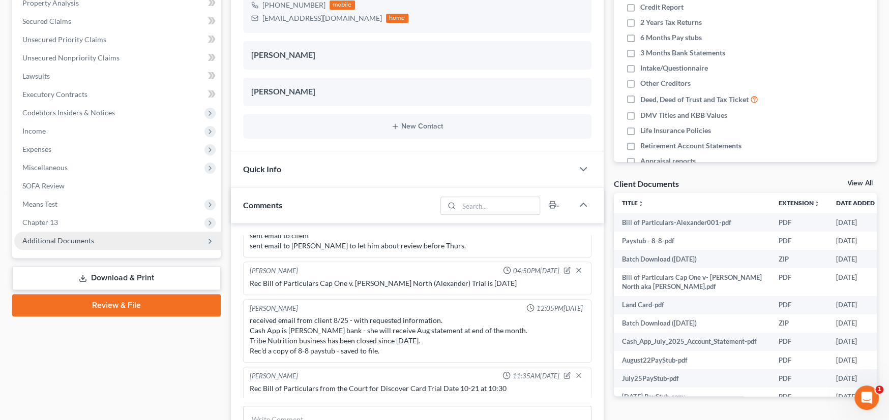
click at [90, 241] on span "Additional Documents" at bounding box center [58, 240] width 72 height 9
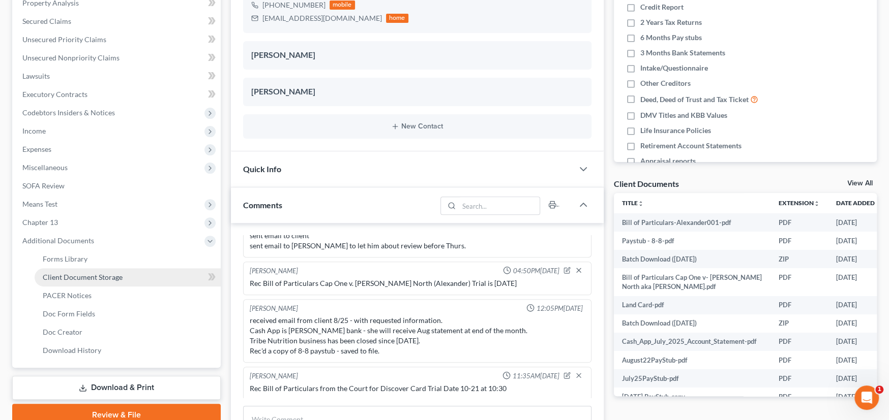
click at [88, 275] on span "Client Document Storage" at bounding box center [83, 277] width 80 height 9
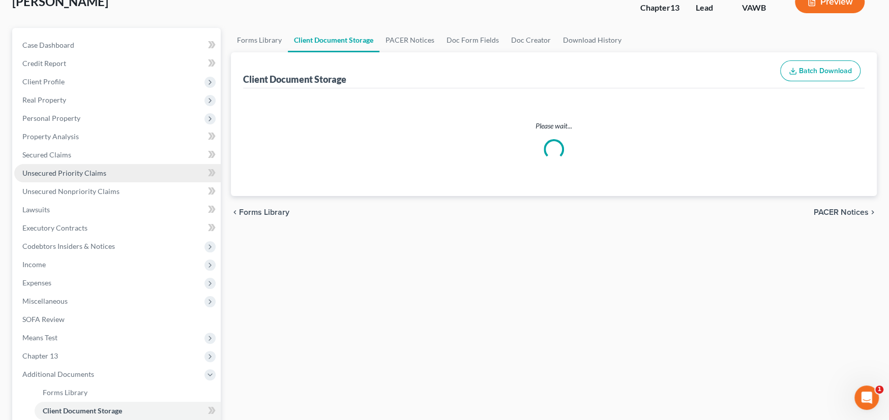
scroll to position [10, 0]
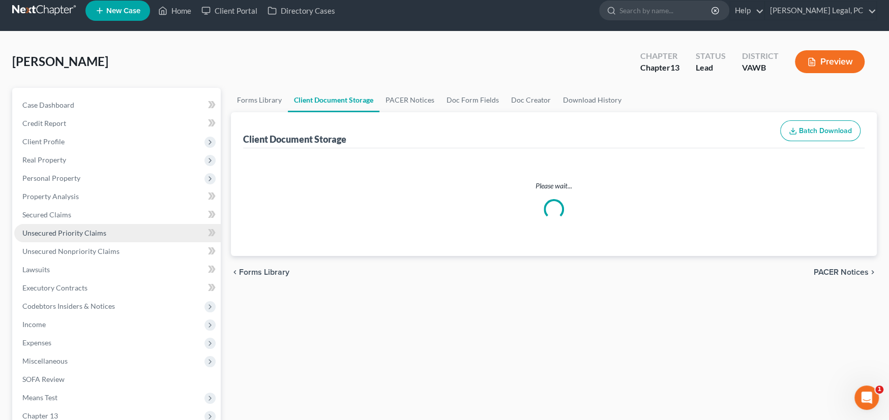
select select "0"
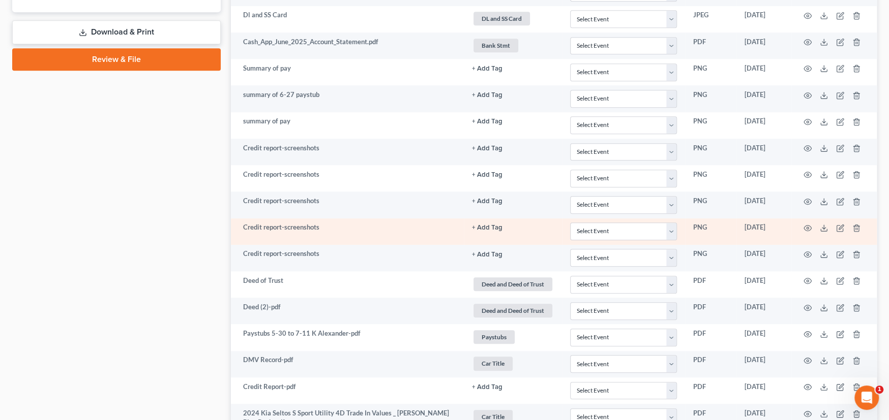
scroll to position [356, 0]
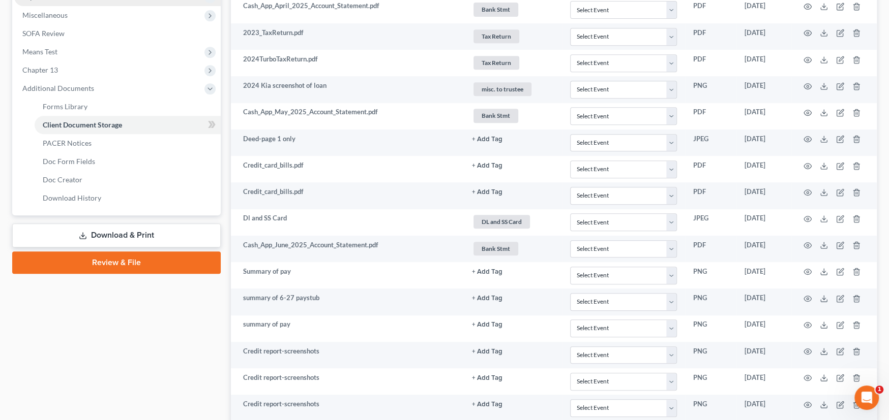
select select "0"
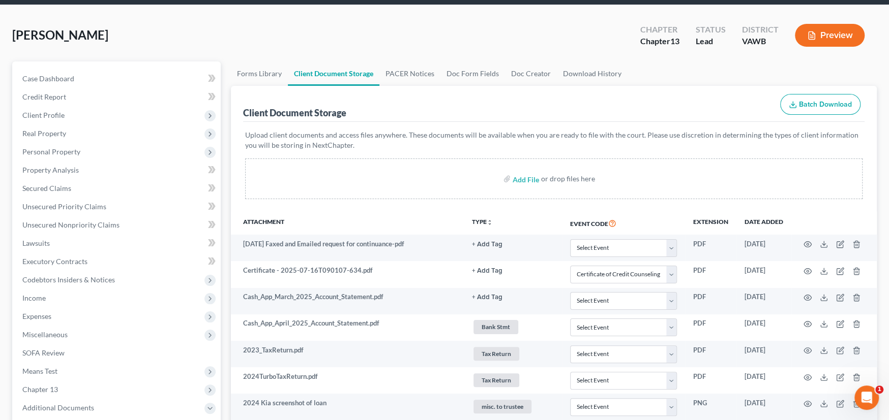
scroll to position [0, 0]
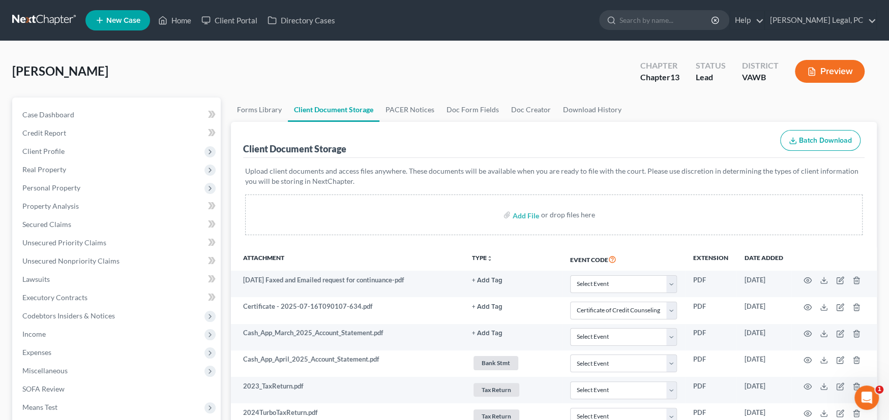
click at [39, 17] on link at bounding box center [44, 20] width 65 height 18
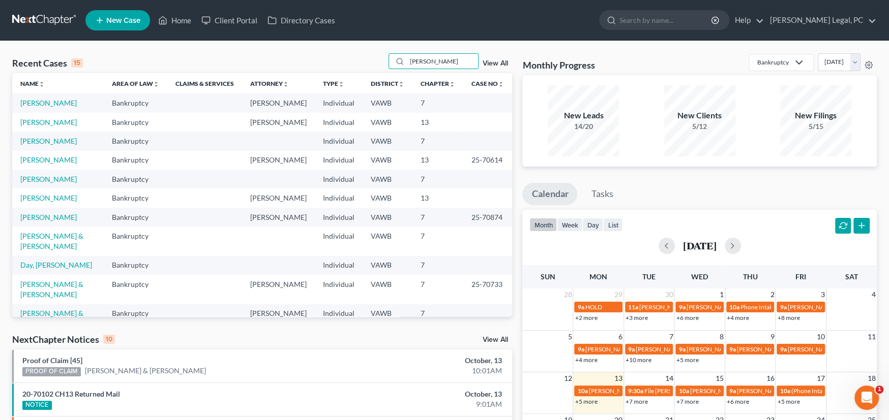
type input "[PERSON_NAME]"
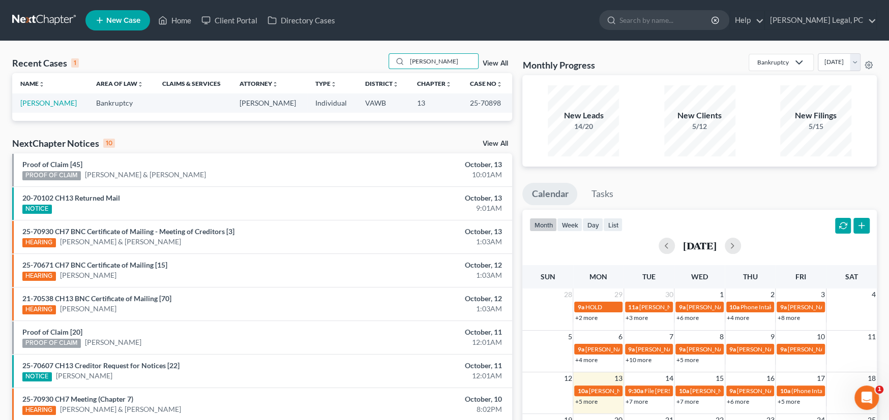
click at [48, 96] on td "[PERSON_NAME]" at bounding box center [50, 103] width 76 height 19
click at [47, 103] on link "[PERSON_NAME]" at bounding box center [48, 103] width 56 height 9
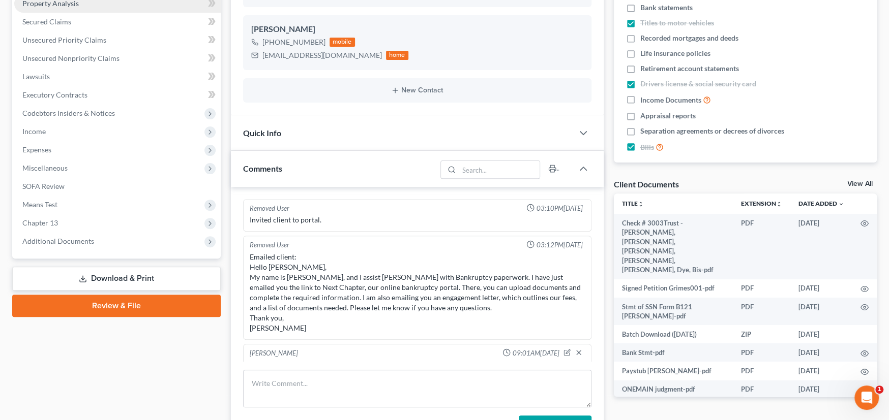
scroll to position [1104, 0]
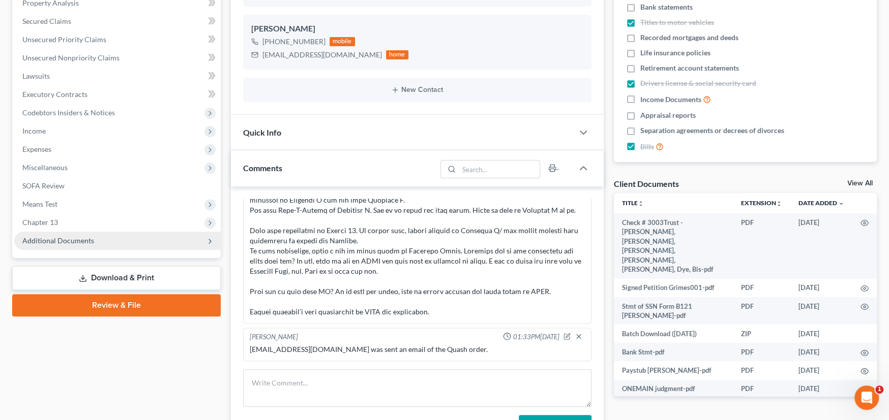
click at [51, 237] on span "Additional Documents" at bounding box center [58, 240] width 72 height 9
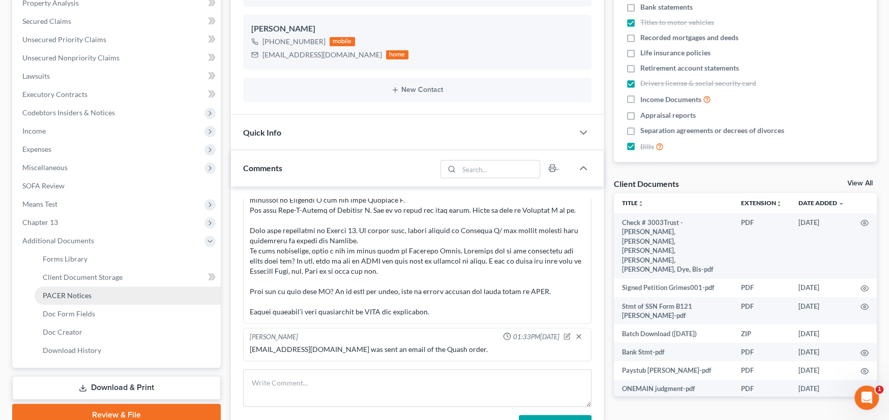
click at [53, 291] on span "PACER Notices" at bounding box center [67, 295] width 49 height 9
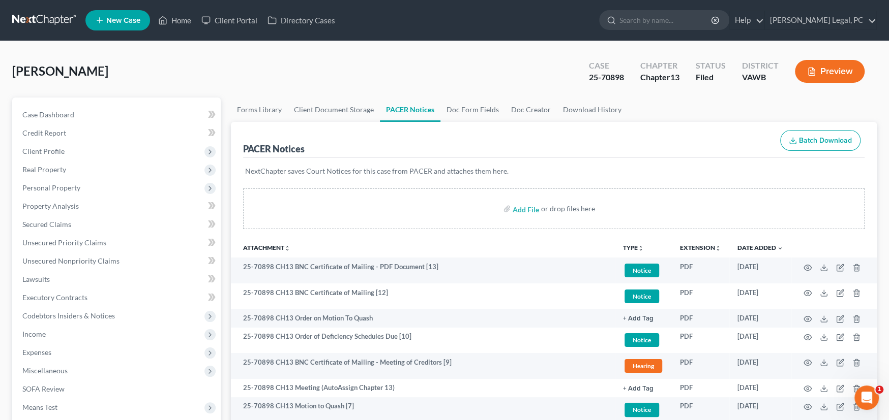
click at [39, 20] on link at bounding box center [44, 20] width 65 height 18
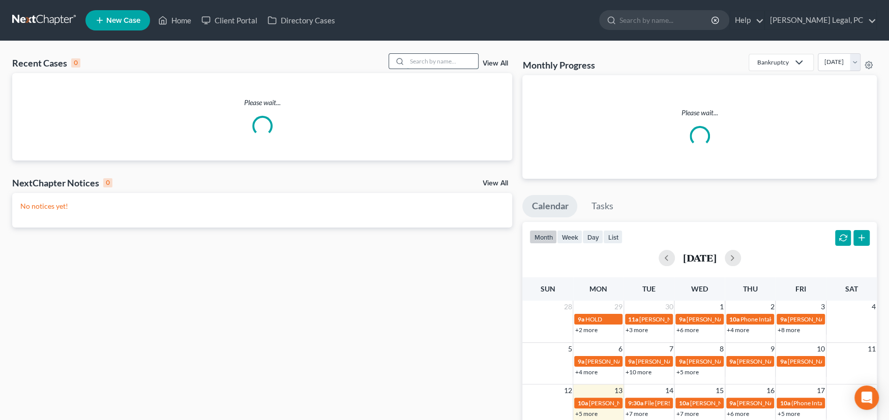
click at [441, 60] on input "search" at bounding box center [442, 61] width 71 height 15
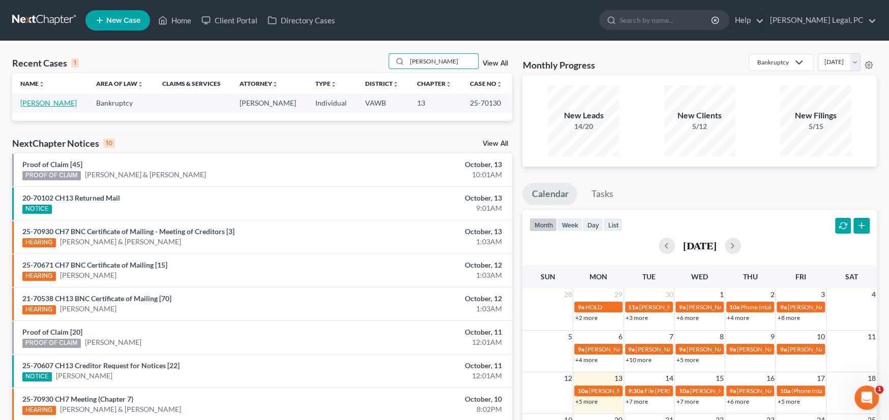
type input "[PERSON_NAME]"
click at [35, 103] on link "[PERSON_NAME]" at bounding box center [48, 103] width 56 height 9
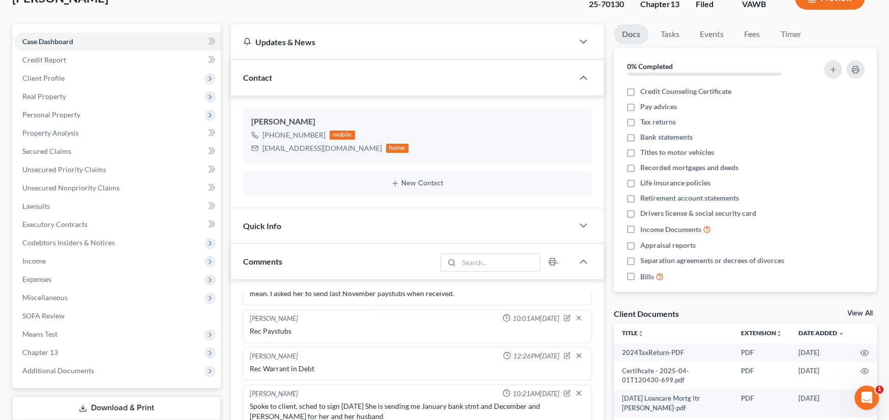
scroll to position [152, 0]
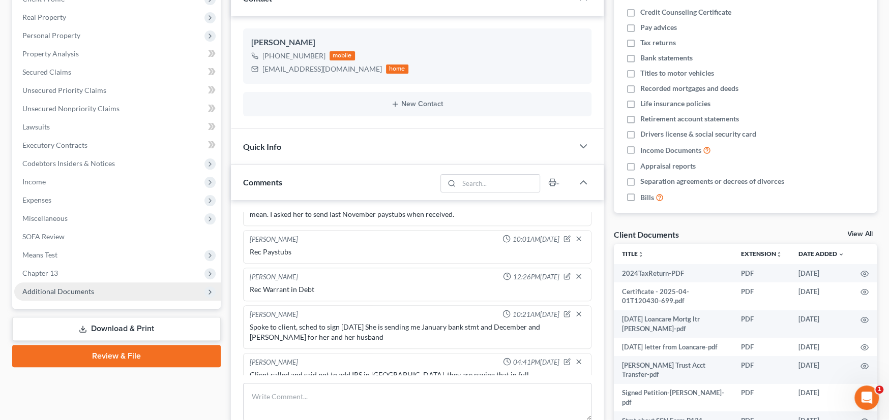
click at [53, 287] on span "Additional Documents" at bounding box center [58, 291] width 72 height 9
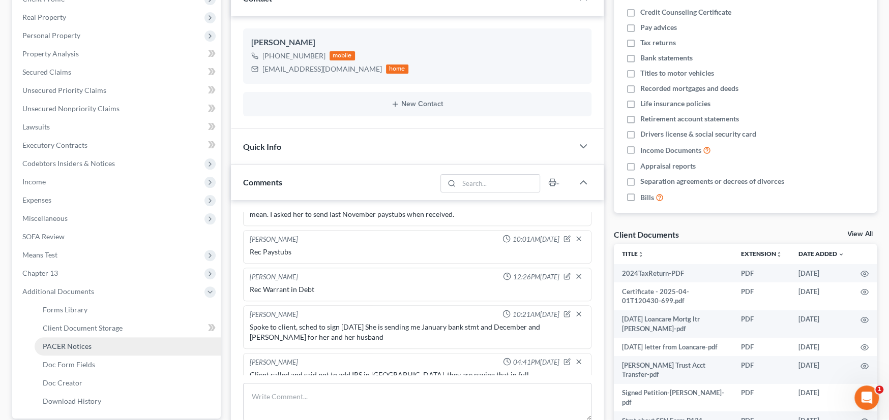
click at [74, 342] on span "PACER Notices" at bounding box center [67, 346] width 49 height 9
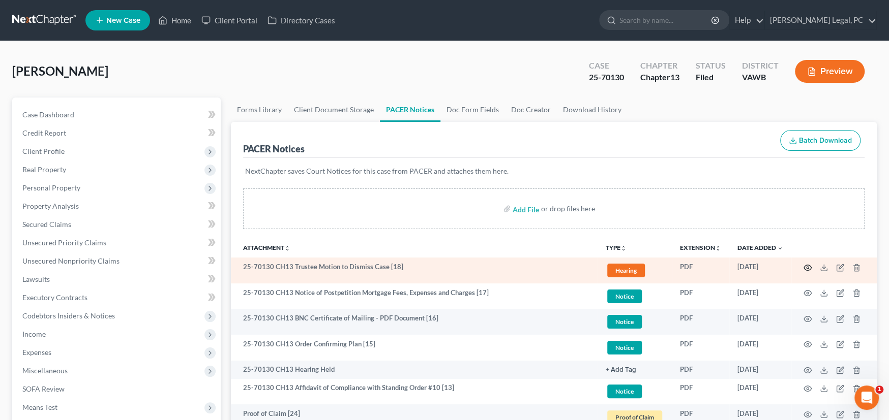
click at [807, 267] on circle "button" at bounding box center [807, 268] width 2 height 2
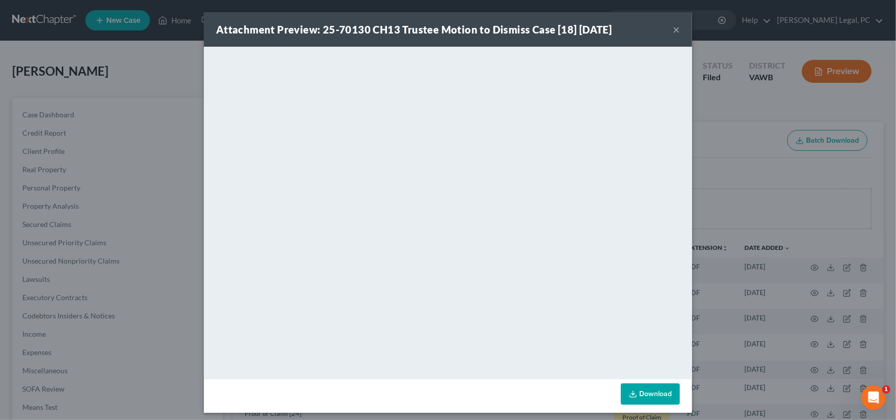
click at [673, 25] on button "×" at bounding box center [675, 29] width 7 height 12
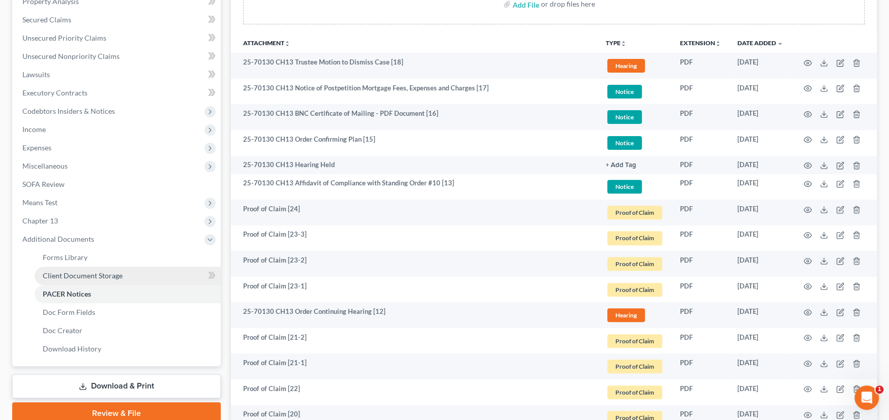
scroll to position [305, 0]
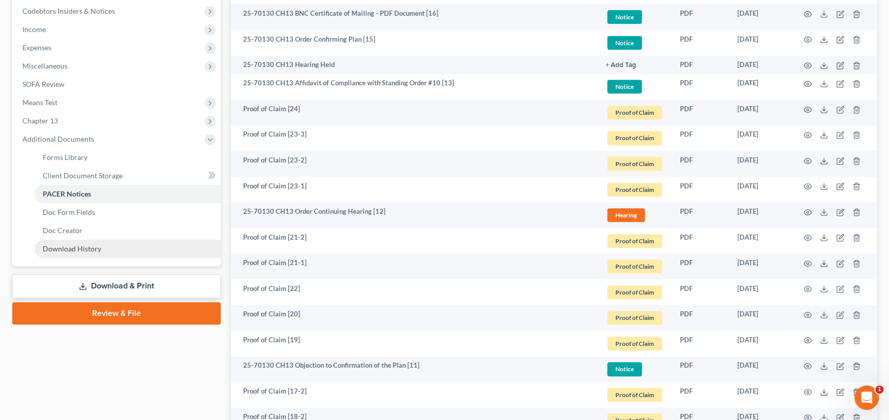
click at [86, 244] on span "Download History" at bounding box center [72, 248] width 58 height 9
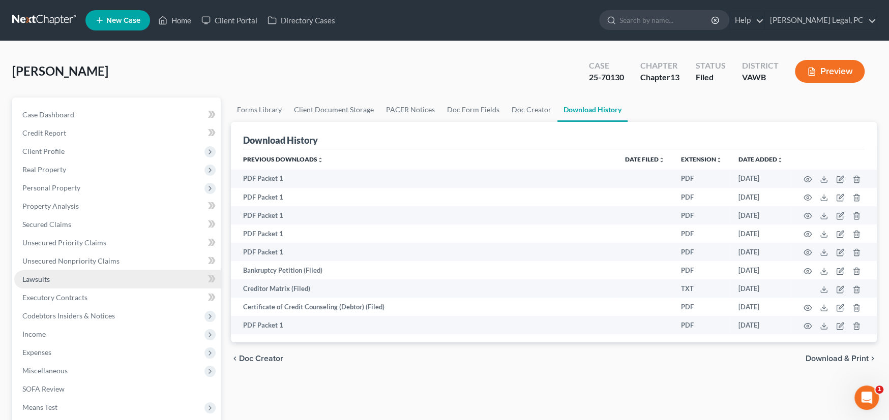
scroll to position [203, 0]
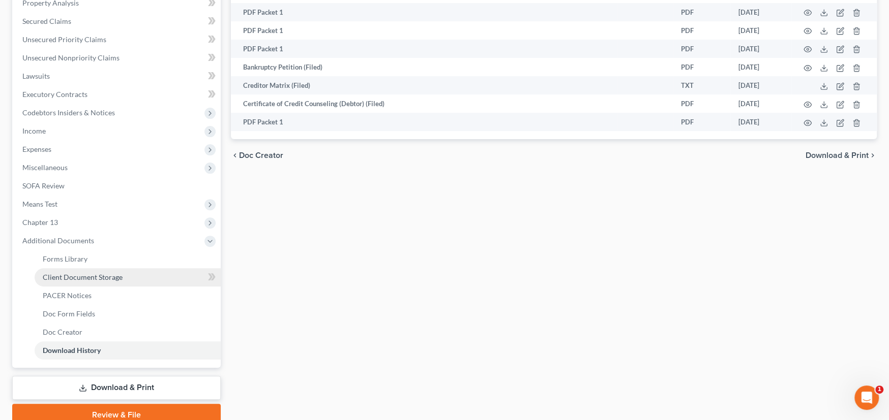
click at [68, 276] on span "Client Document Storage" at bounding box center [83, 277] width 80 height 9
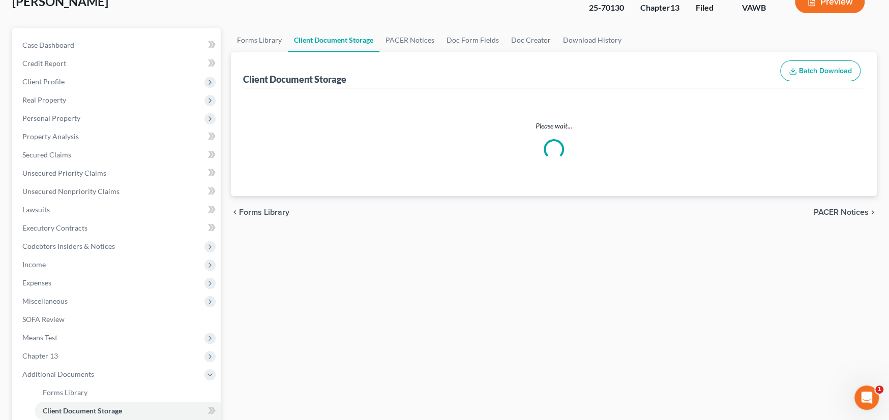
scroll to position [10, 0]
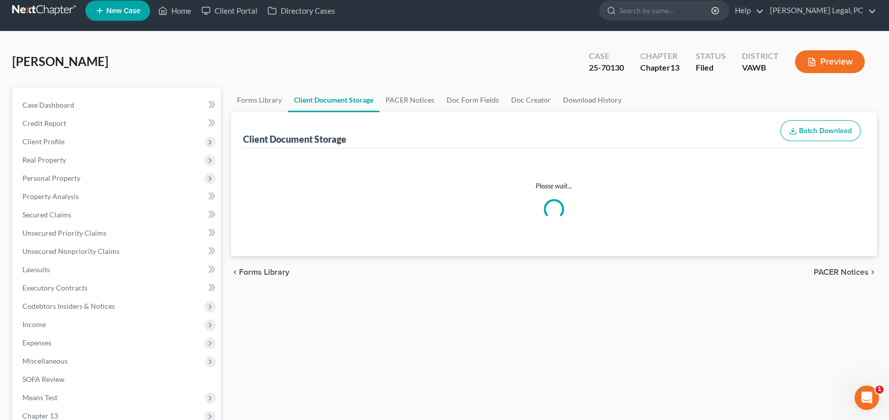
select select "0"
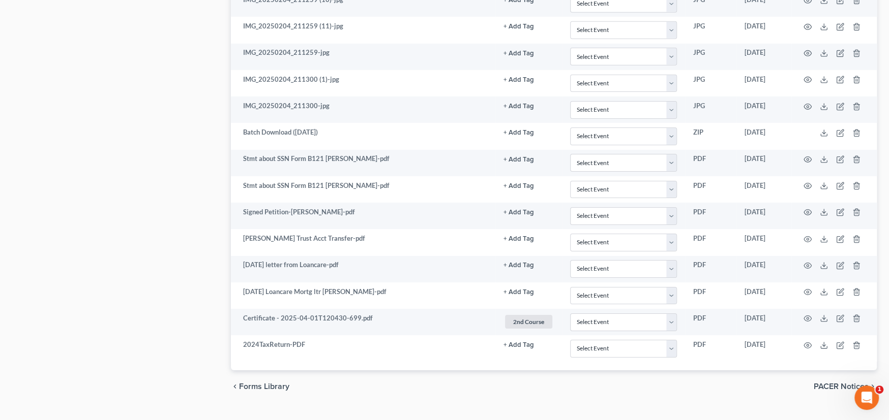
scroll to position [2576, 0]
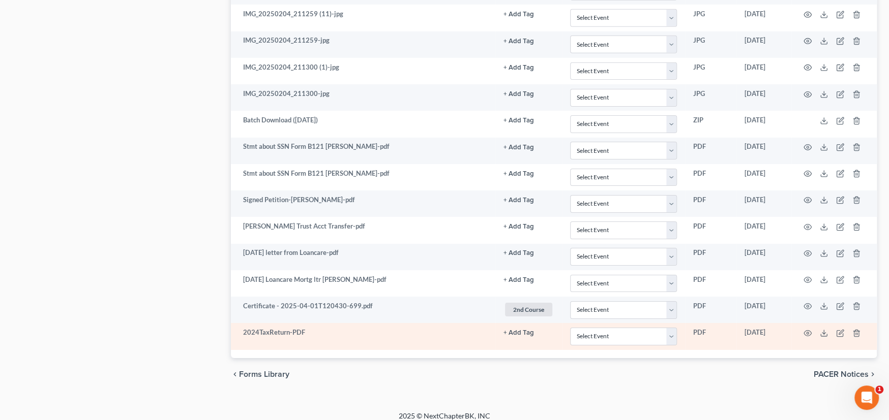
click at [401, 323] on td "2024TaxReturn-PDF" at bounding box center [363, 336] width 264 height 26
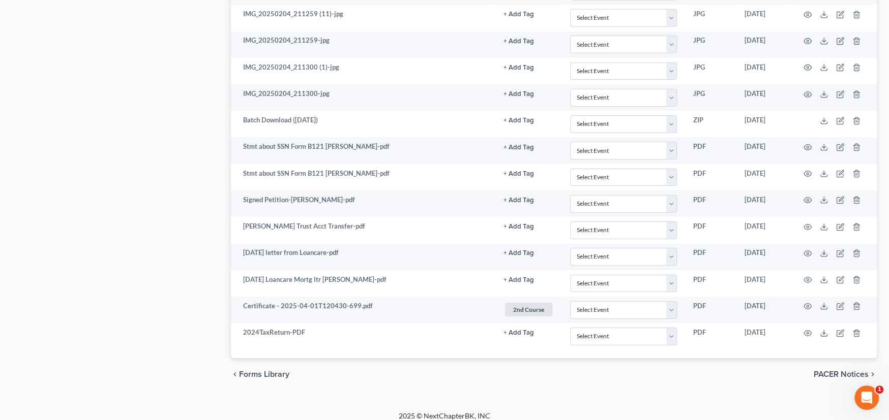
click at [685, 377] on div "chevron_left Forms Library PACER Notices chevron_right" at bounding box center [554, 374] width 646 height 33
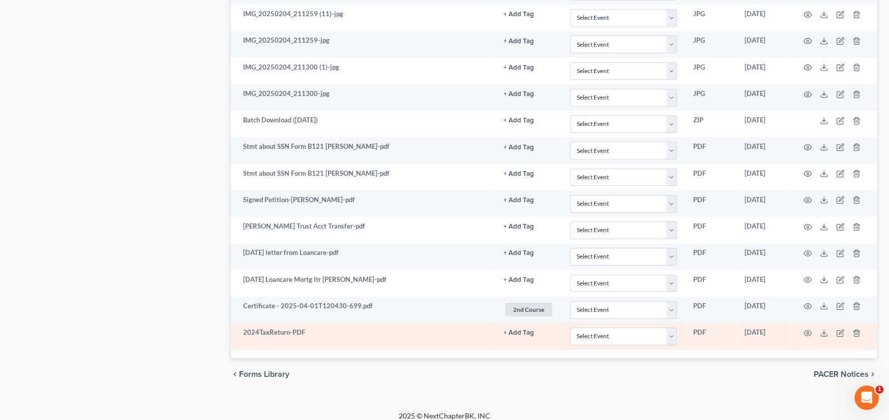
click at [830, 323] on td at bounding box center [833, 336] width 85 height 26
click at [823, 330] on line at bounding box center [823, 332] width 0 height 4
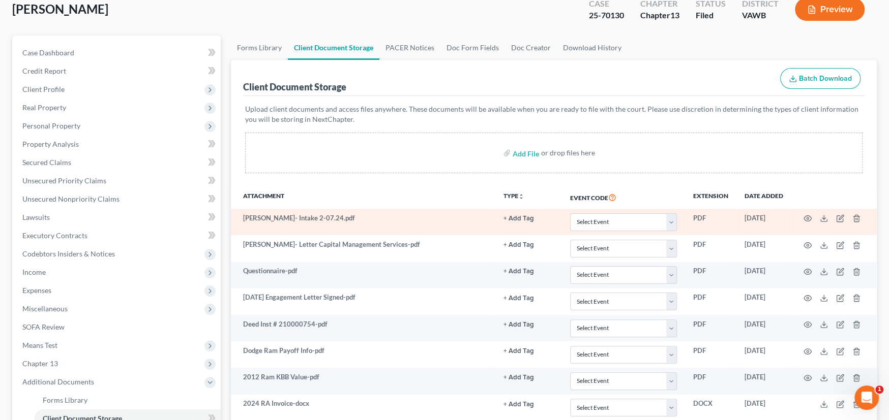
scroll to position [0, 0]
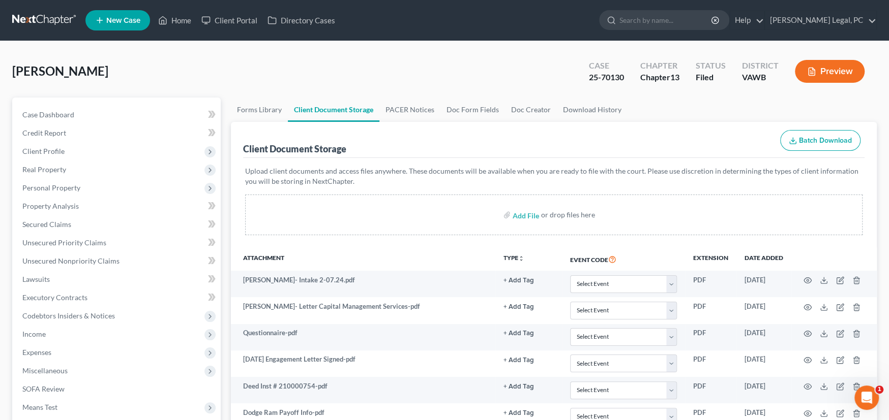
click at [359, 28] on ul "New Case Home Client Portal Directory Cases - No Result - See all results Or Pr…" at bounding box center [480, 20] width 791 height 26
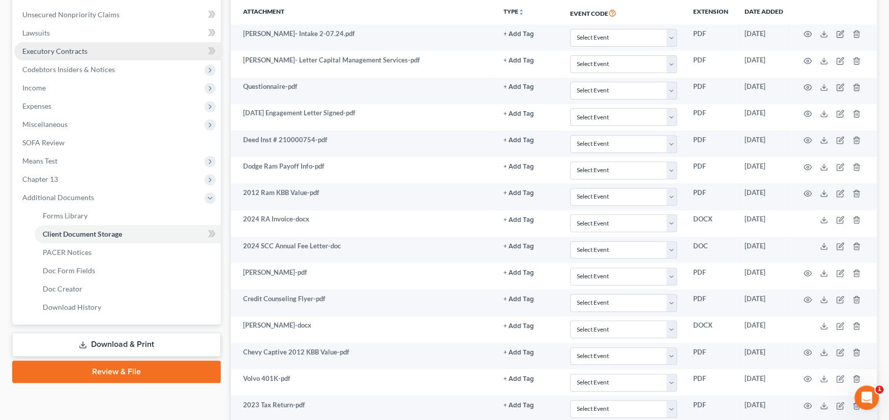
scroll to position [289, 0]
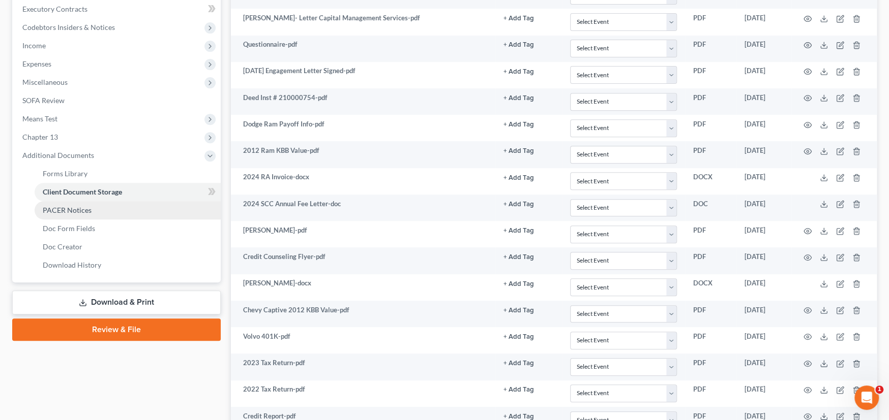
click at [89, 210] on span "PACER Notices" at bounding box center [67, 210] width 49 height 9
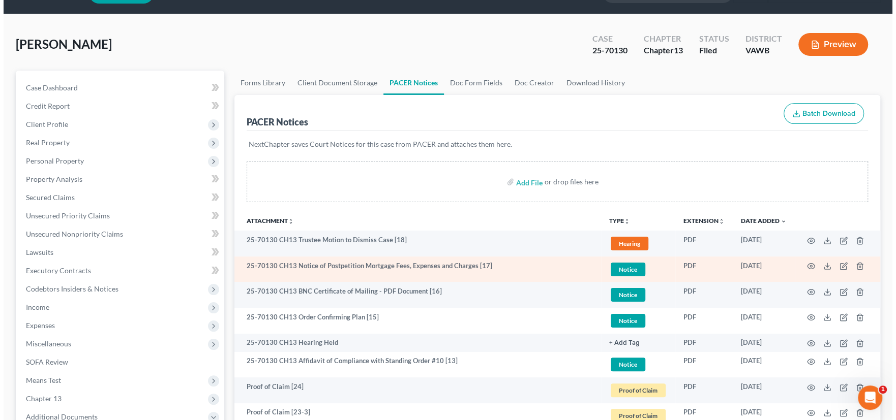
scroll to position [51, 0]
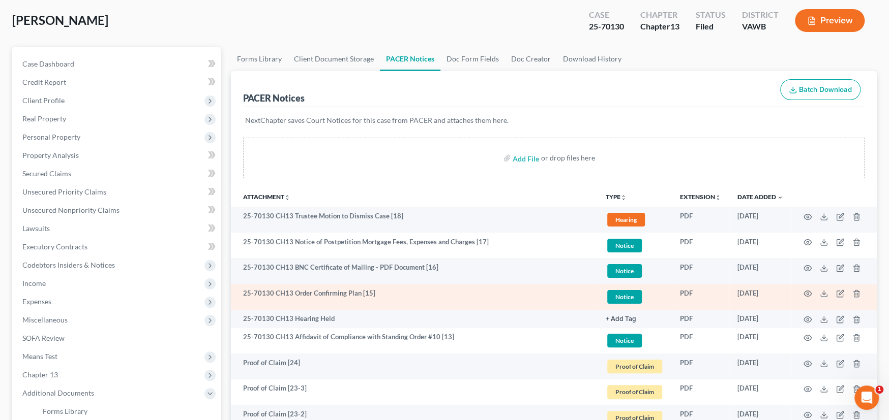
click at [507, 296] on td "25-70130 CH13 Order Confirming Plan [15]" at bounding box center [414, 297] width 366 height 26
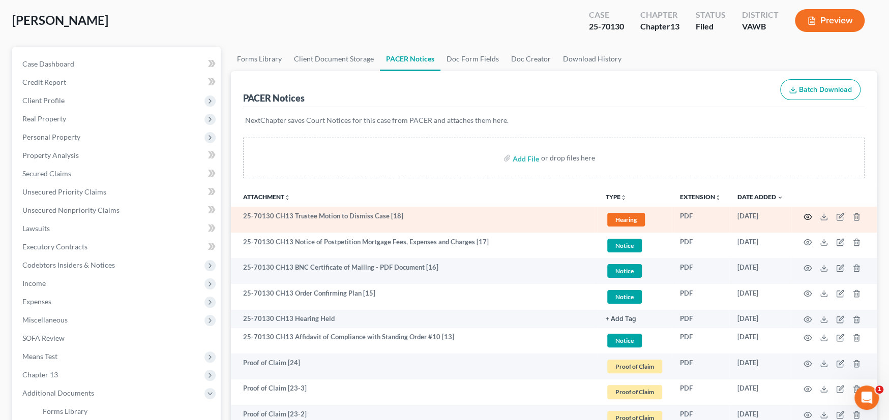
click at [806, 218] on icon "button" at bounding box center [807, 217] width 8 height 8
